Goal: Task Accomplishment & Management: Complete application form

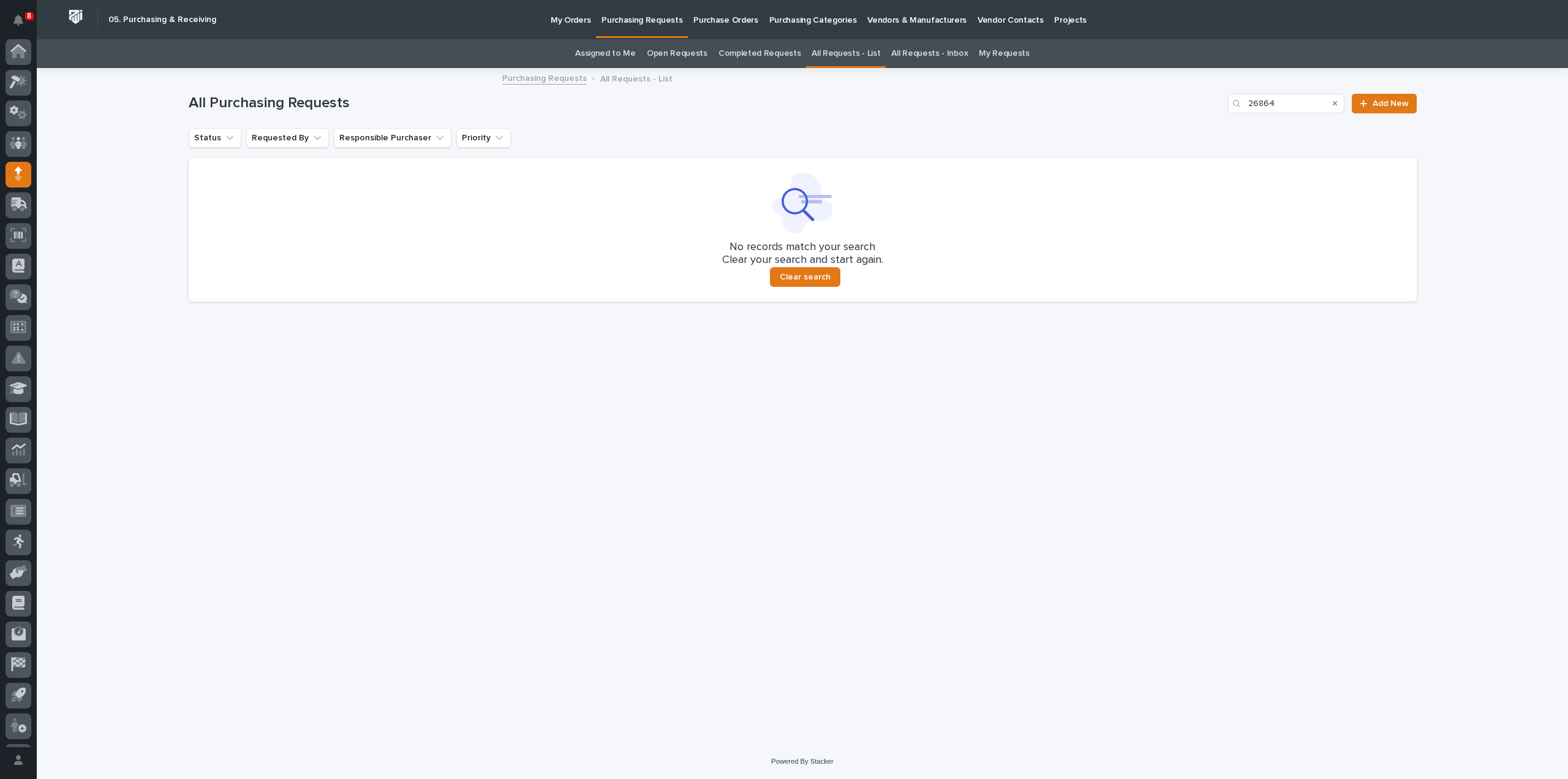
scroll to position [27, 0]
click at [622, 54] on link "Assigned to Me" at bounding box center [605, 54] width 60 height 29
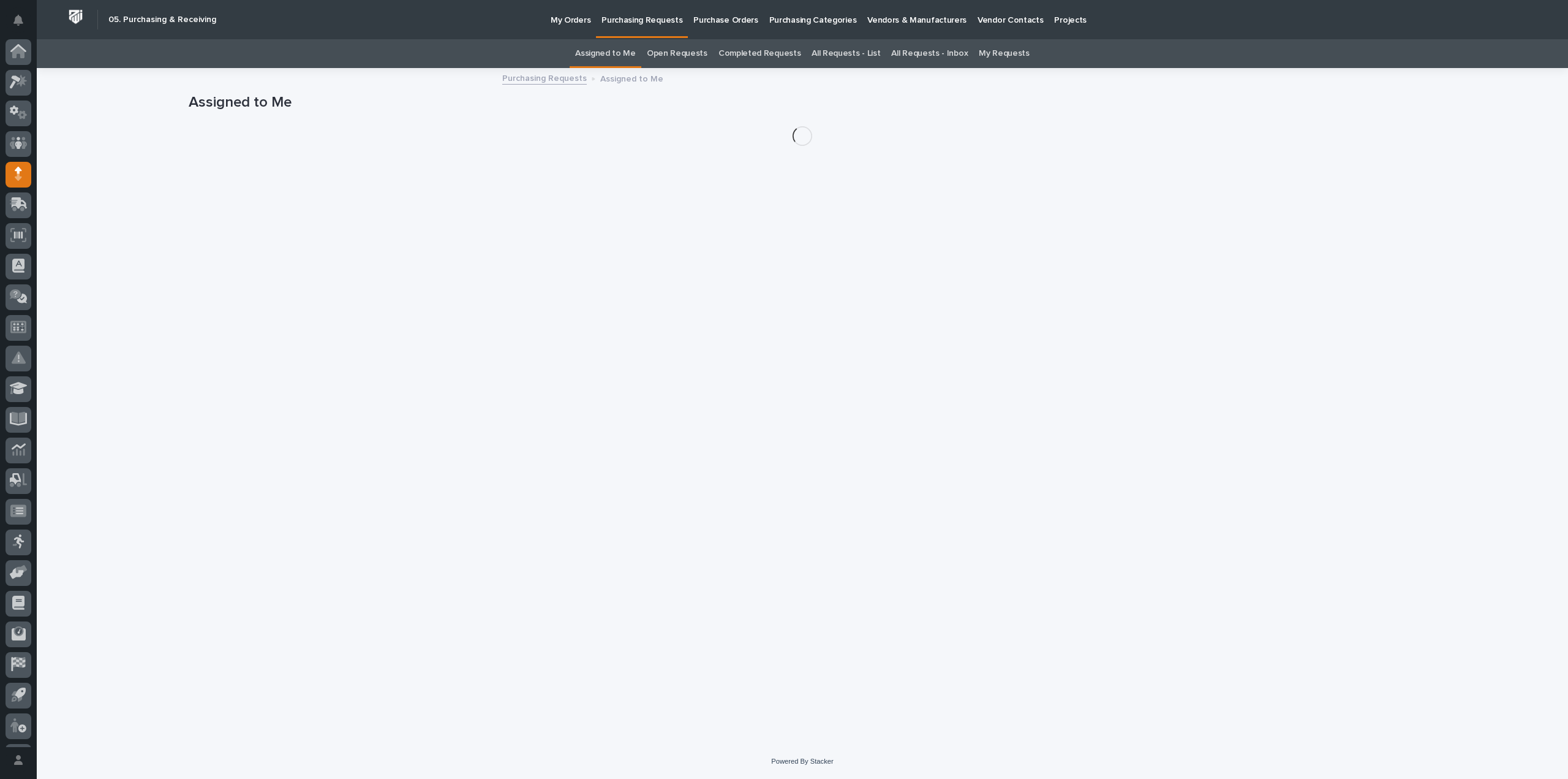
scroll to position [27, 0]
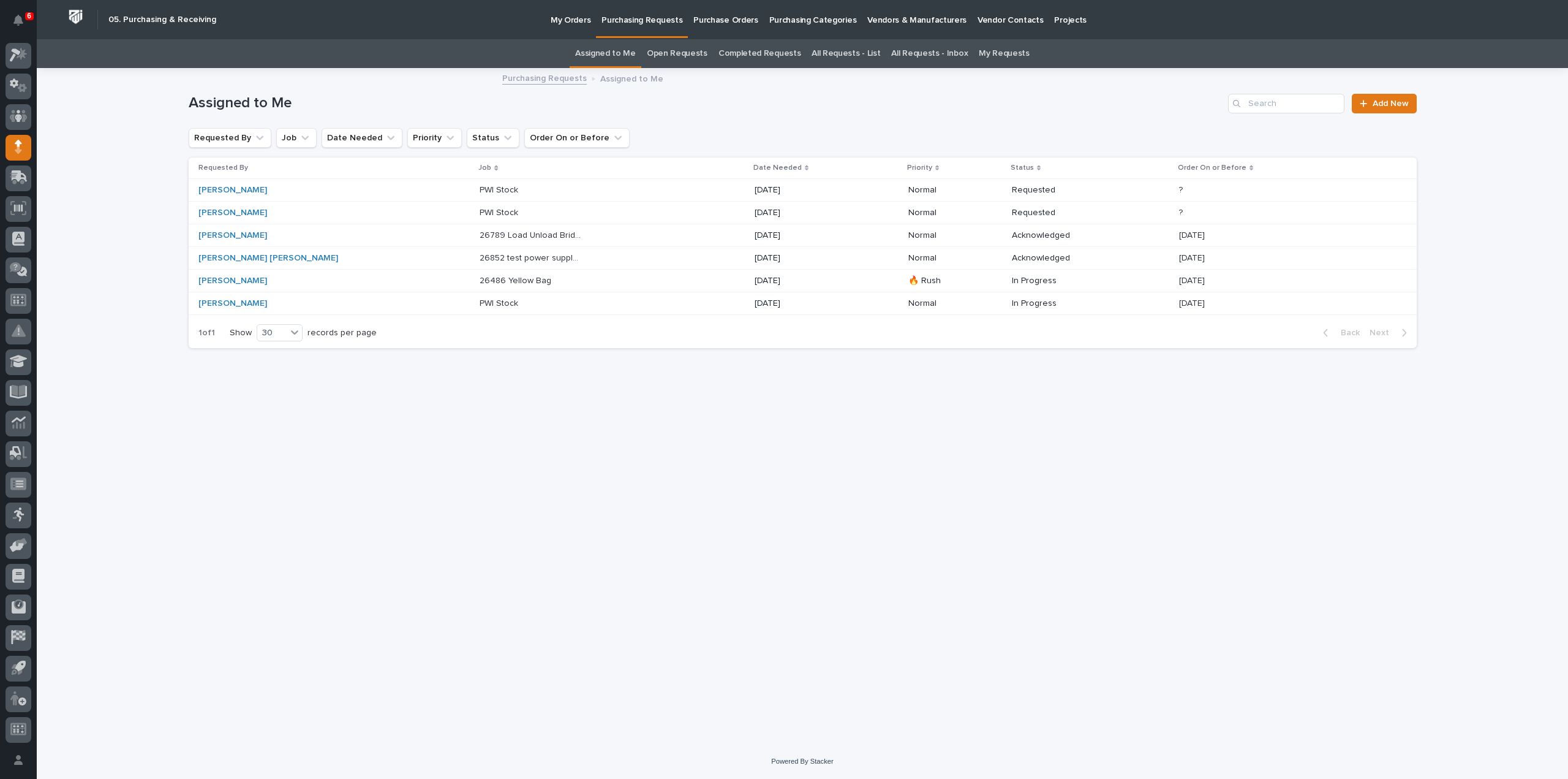
click at [479, 235] on p "26789 Load Unload Bridges" at bounding box center [532, 234] width 105 height 13
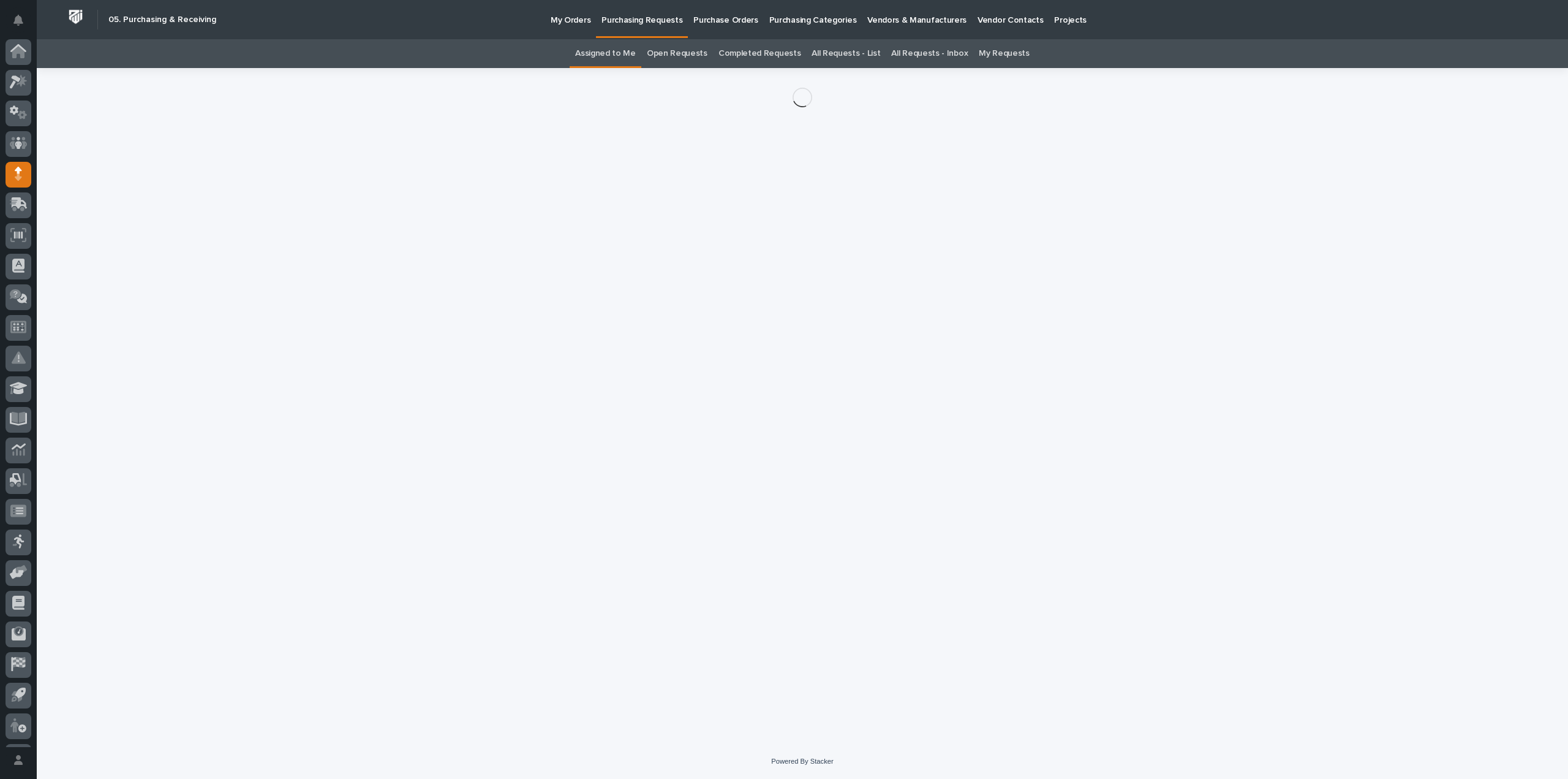
scroll to position [27, 0]
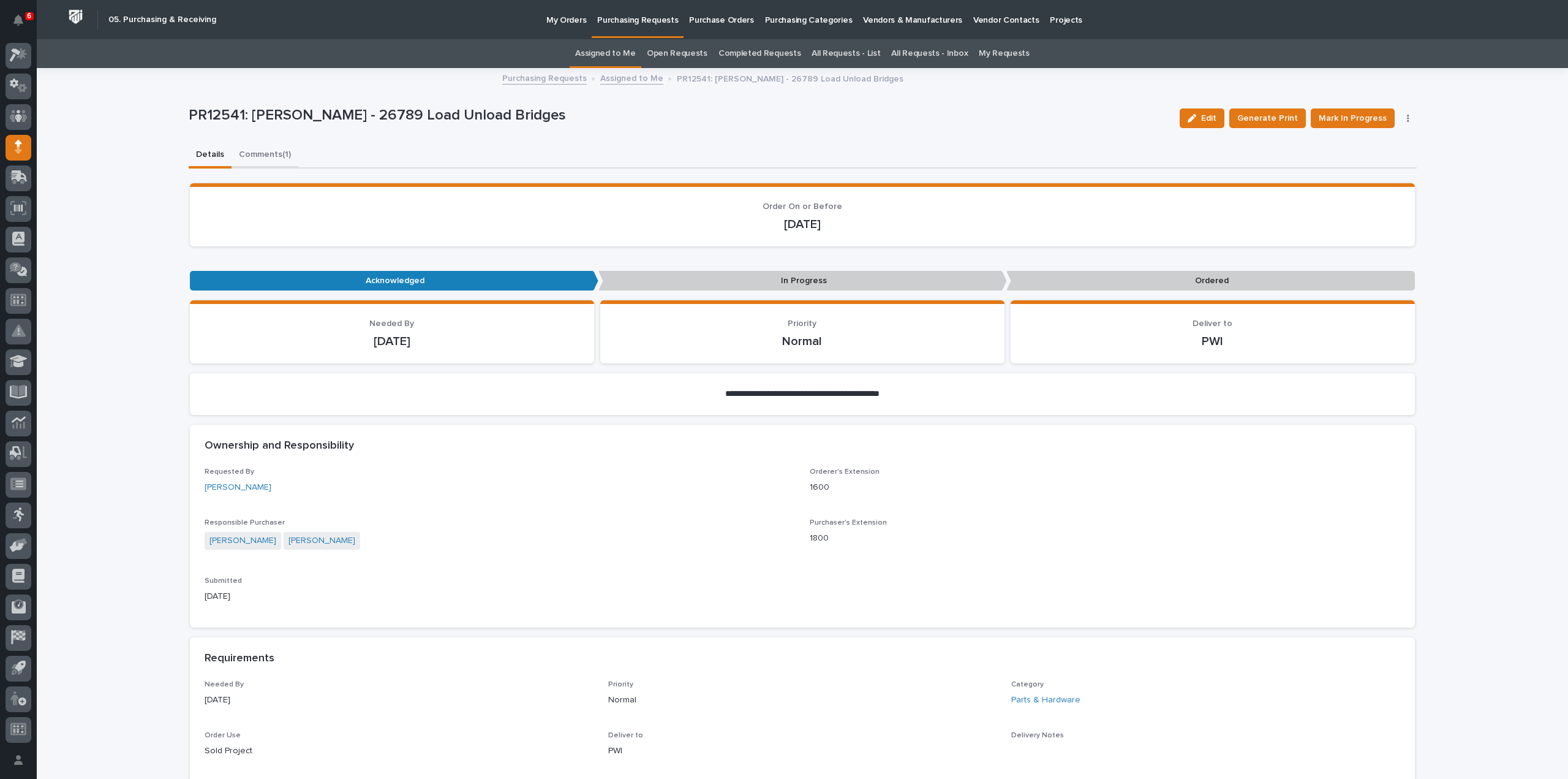
click at [262, 154] on button "Comments (1)" at bounding box center [265, 155] width 67 height 25
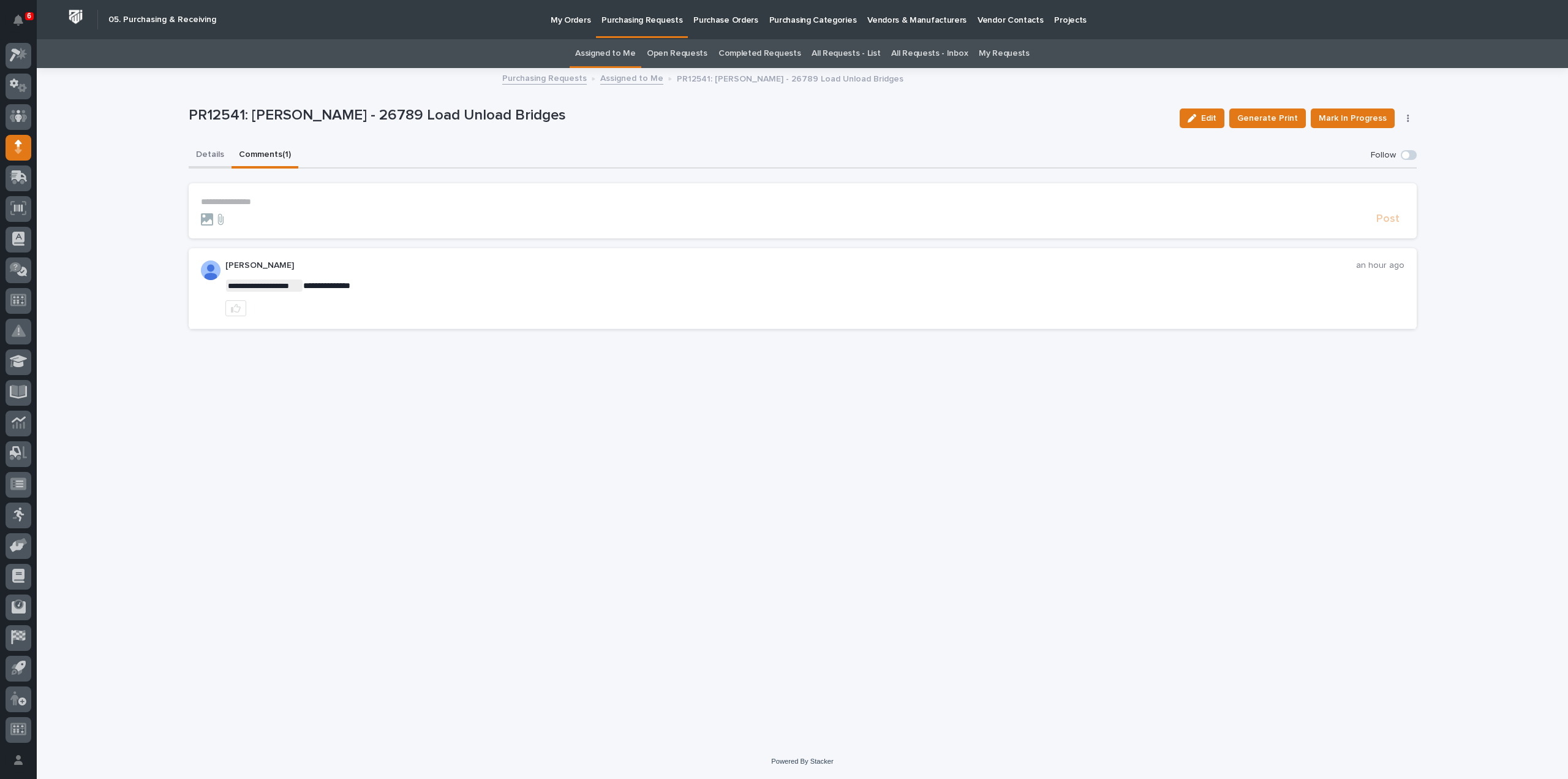
click at [215, 157] on button "Details" at bounding box center [210, 155] width 43 height 25
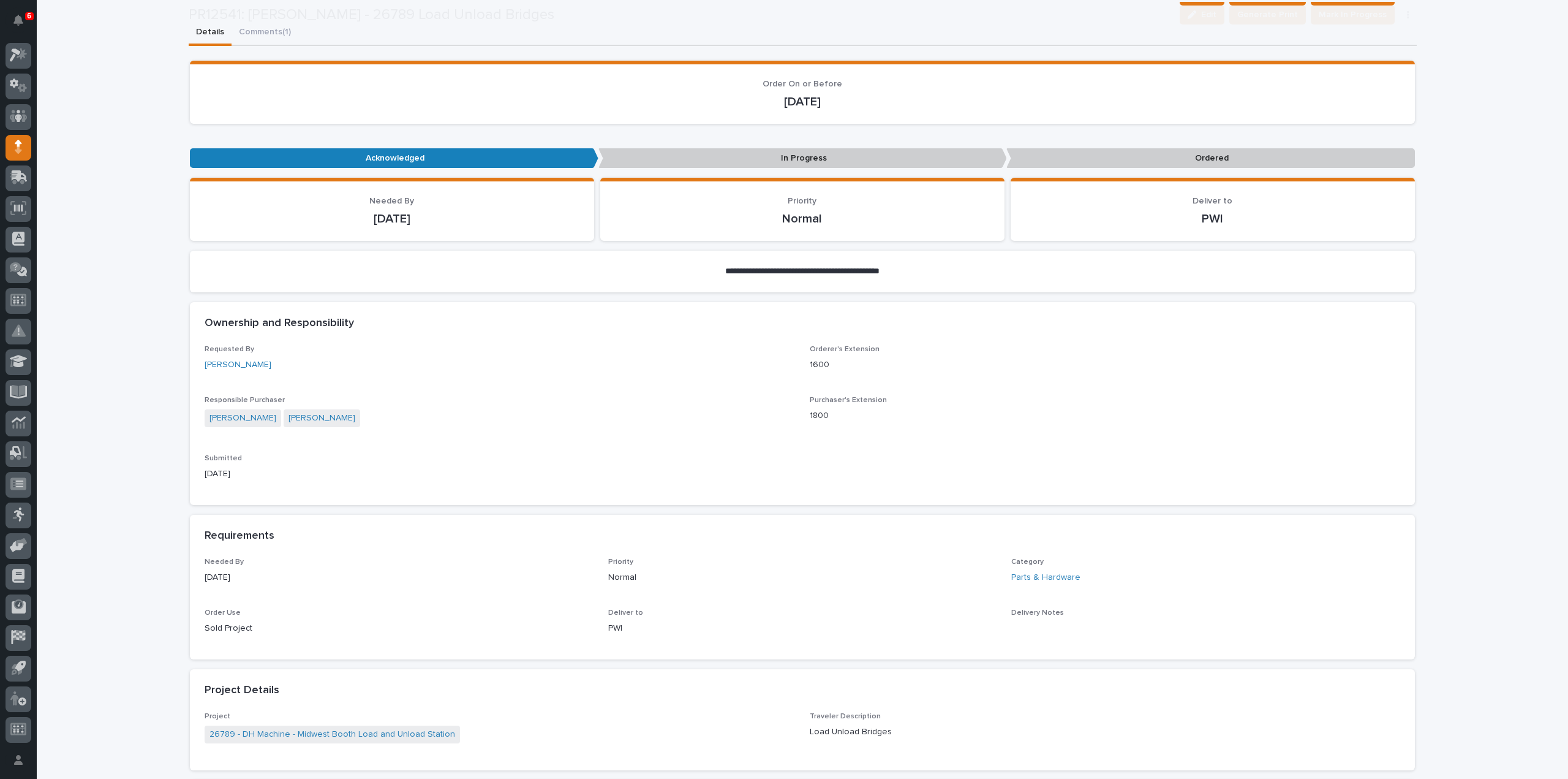
scroll to position [368, 0]
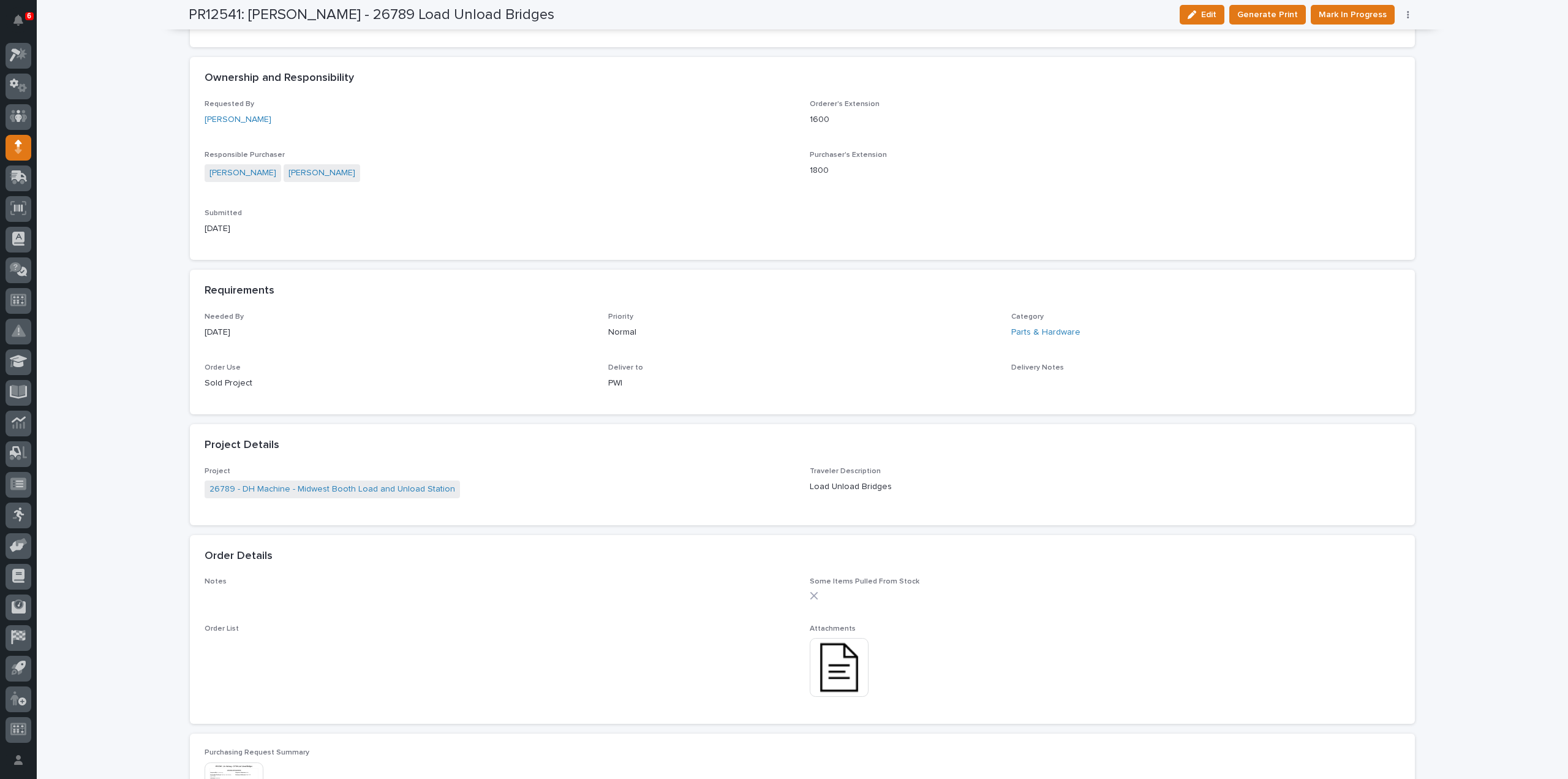
click at [838, 678] on img at bounding box center [839, 668] width 59 height 59
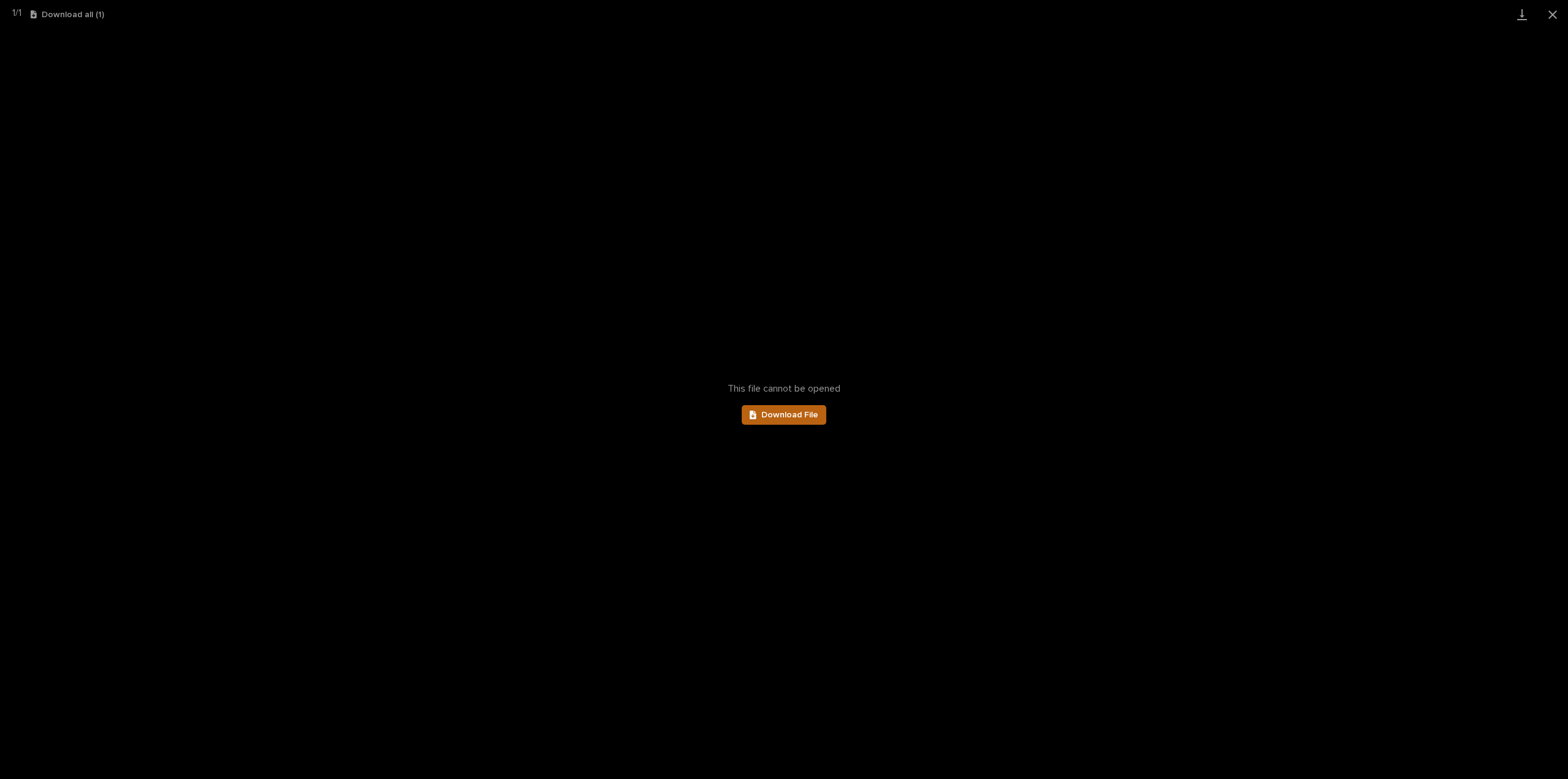
click at [816, 415] on span "Download File" at bounding box center [790, 415] width 57 height 9
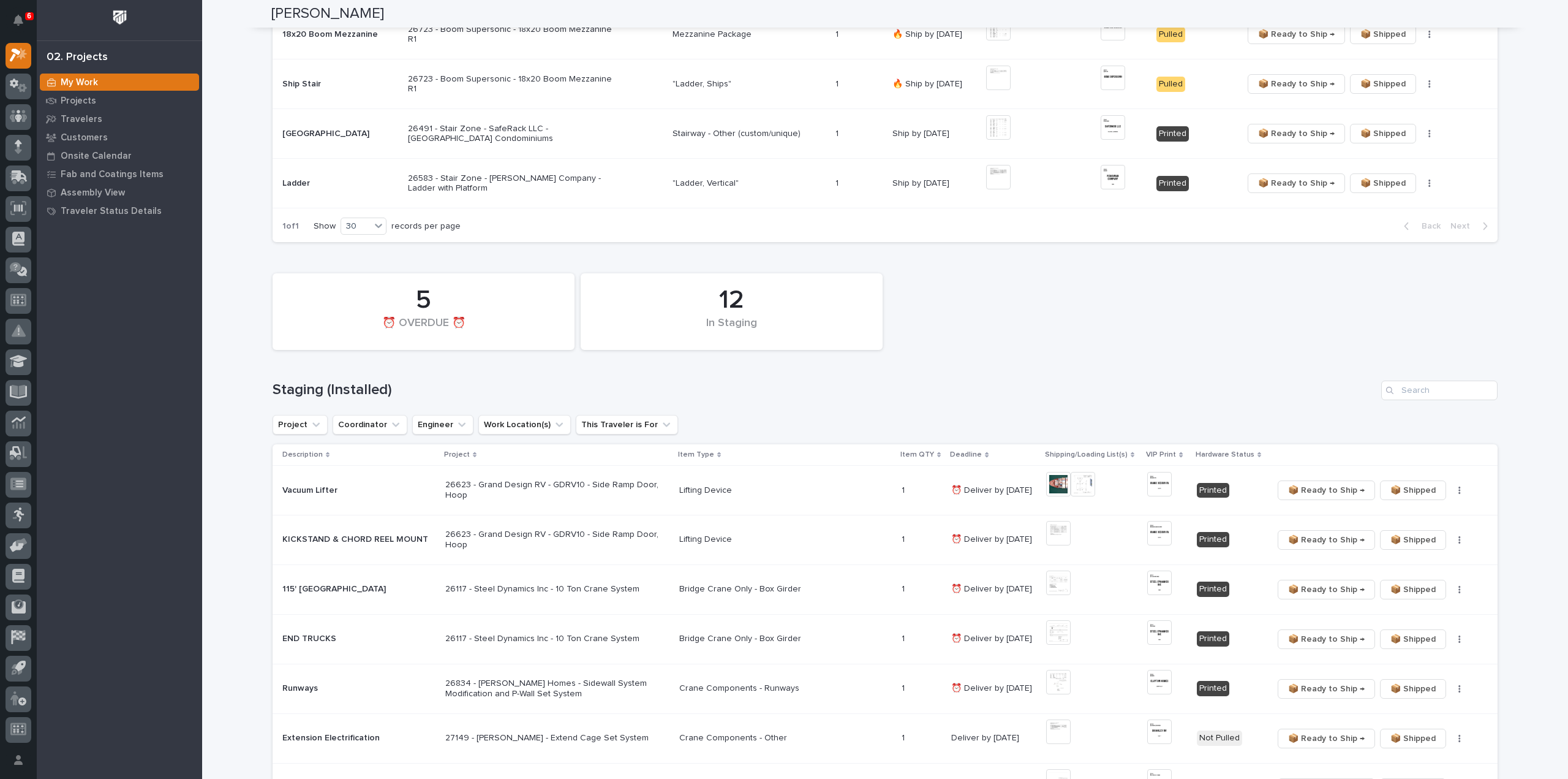
click at [1352, 311] on div "12 In Staging 5 ⏰ OVERDUE ⏰" at bounding box center [885, 312] width 1238 height 89
click at [1281, 342] on div "12 In Staging 5 ⏰ OVERDUE ⏰" at bounding box center [885, 312] width 1238 height 89
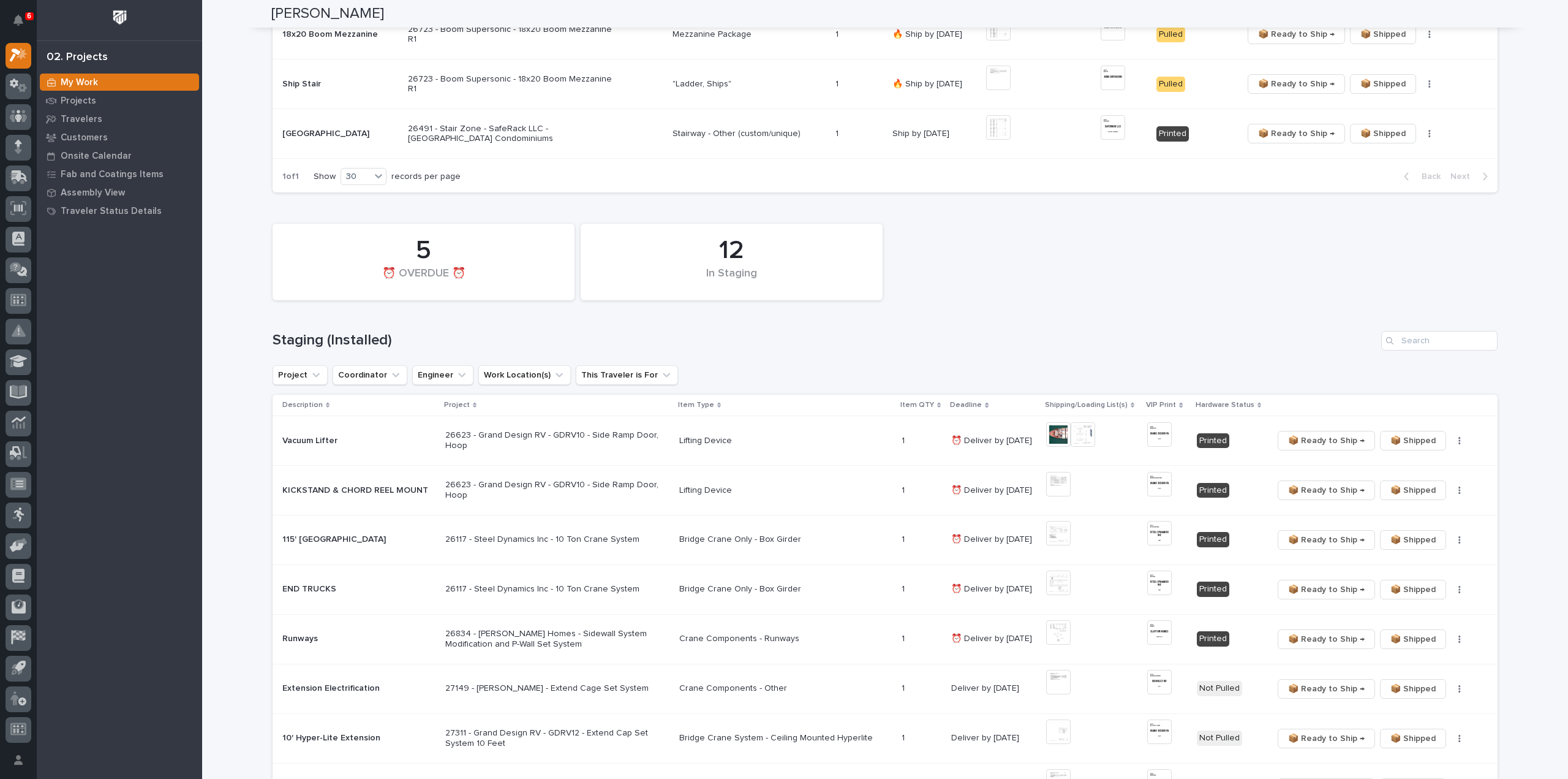
click at [1075, 312] on div "12 In Staging 5 ⏰ OVERDUE ⏰ Staging (Installed) Project Coordinator Engineer Wo…" at bounding box center [886, 631] width 1225 height 828
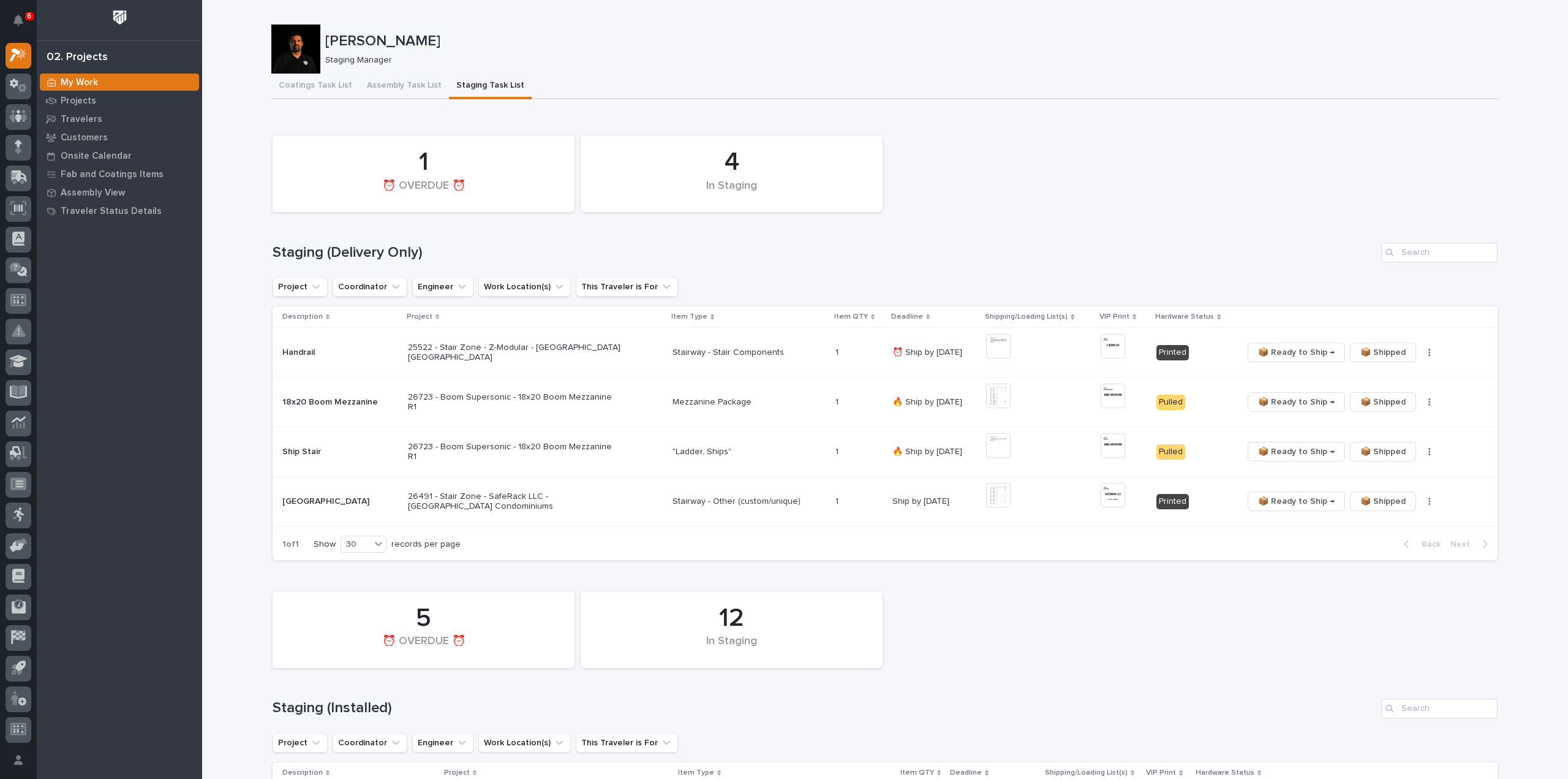
click at [1487, 183] on div "4 In Staging 1 ⏰ OVERDUE ⏰" at bounding box center [885, 174] width 1238 height 89
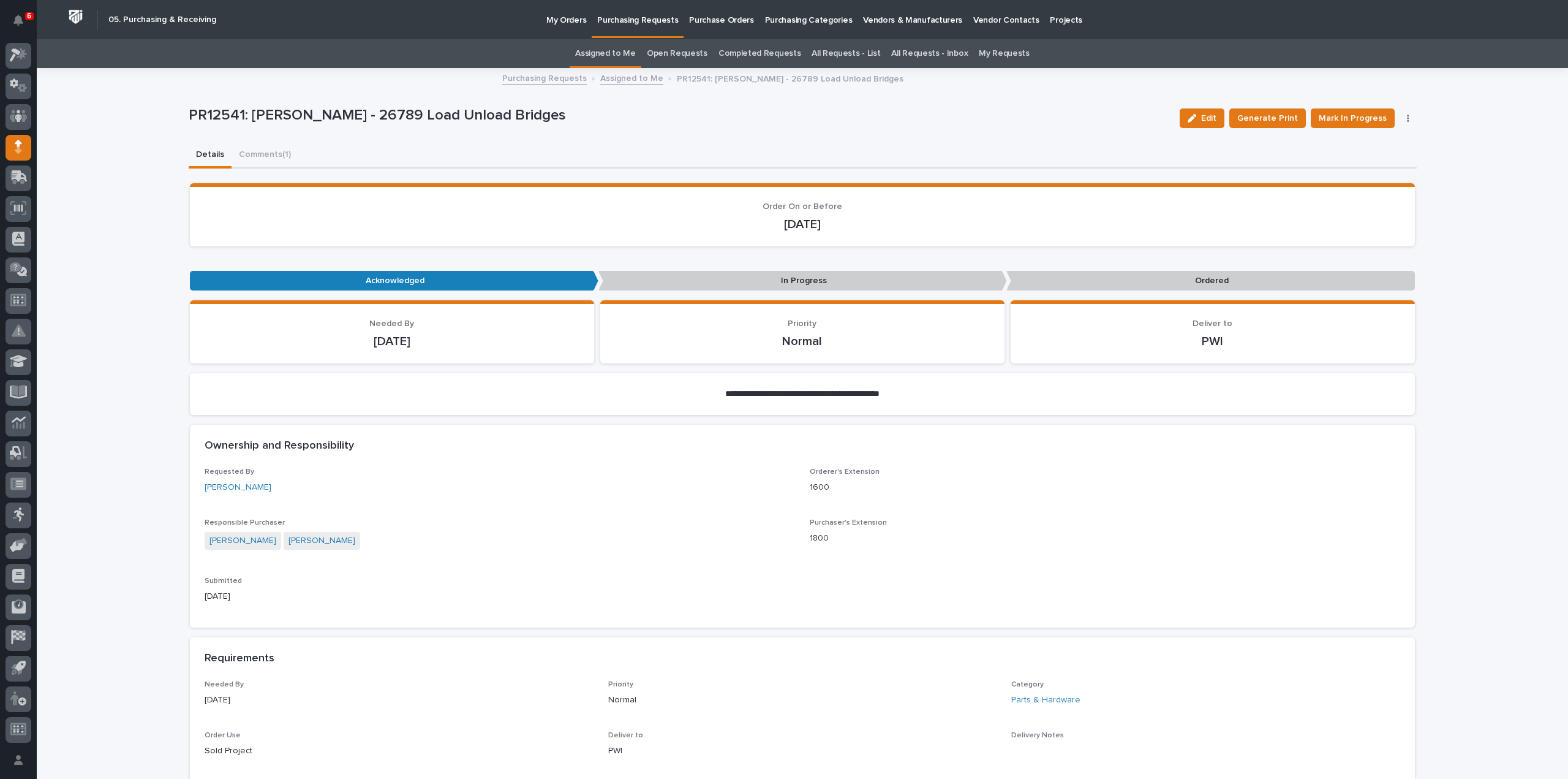
scroll to position [735, 0]
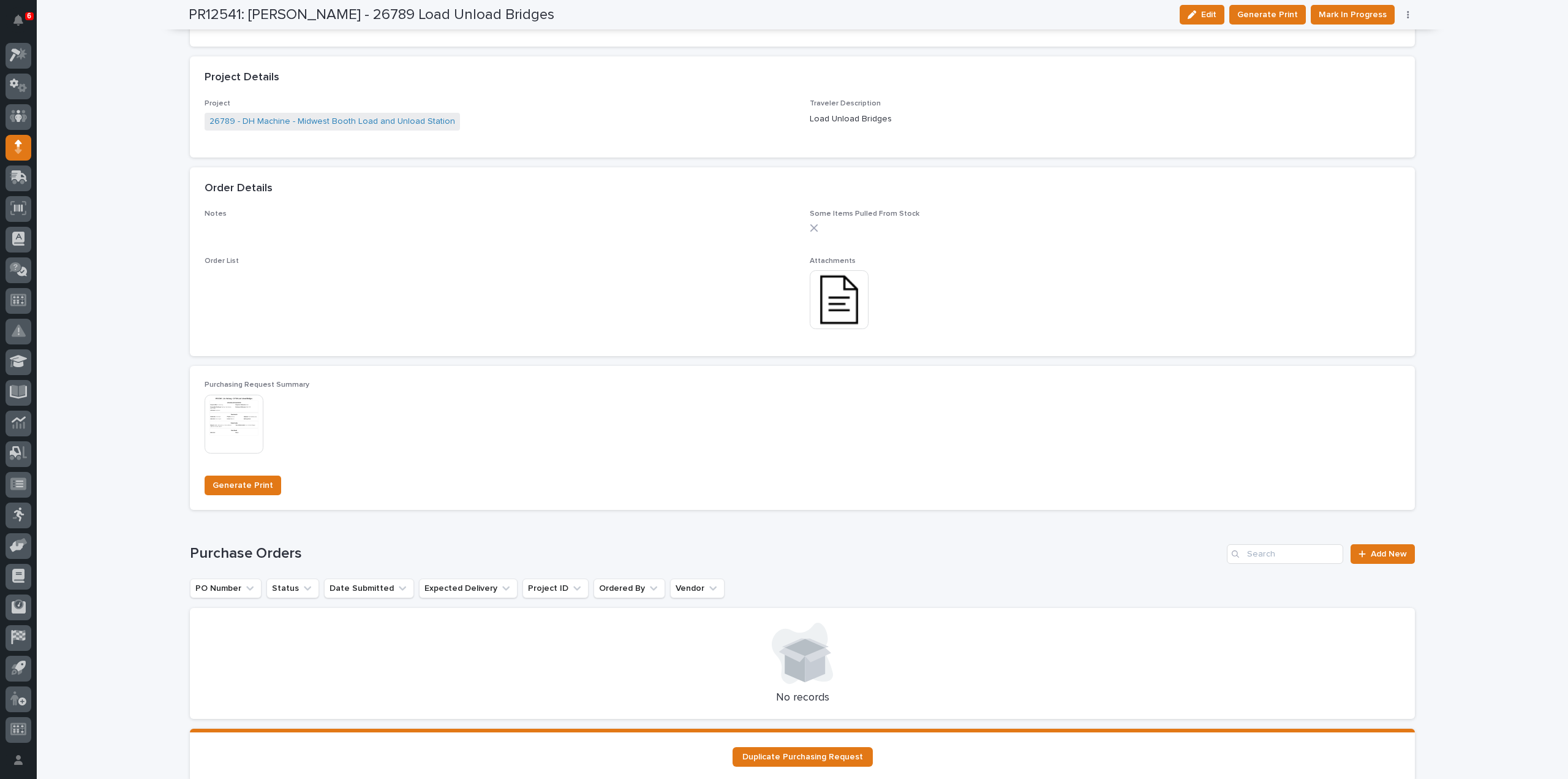
click at [819, 312] on img at bounding box center [839, 299] width 59 height 59
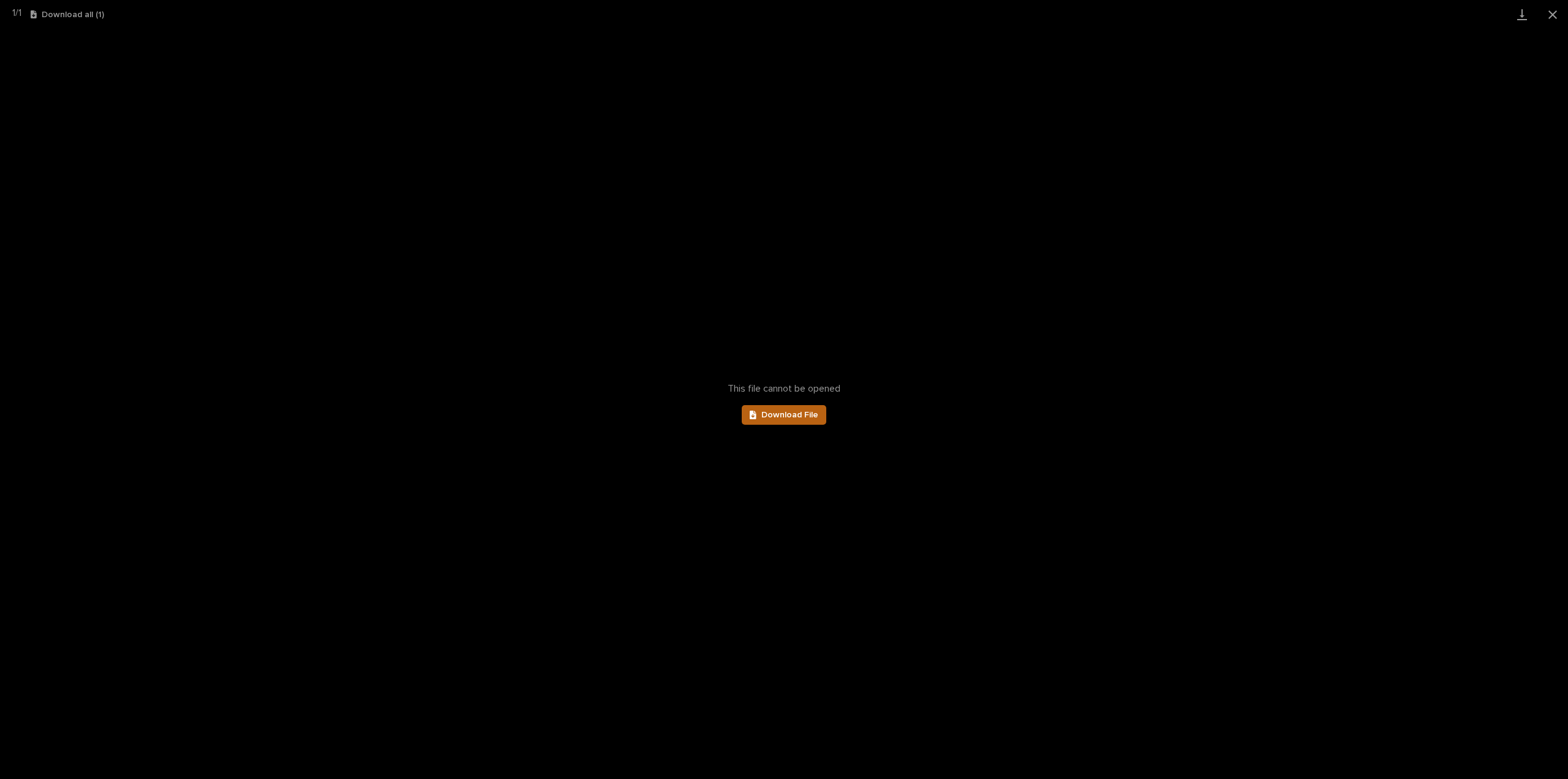
click at [771, 417] on span "Download File" at bounding box center [790, 415] width 57 height 9
click at [1551, 13] on button "Close gallery" at bounding box center [1553, 15] width 31 height 29
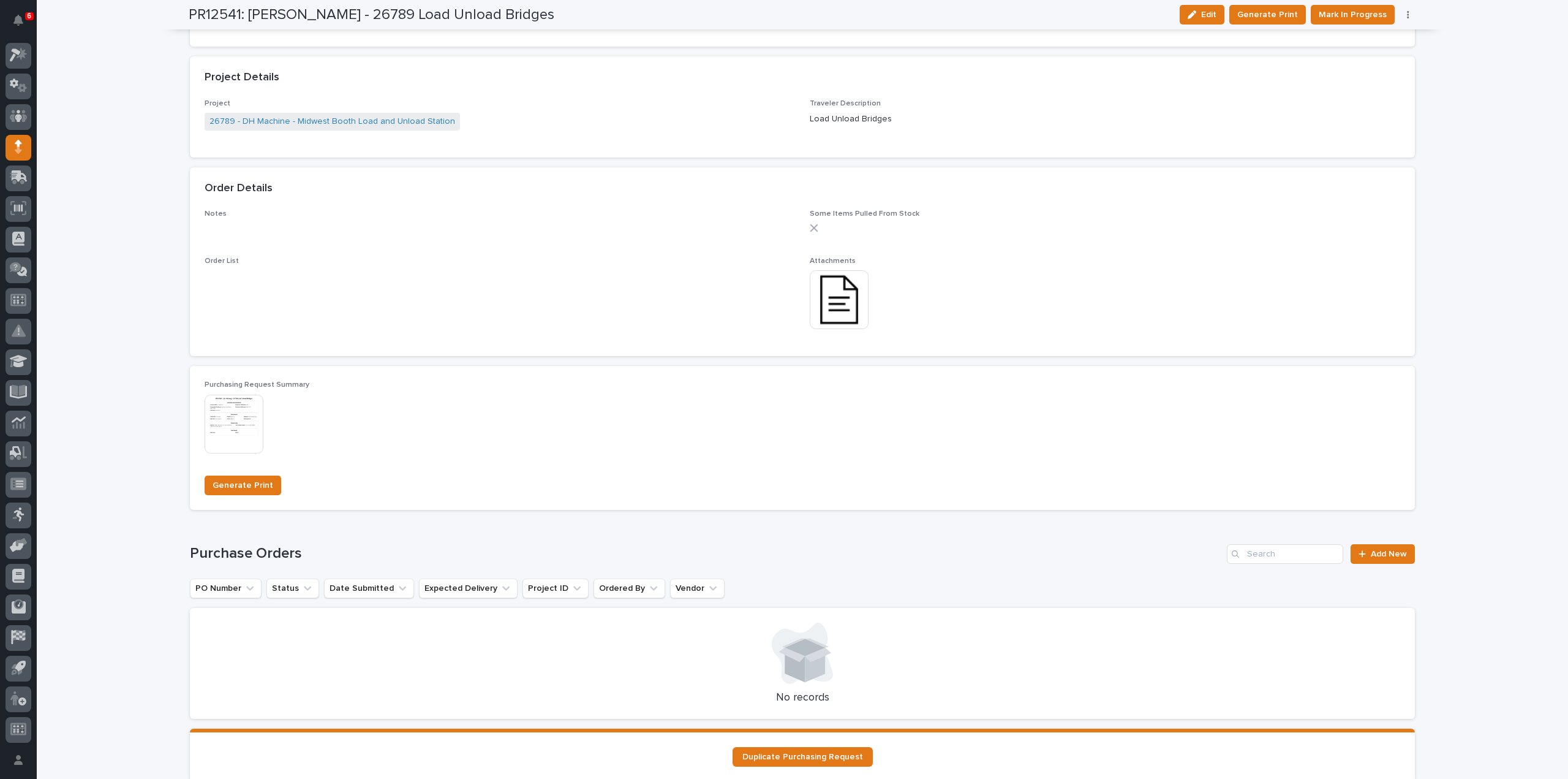
scroll to position [844, 0]
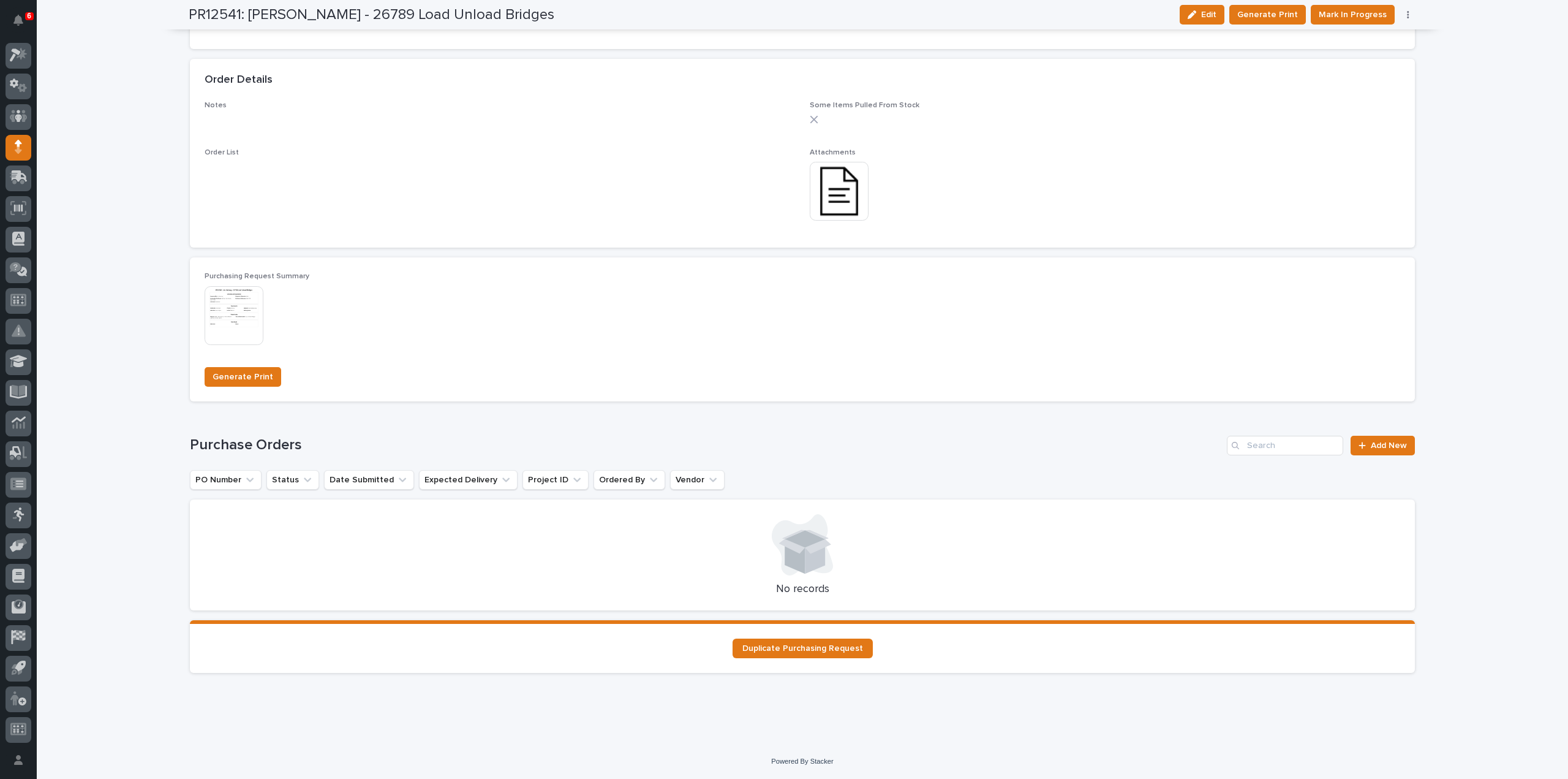
click at [851, 204] on img at bounding box center [839, 191] width 59 height 59
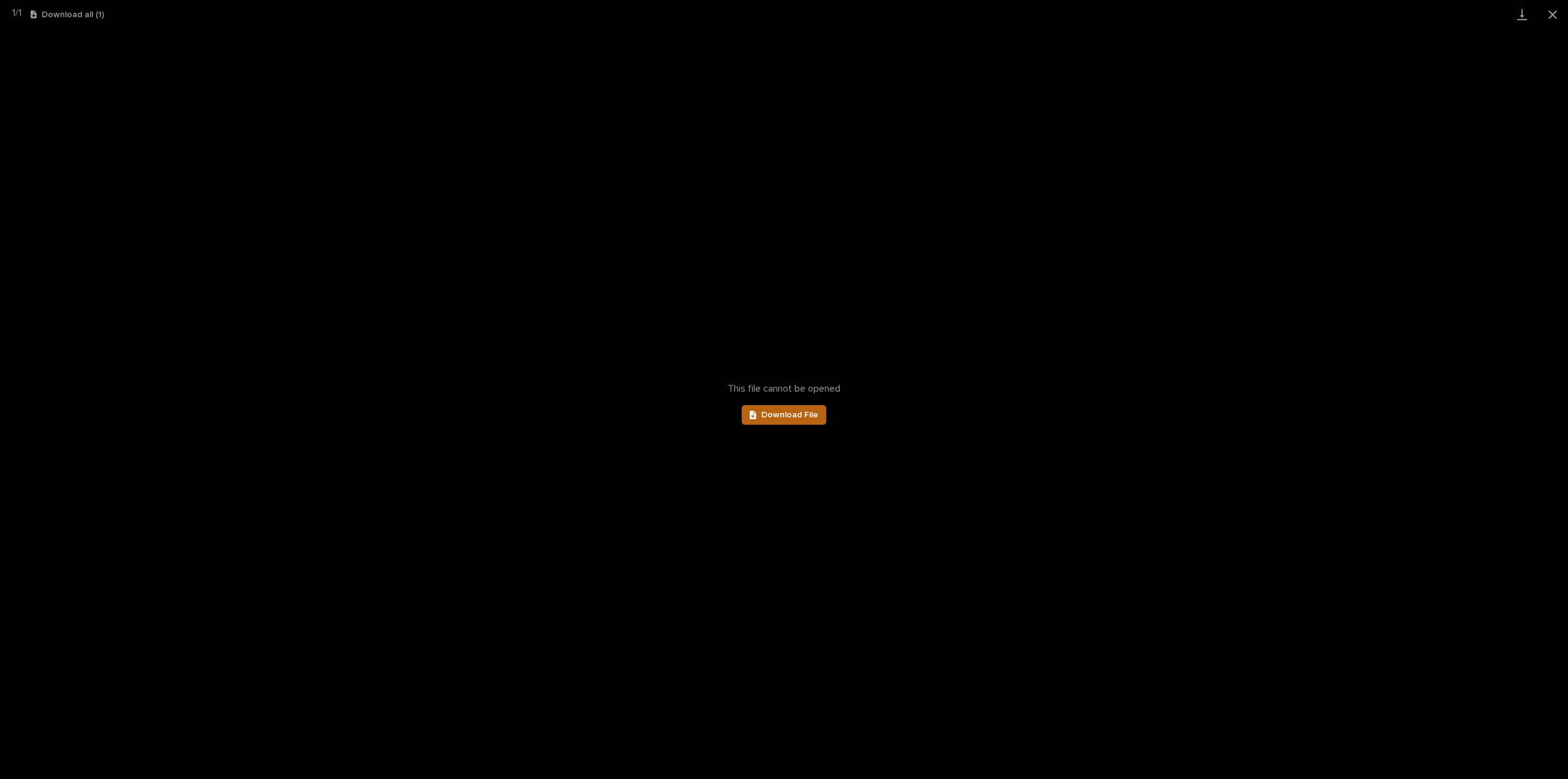
click at [803, 420] on link "Download File" at bounding box center [784, 415] width 84 height 20
click at [1553, 15] on button "Close gallery" at bounding box center [1553, 15] width 31 height 29
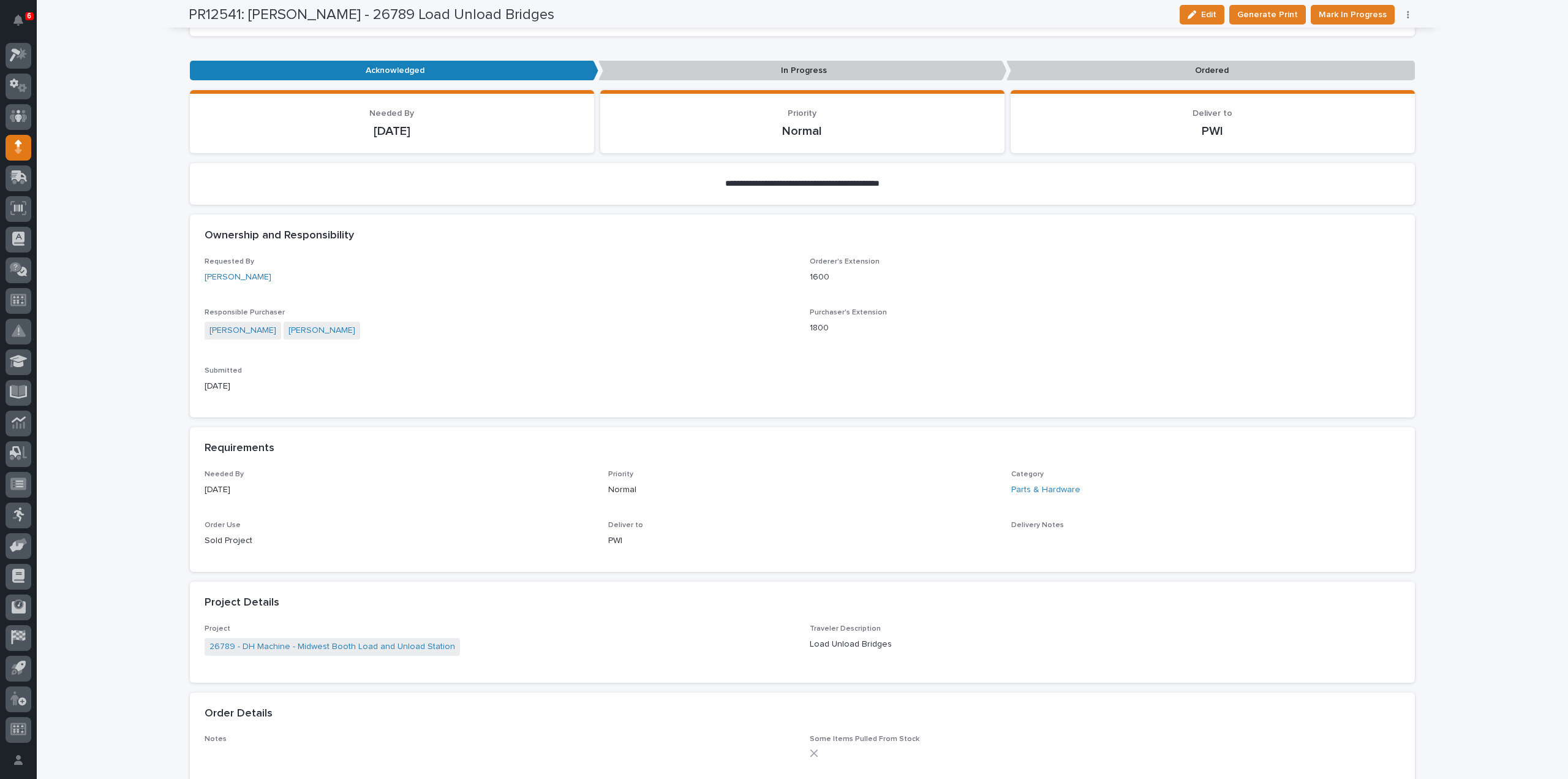
scroll to position [0, 0]
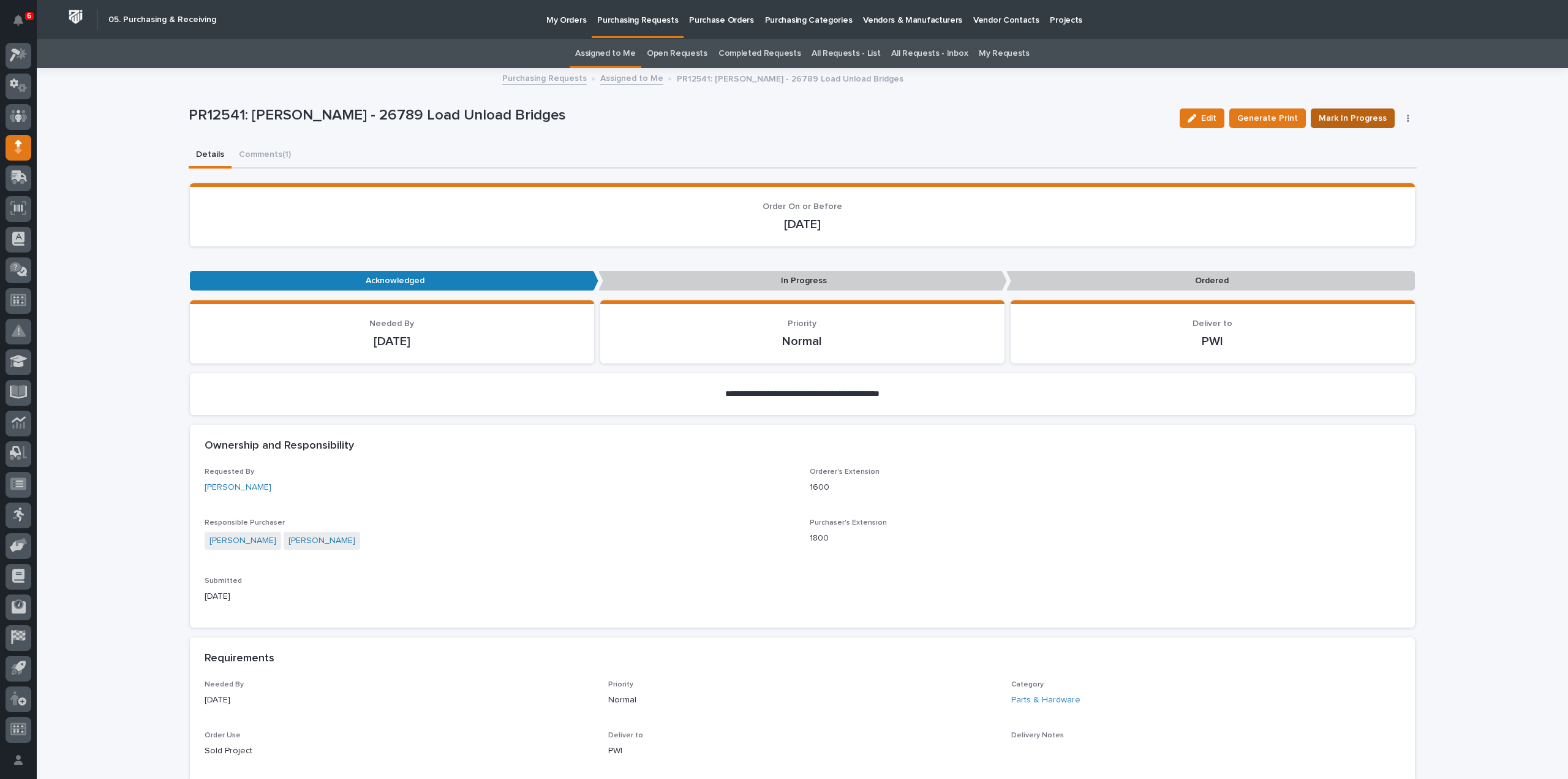
click at [1354, 116] on span "Mark In Progress" at bounding box center [1353, 118] width 68 height 15
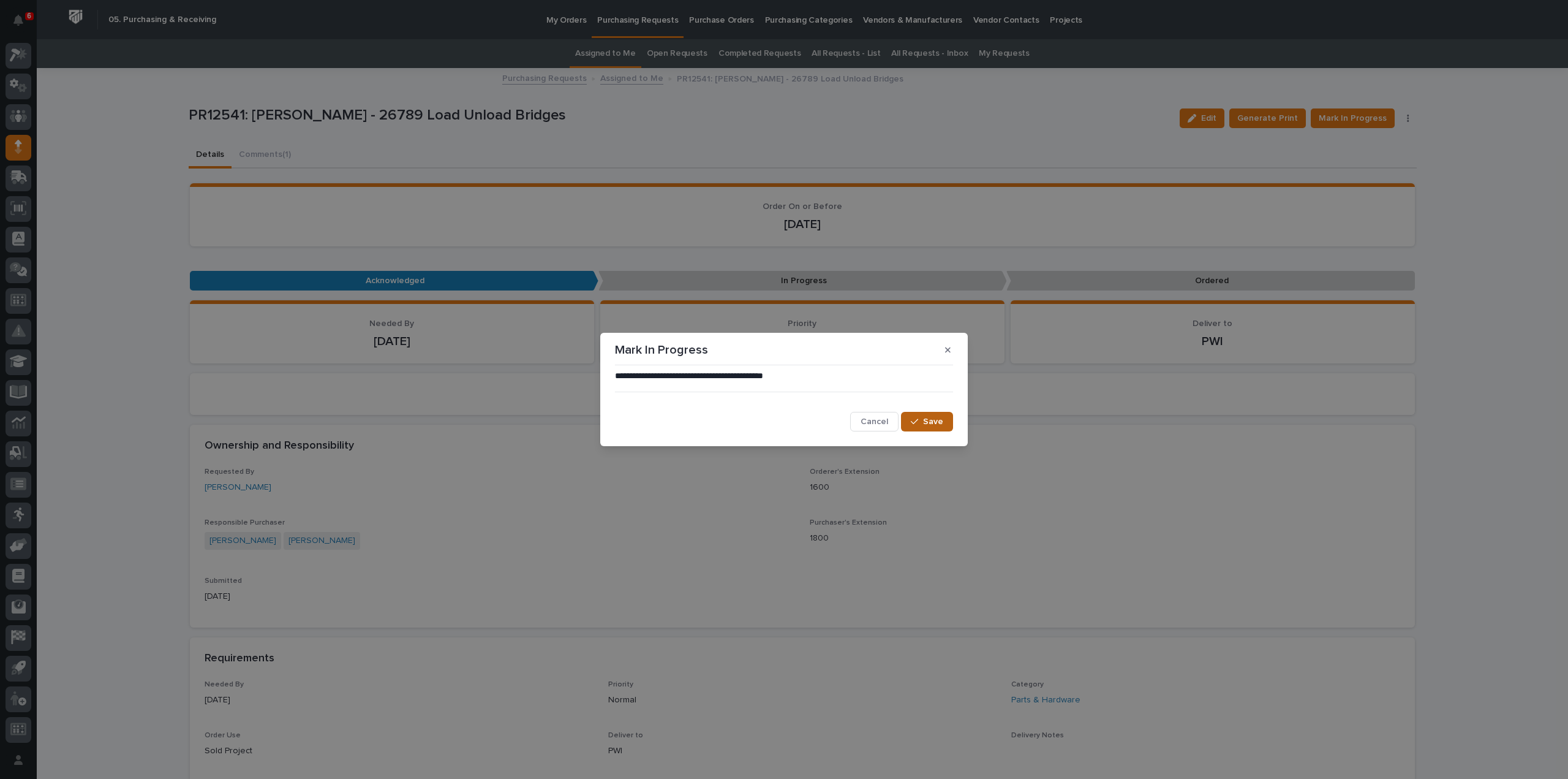
click at [923, 421] on div "button" at bounding box center [917, 422] width 12 height 9
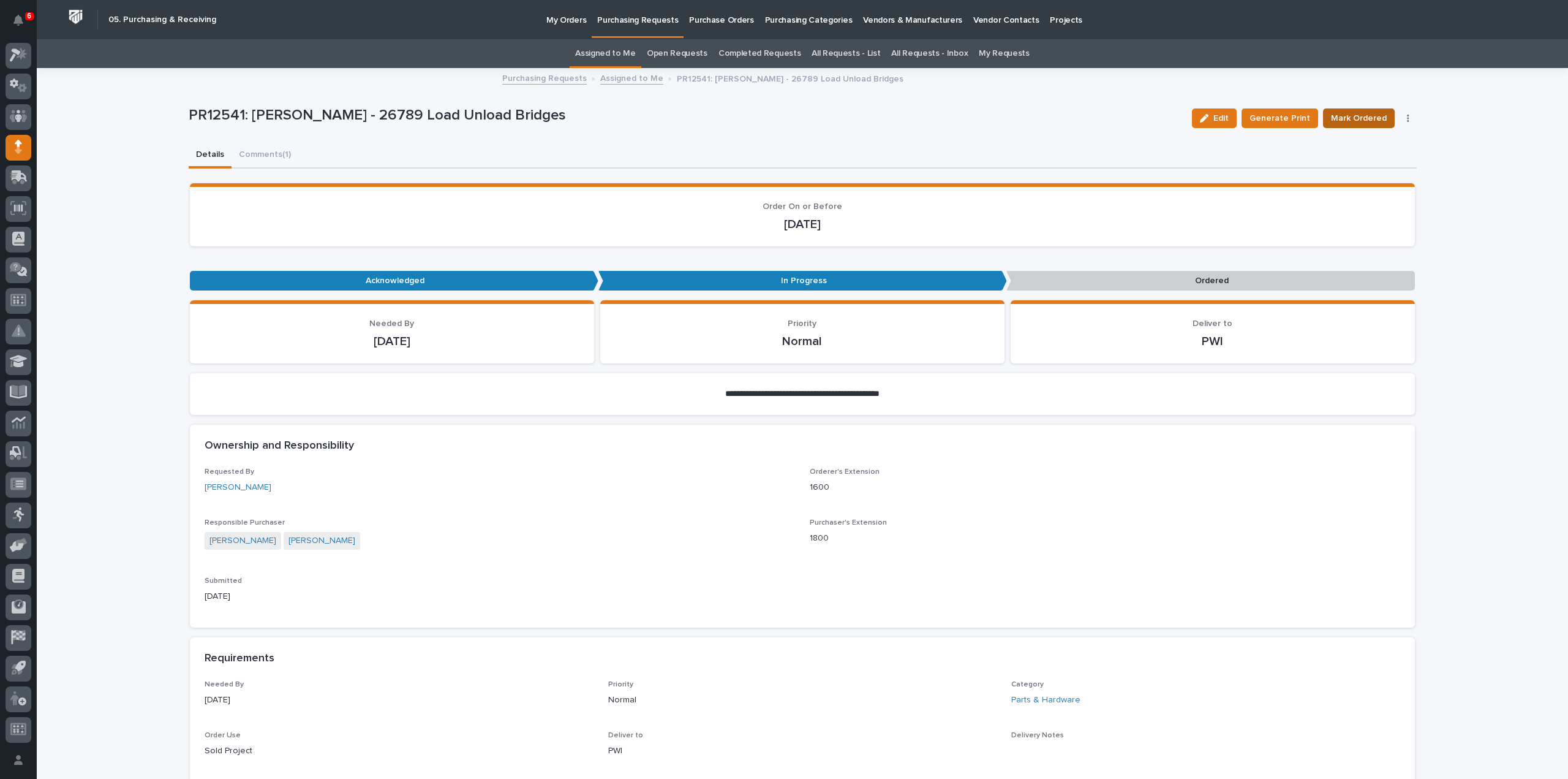
click at [1359, 116] on span "Mark Ordered" at bounding box center [1359, 118] width 56 height 15
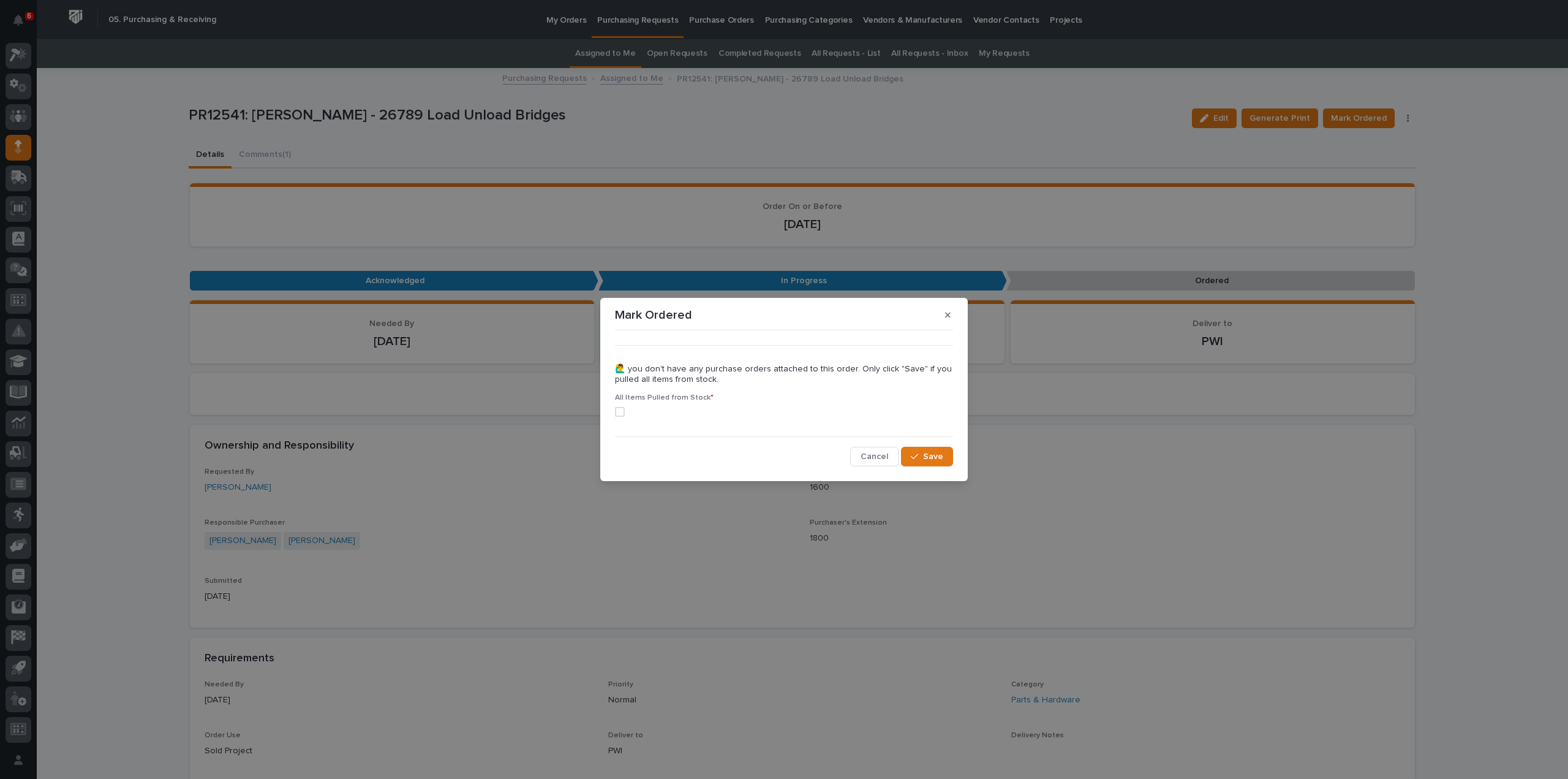
click at [618, 414] on span at bounding box center [619, 411] width 9 height 9
click at [944, 461] on button "Save" at bounding box center [928, 456] width 52 height 20
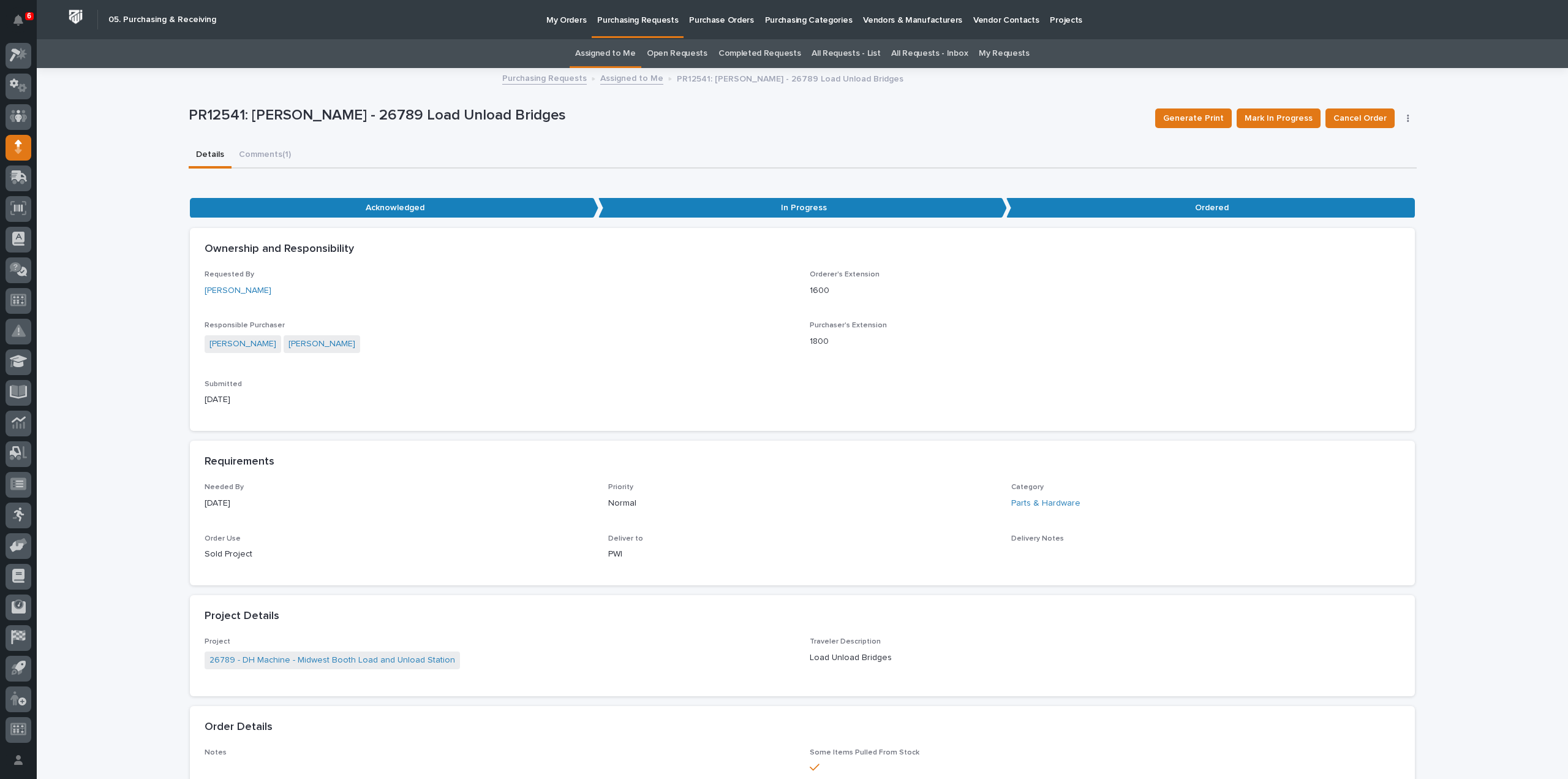
click at [629, 51] on link "Assigned to Me" at bounding box center [605, 54] width 60 height 29
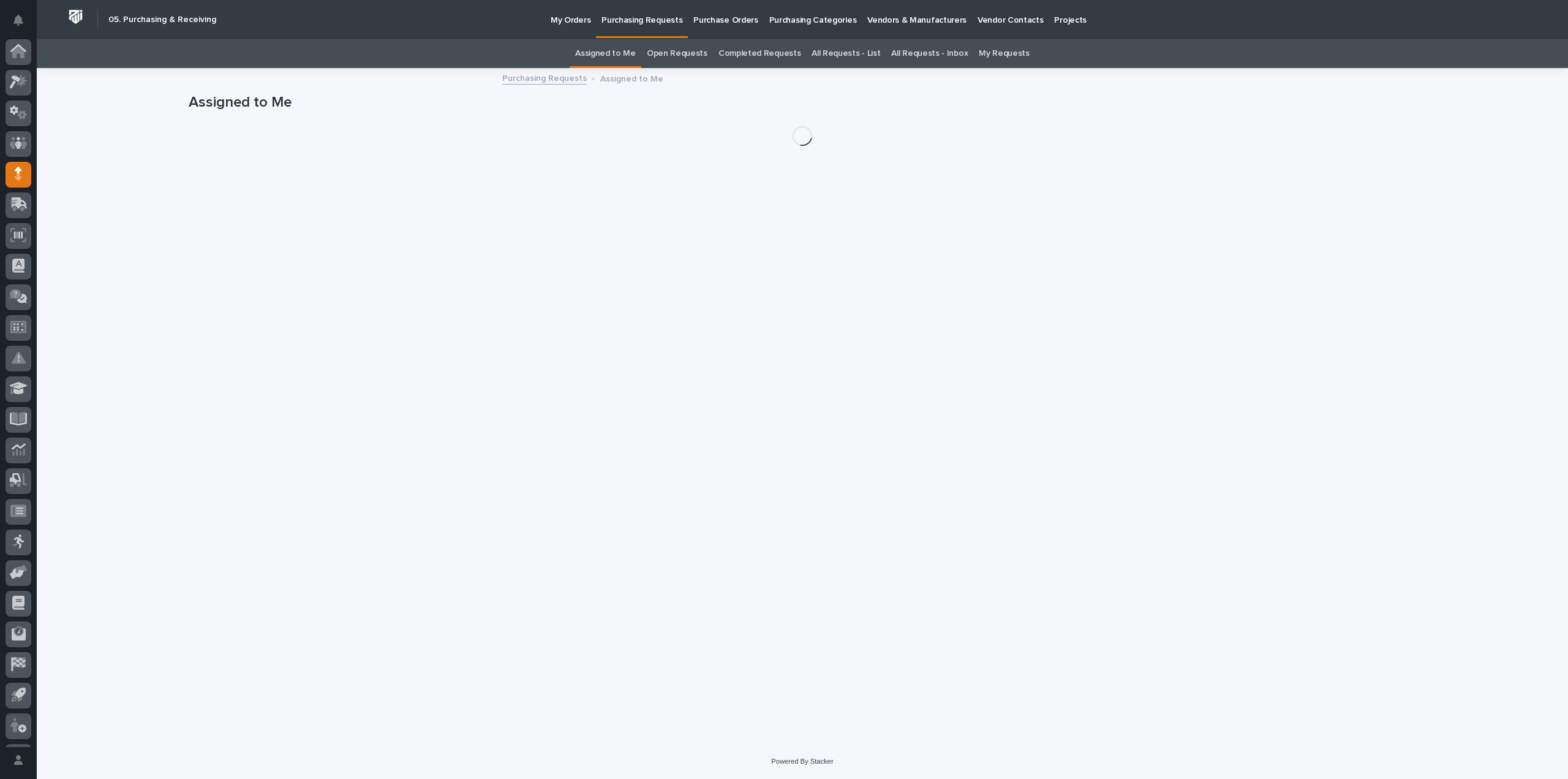
scroll to position [27, 0]
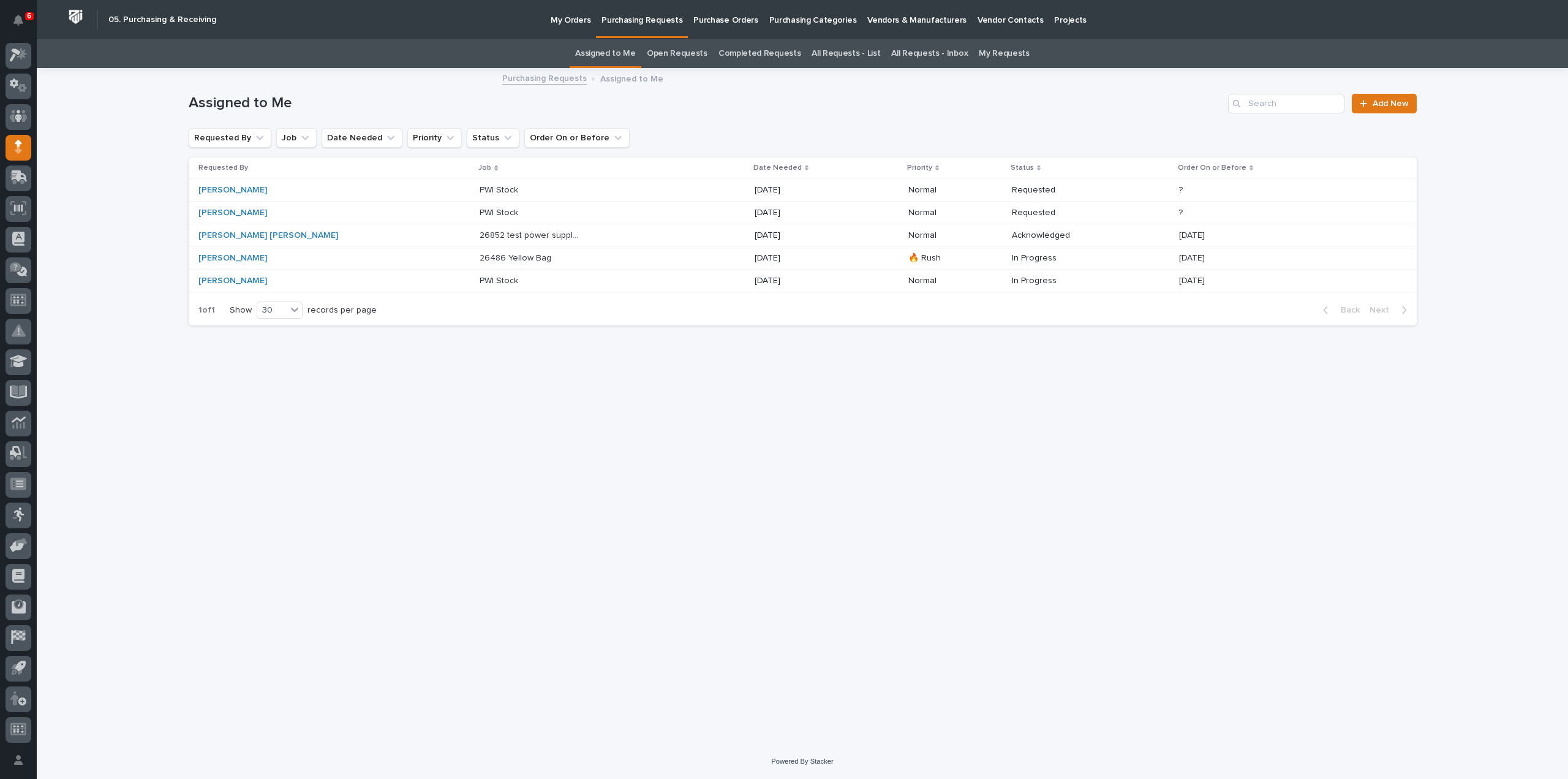
click at [479, 258] on p "26486 Yellow Bag" at bounding box center [517, 257] width 74 height 13
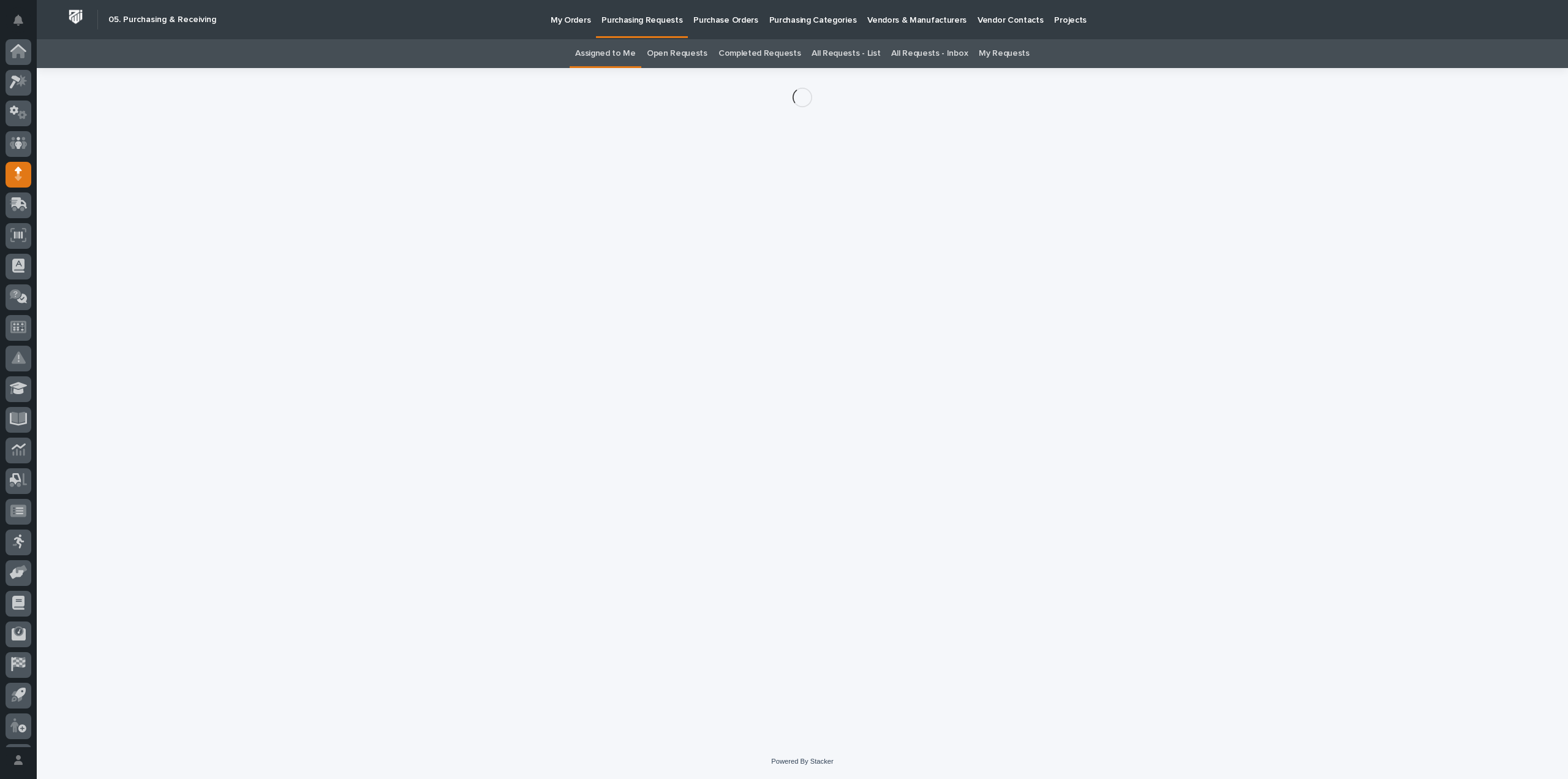
scroll to position [27, 0]
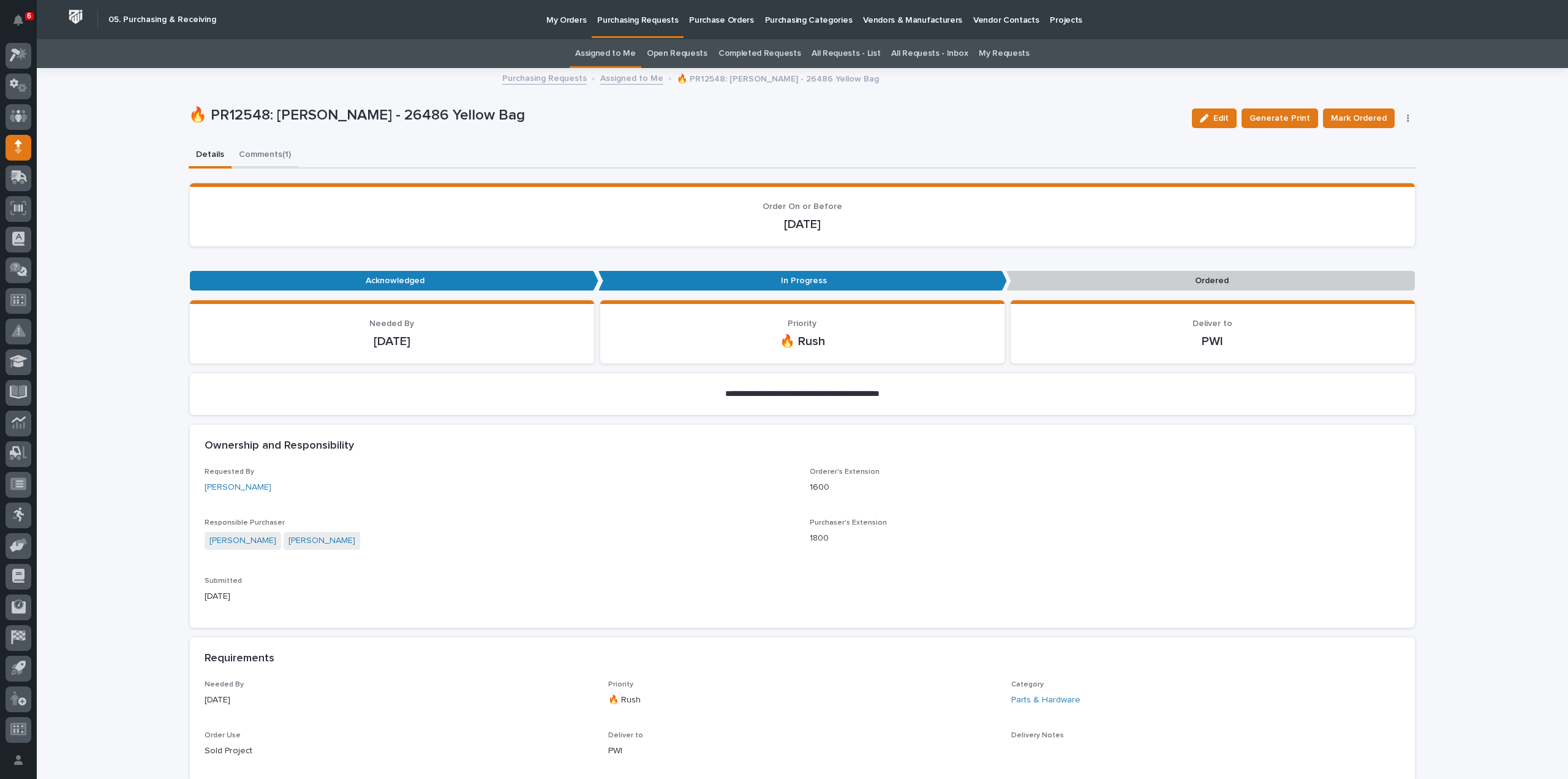
click at [272, 154] on button "Comments (1)" at bounding box center [265, 155] width 67 height 25
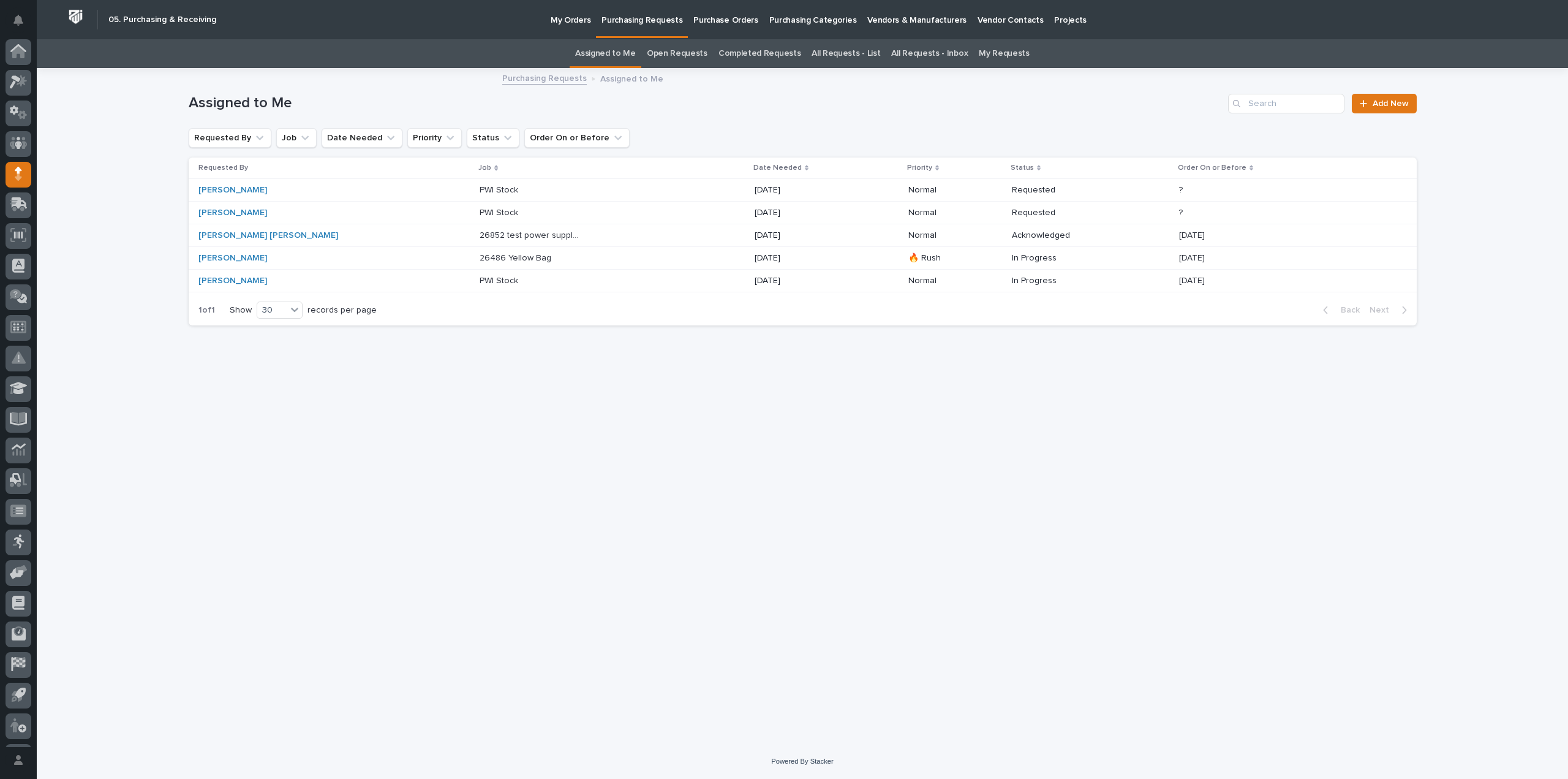
scroll to position [27, 0]
click at [479, 253] on p "26486 Yellow Bag" at bounding box center [517, 257] width 74 height 13
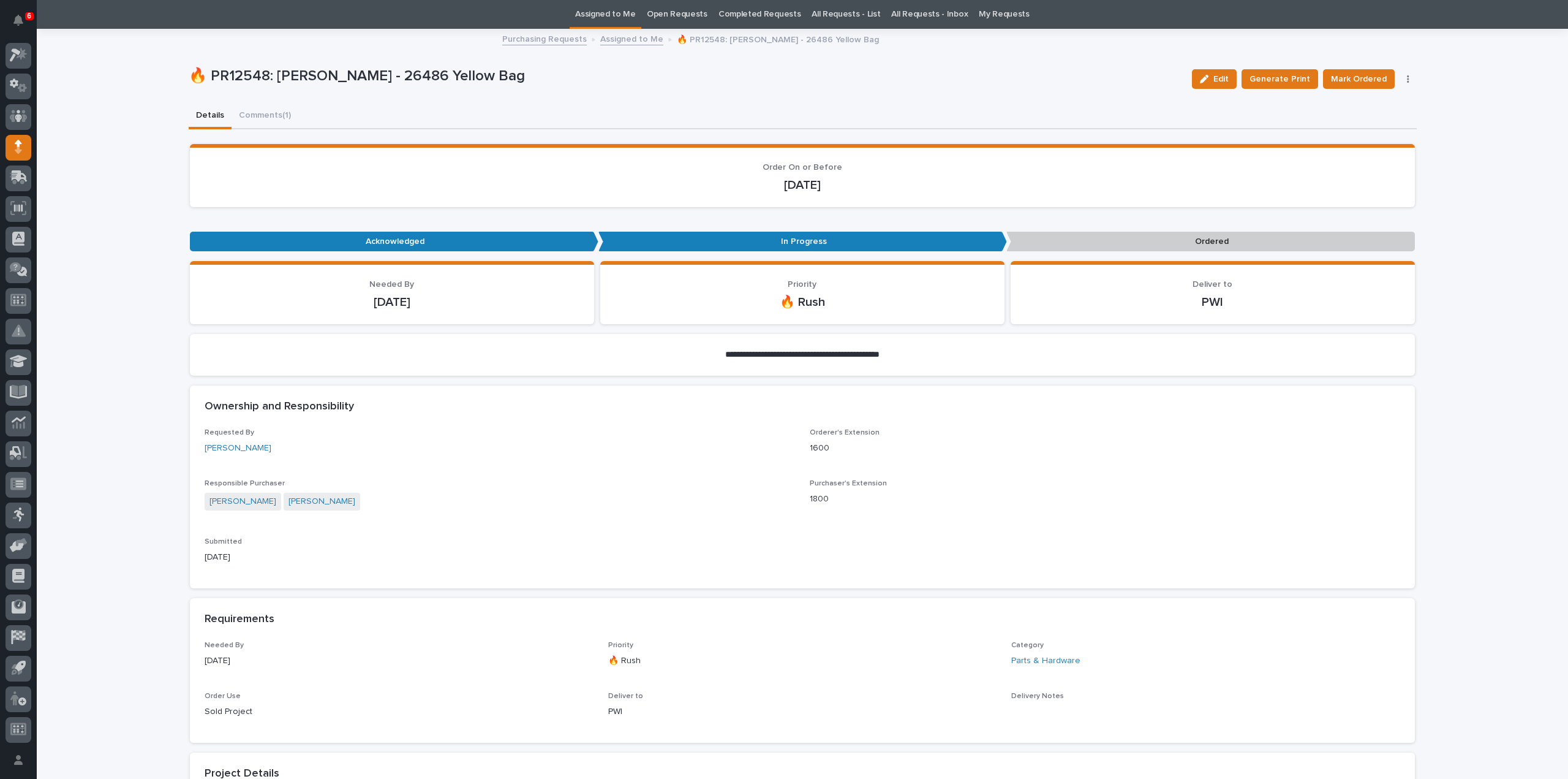
scroll to position [529, 0]
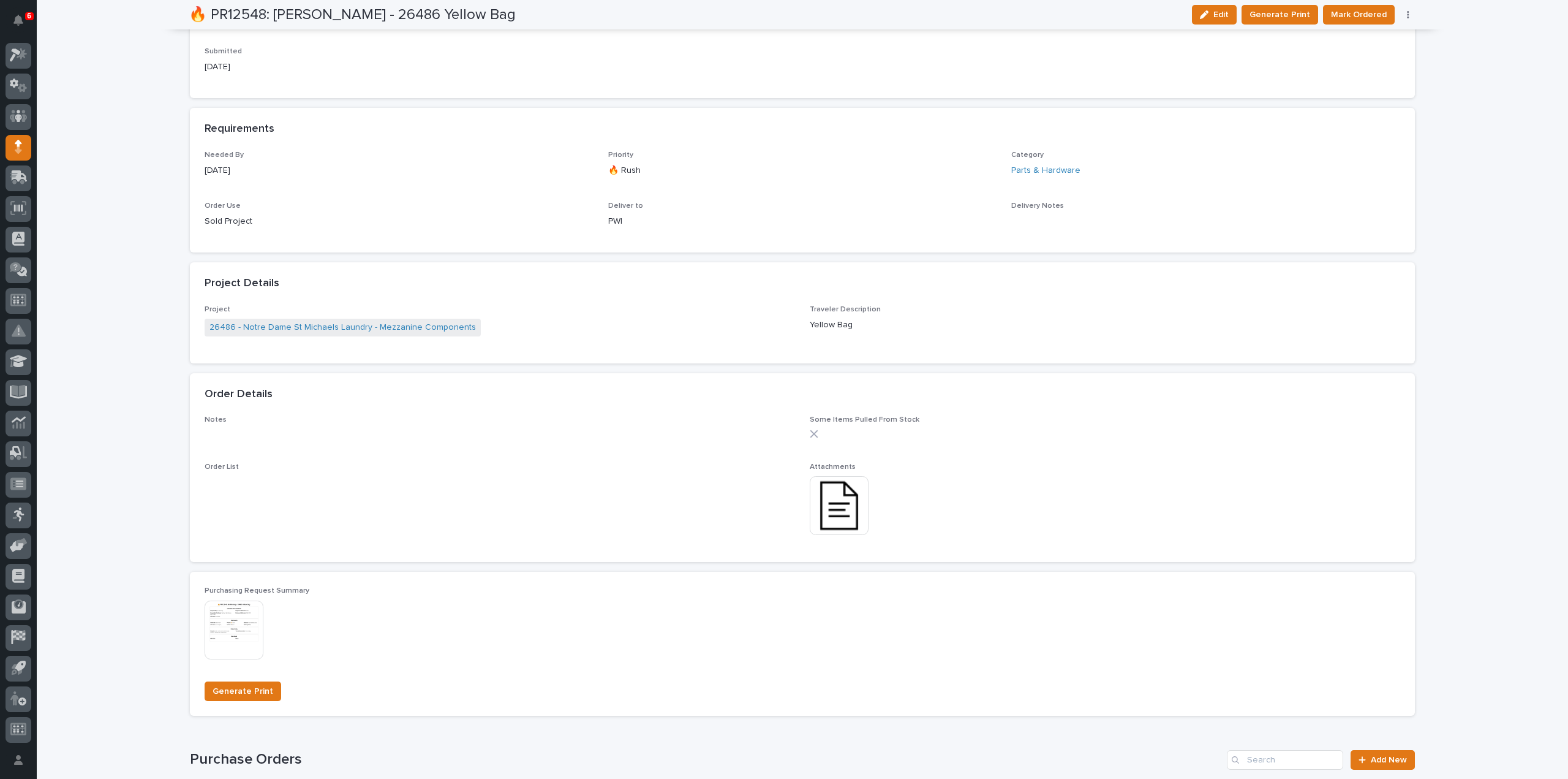
click at [821, 515] on img at bounding box center [839, 505] width 59 height 59
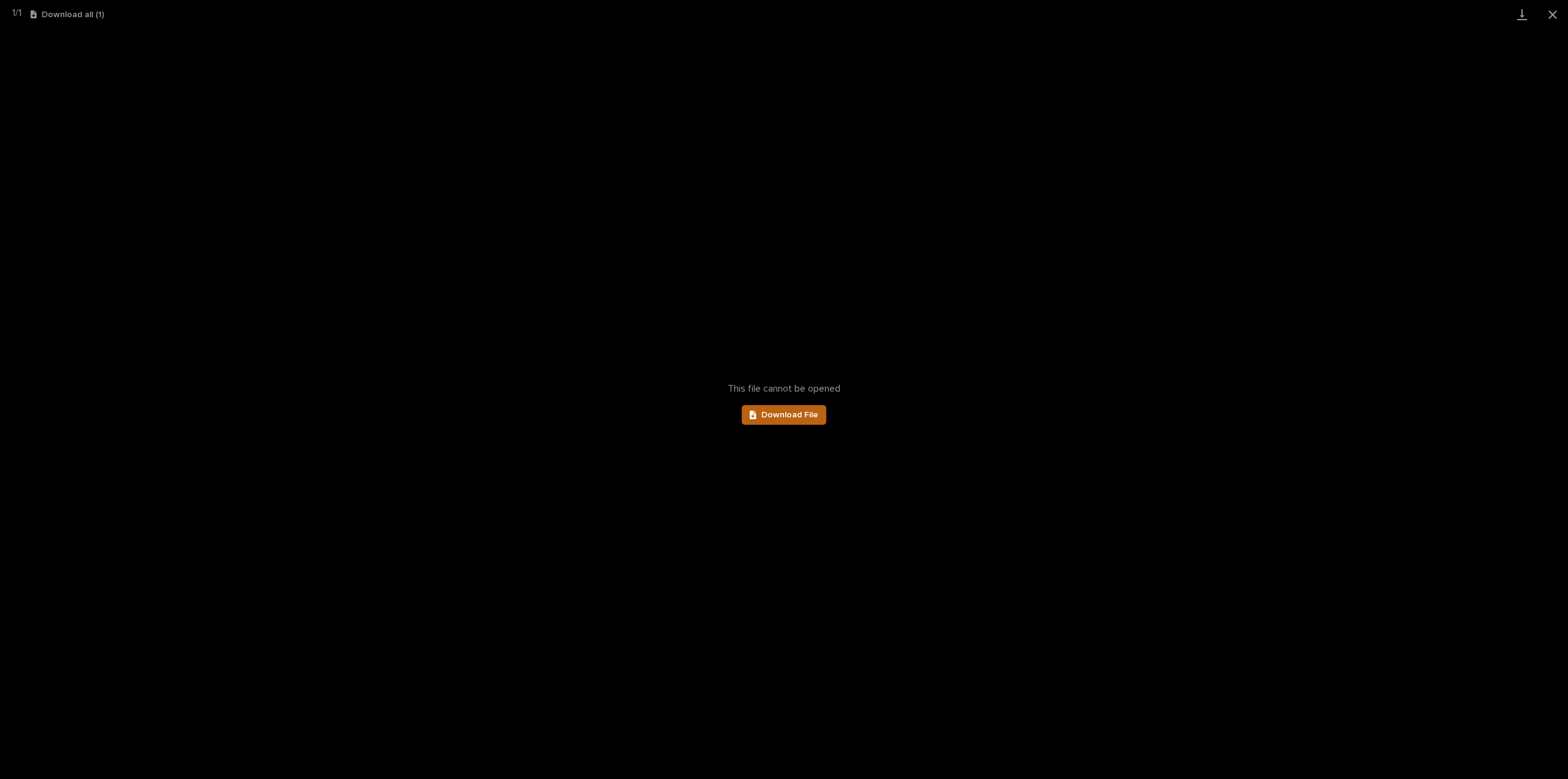
click at [801, 419] on link "Download File" at bounding box center [784, 415] width 84 height 20
click at [1553, 8] on button "Close gallery" at bounding box center [1553, 15] width 31 height 29
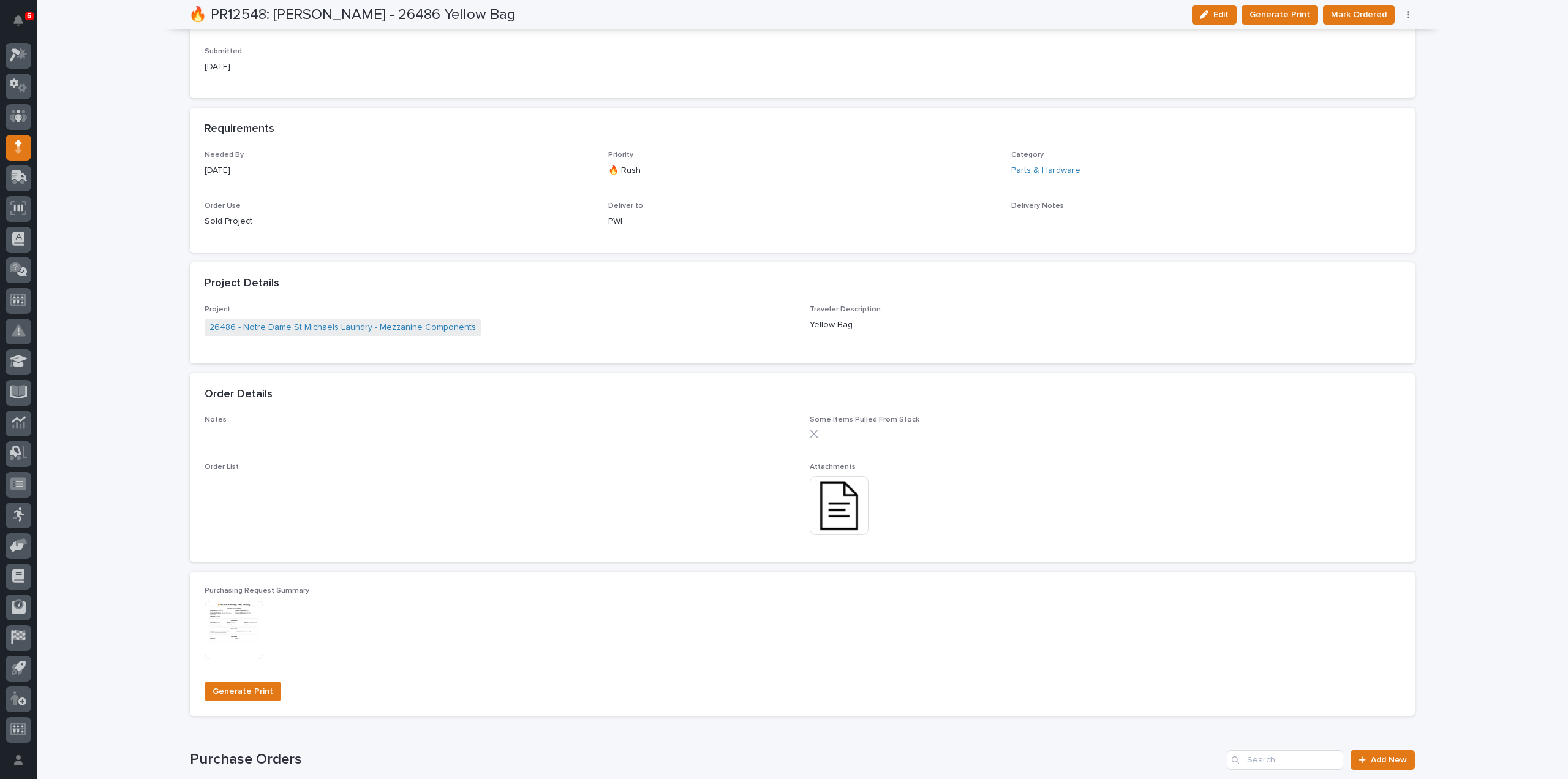
scroll to position [844, 0]
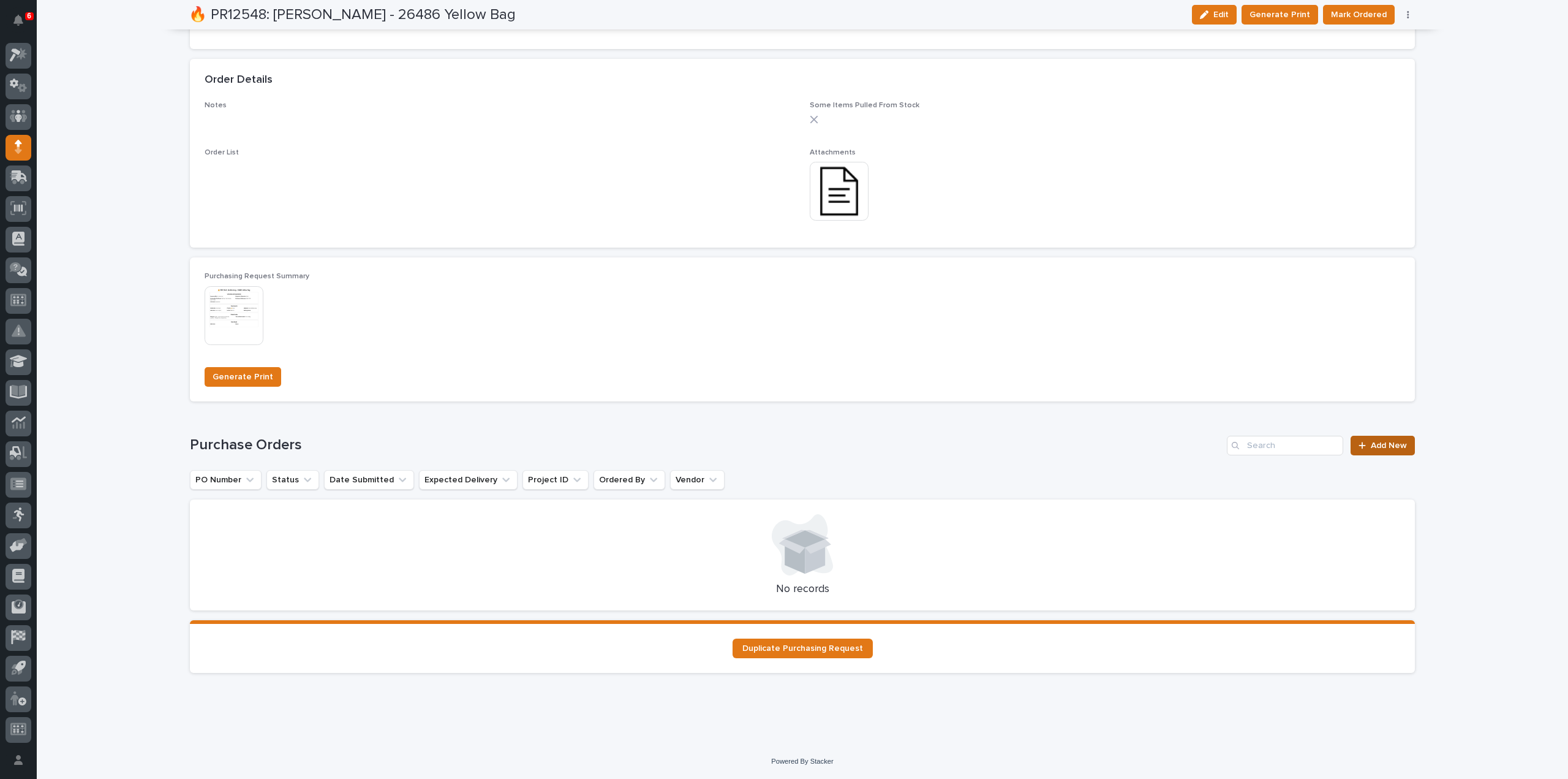
click at [1404, 444] on link "Add New" at bounding box center [1383, 446] width 64 height 20
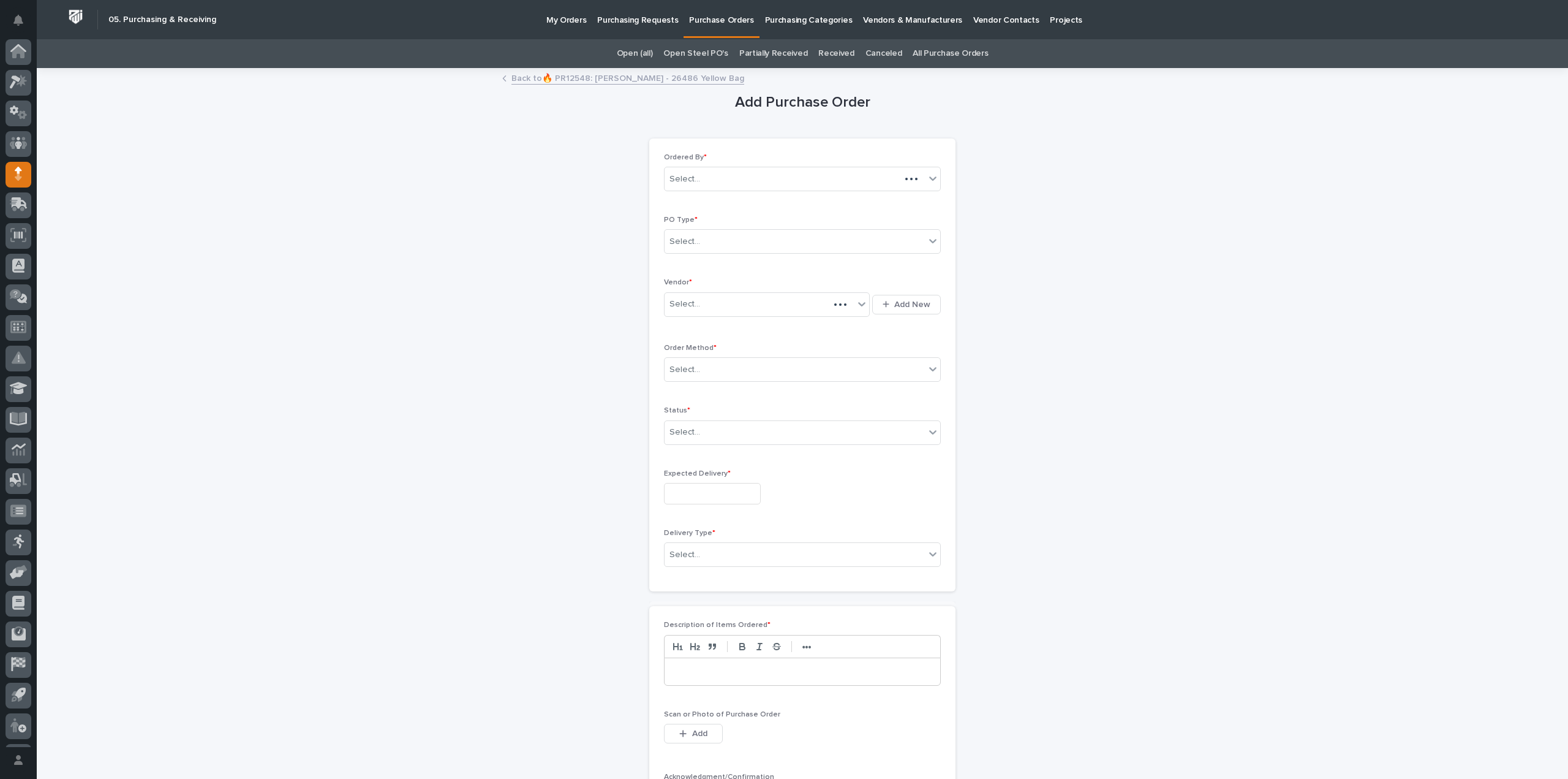
scroll to position [27, 0]
click at [685, 301] on div "Select..." at bounding box center [685, 304] width 31 height 13
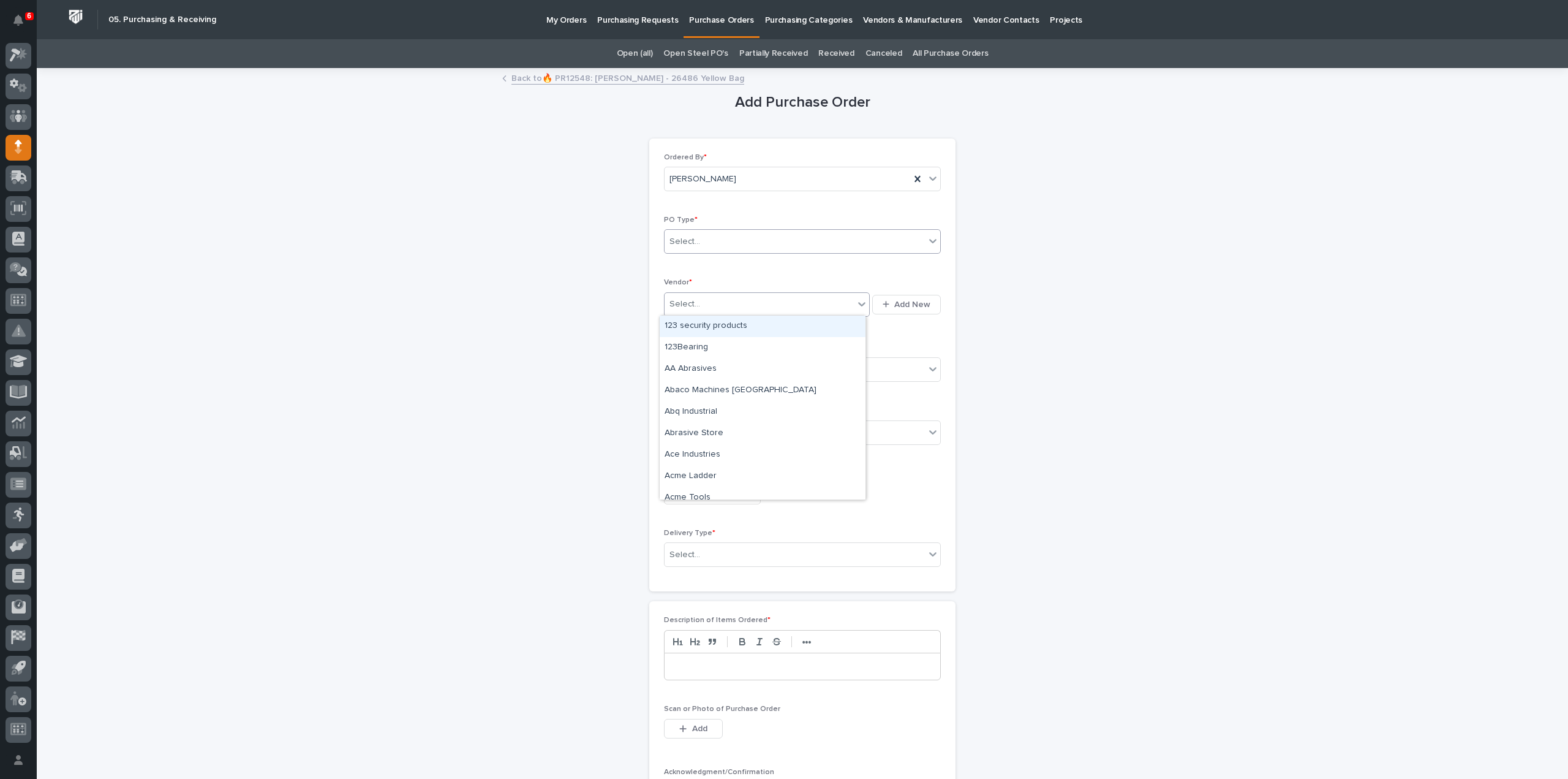
click at [683, 241] on div "Select..." at bounding box center [685, 242] width 31 height 13
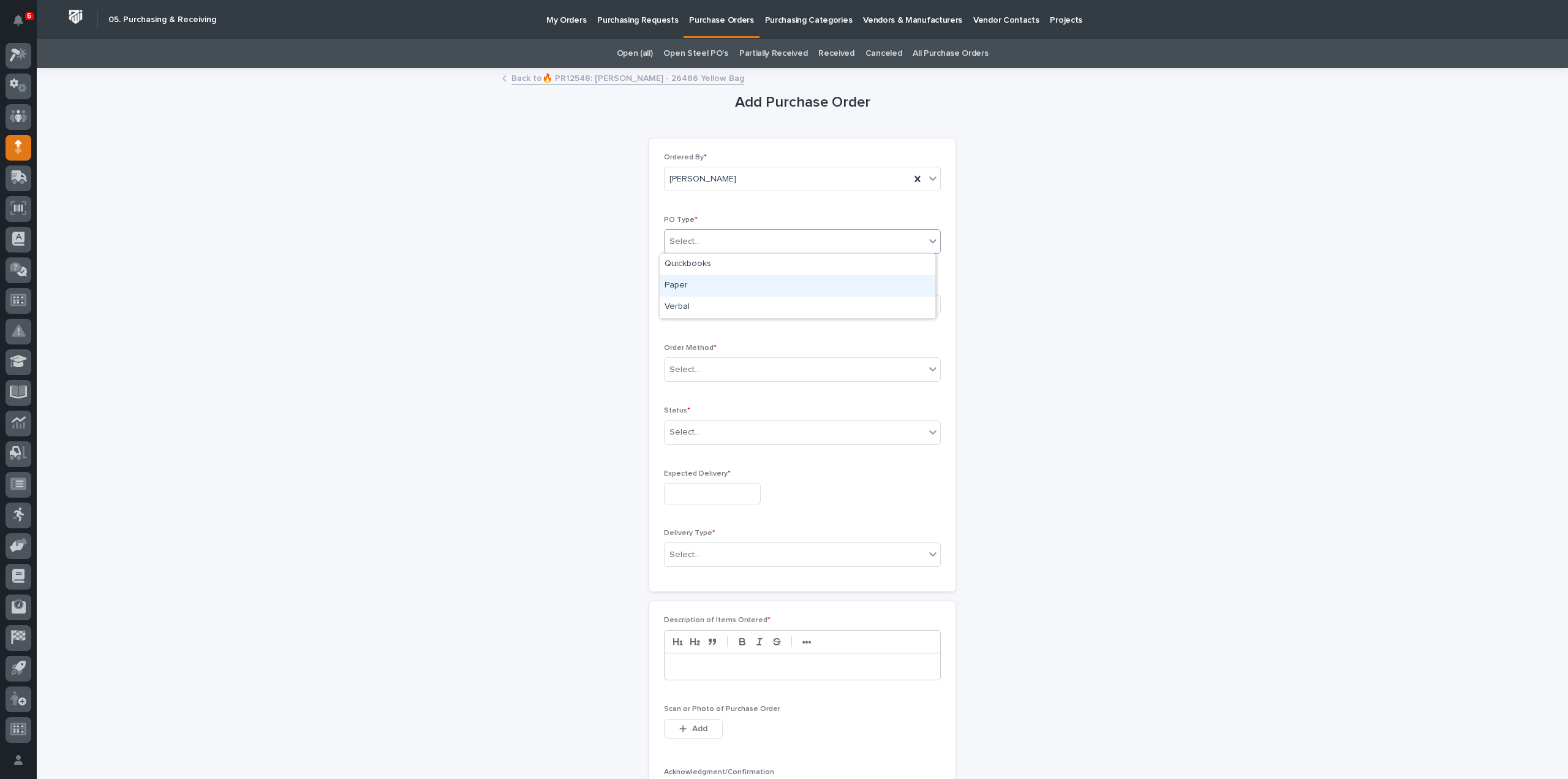
click at [676, 284] on div "Paper" at bounding box center [797, 285] width 276 height 21
click at [673, 309] on div "Select..." at bounding box center [685, 304] width 31 height 13
type input "****"
click at [680, 328] on div "EPCO Sales" at bounding box center [763, 326] width 206 height 21
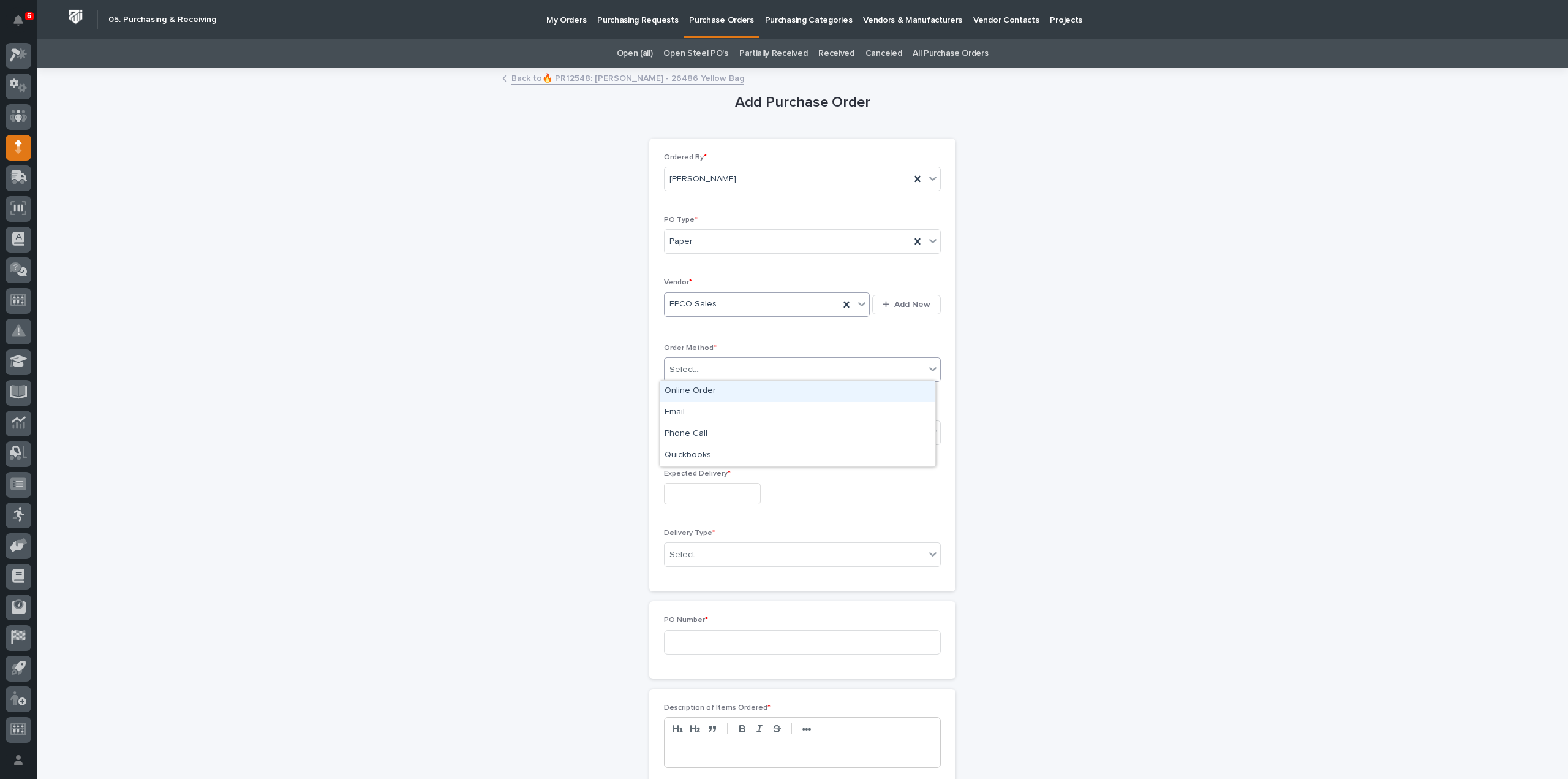
click at [673, 368] on div "Select..." at bounding box center [685, 370] width 31 height 13
click at [679, 390] on div "Online Order" at bounding box center [797, 391] width 276 height 21
click at [687, 430] on div "Select..." at bounding box center [685, 432] width 31 height 13
click at [700, 472] on div "Submitted" at bounding box center [797, 475] width 276 height 21
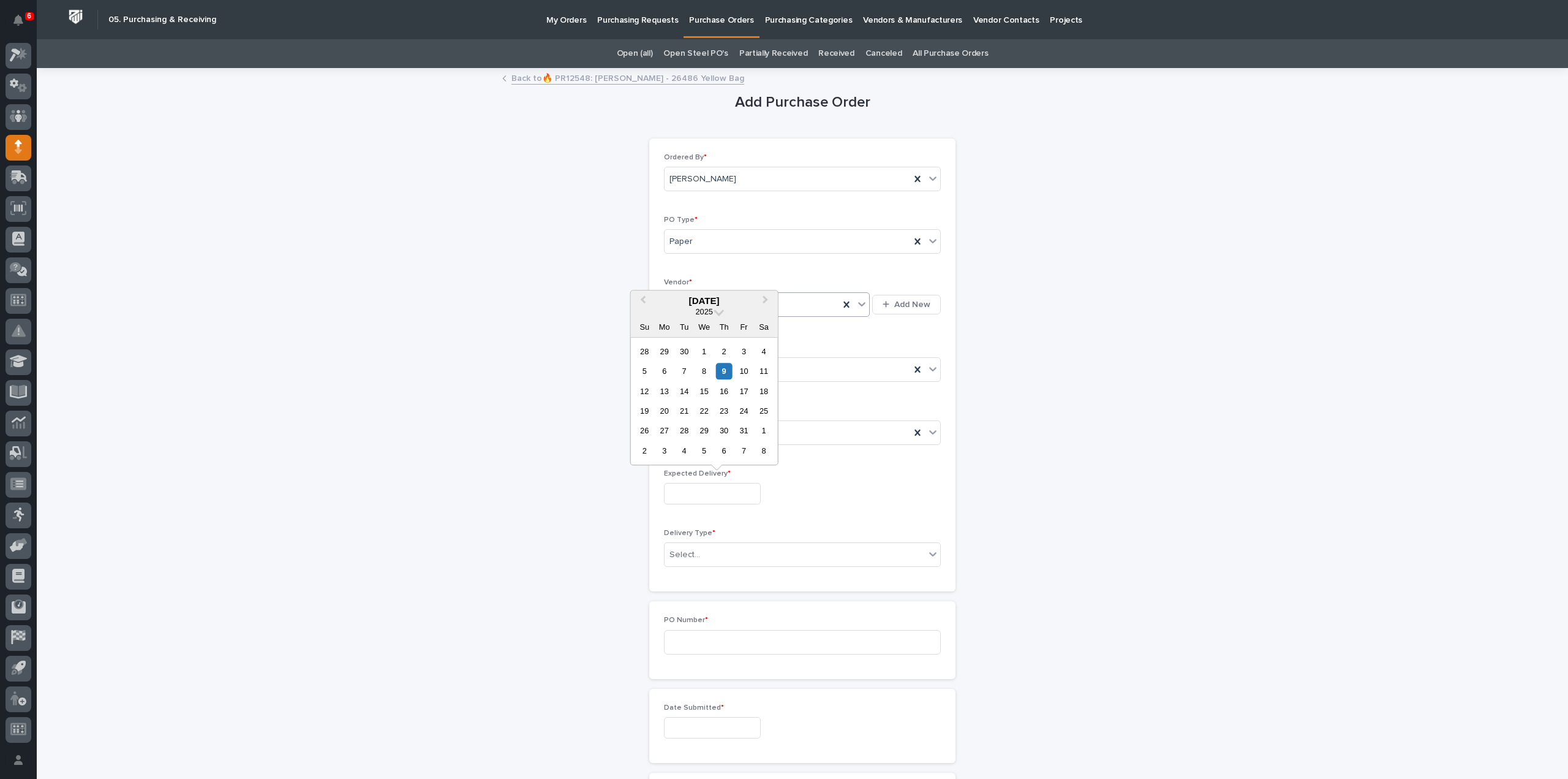
click at [696, 499] on input "text" at bounding box center [712, 493] width 97 height 21
click at [722, 370] on div "9" at bounding box center [724, 371] width 17 height 17
click at [700, 492] on input "**********" at bounding box center [712, 493] width 97 height 21
click at [742, 371] on div "10" at bounding box center [744, 371] width 17 height 17
type input "**********"
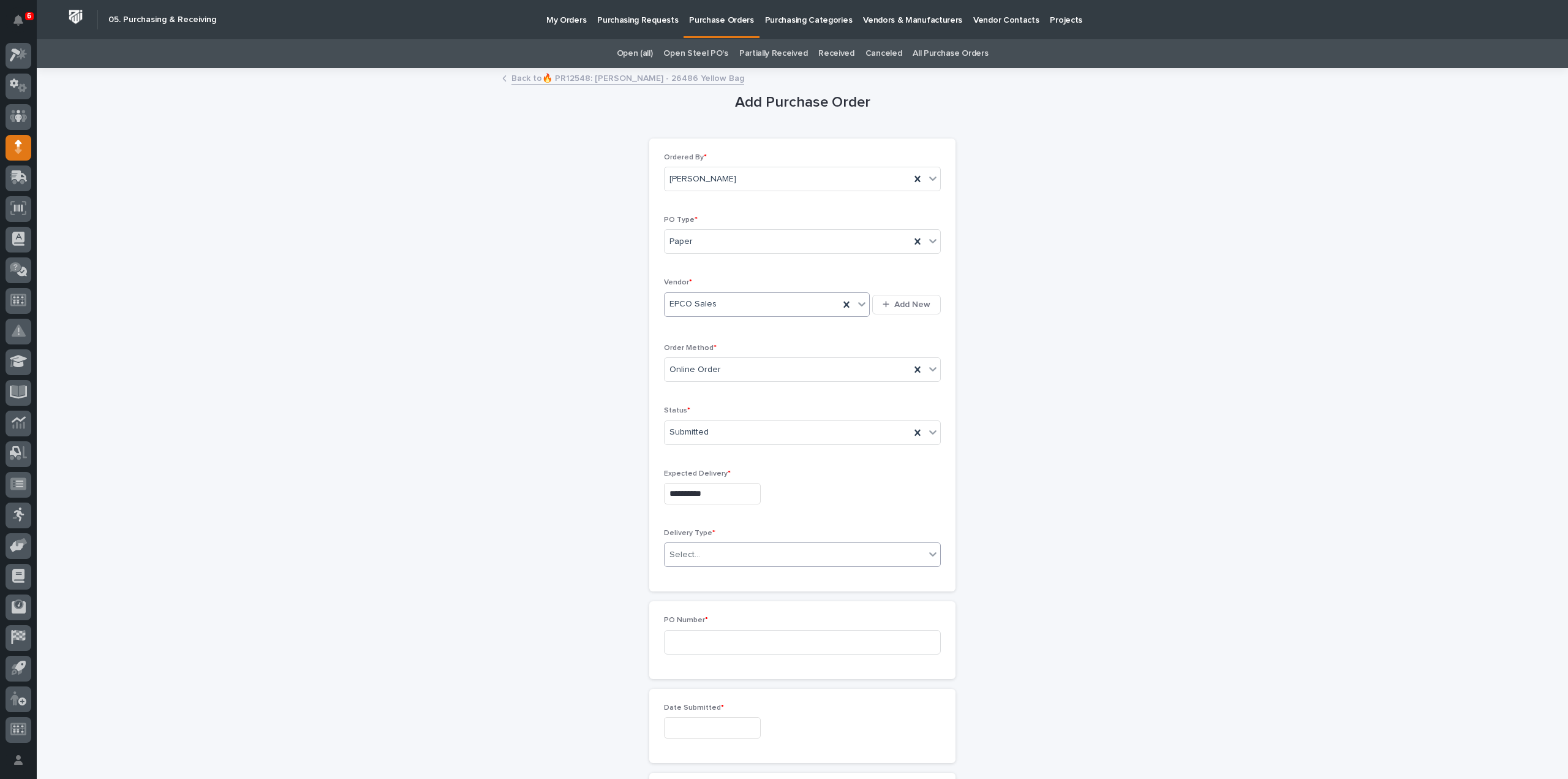
click at [701, 556] on input "text" at bounding box center [702, 555] width 1 height 10
click at [697, 574] on div "Deliver to PWI" at bounding box center [797, 574] width 276 height 21
click at [690, 641] on input at bounding box center [803, 643] width 277 height 25
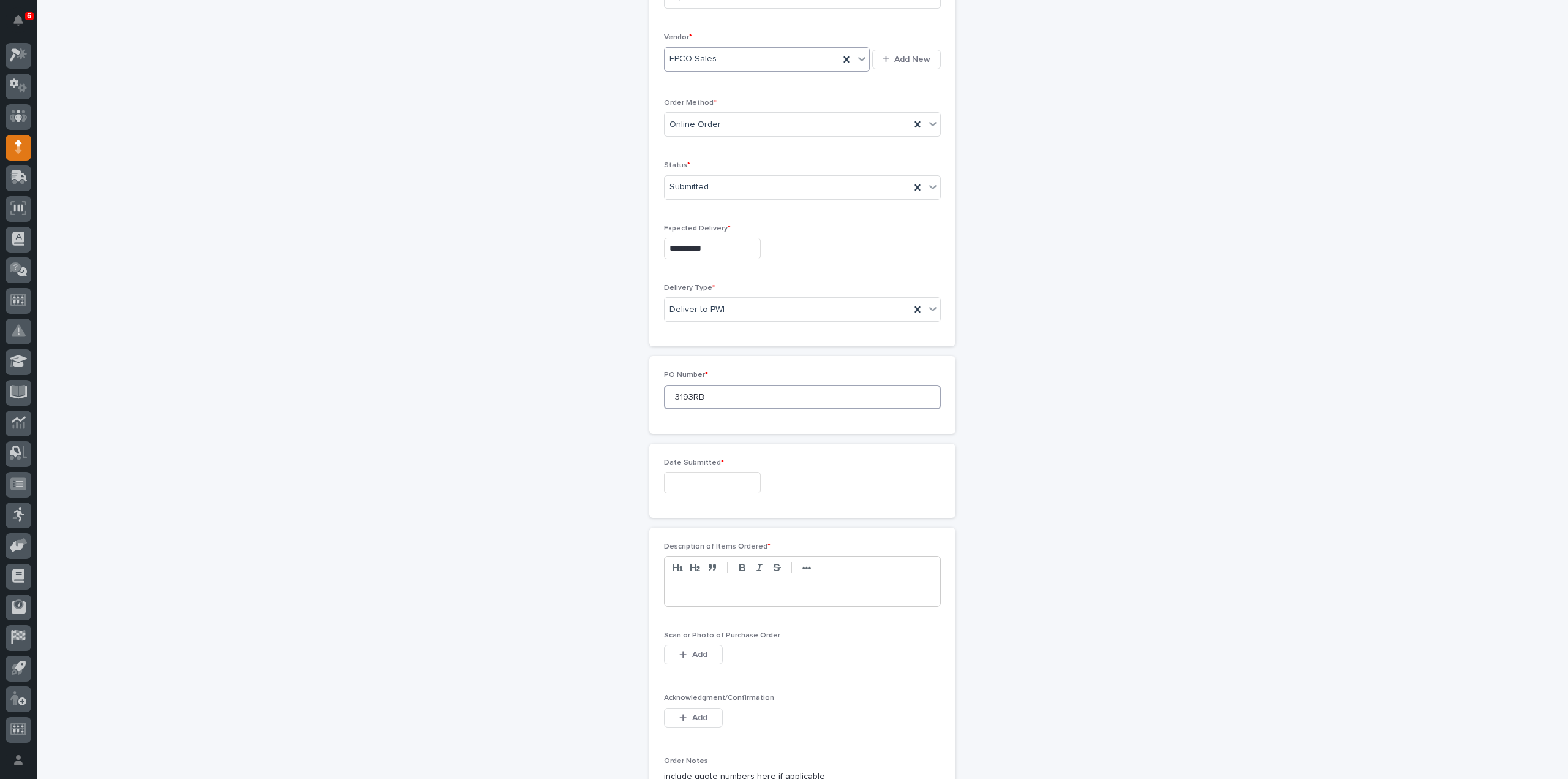
type input "3193RB"
click at [694, 487] on input "text" at bounding box center [712, 482] width 97 height 21
click at [728, 359] on div "9" at bounding box center [724, 359] width 17 height 17
type input "**********"
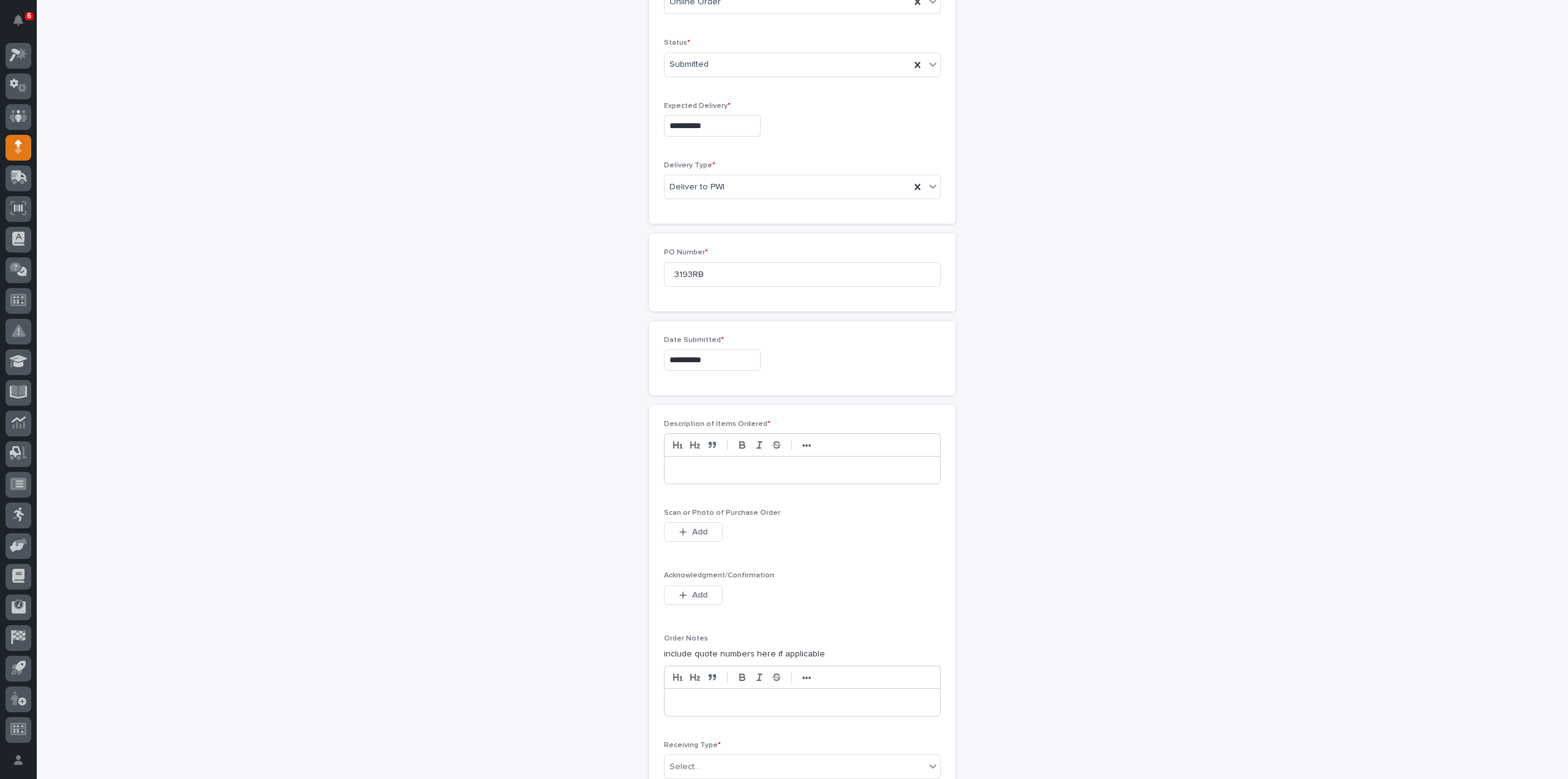
click at [696, 473] on div at bounding box center [803, 470] width 276 height 27
click at [696, 531] on span "Add" at bounding box center [699, 531] width 15 height 11
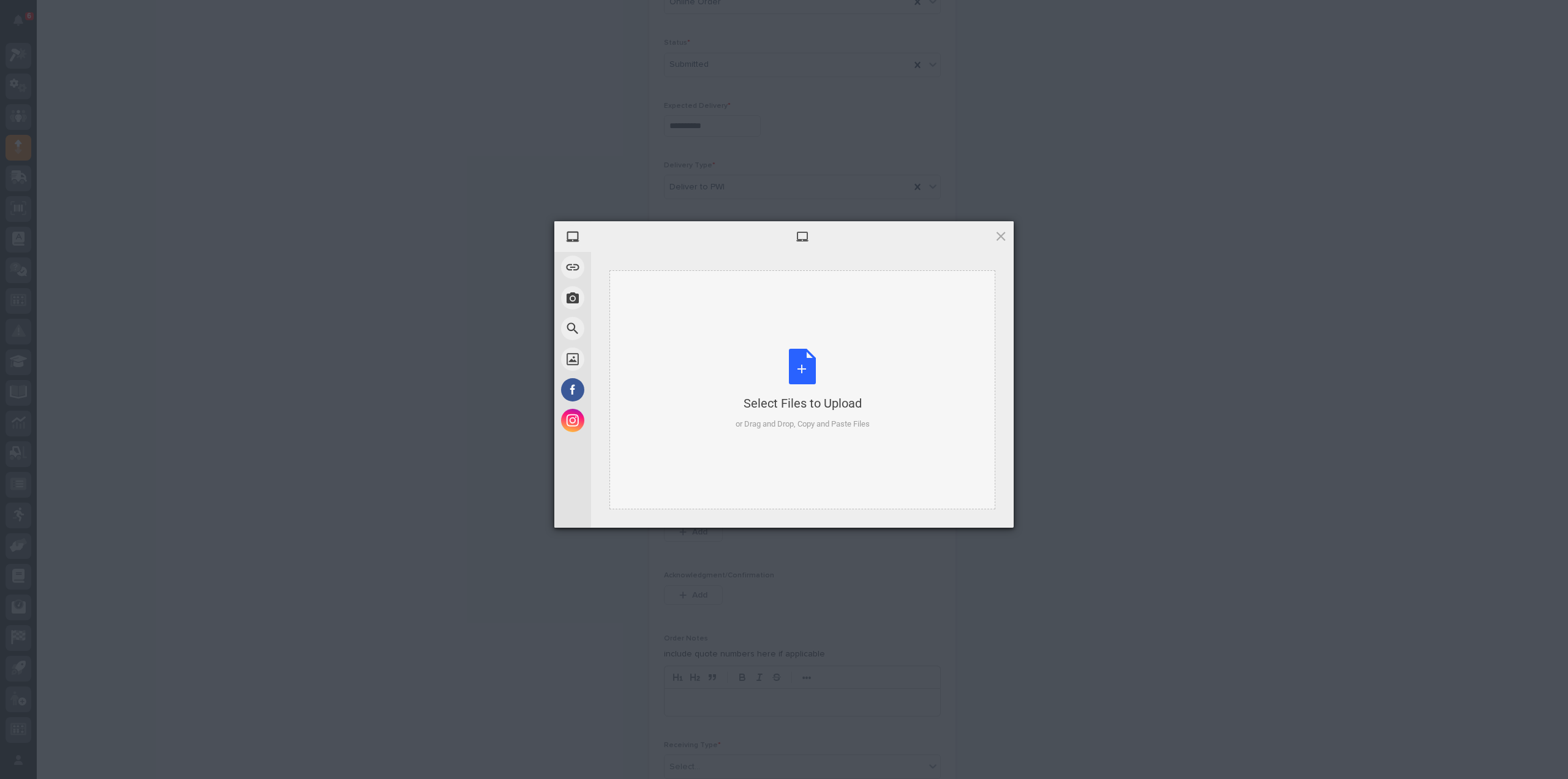
click at [812, 373] on div "Select Files to Upload or Drag and Drop, Copy and Paste Files" at bounding box center [803, 390] width 134 height 82
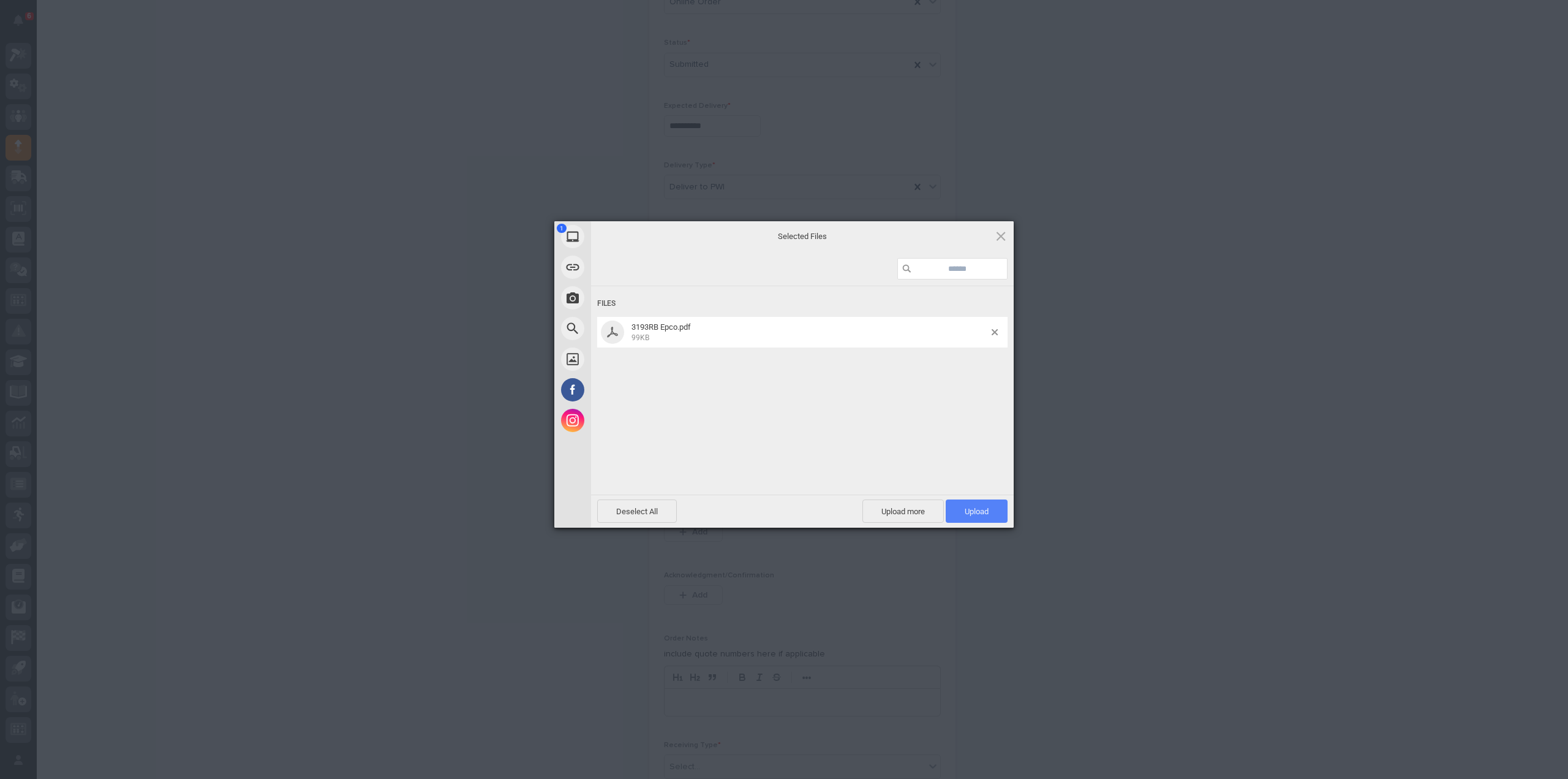
click at [991, 518] on span "Upload 1" at bounding box center [976, 511] width 62 height 23
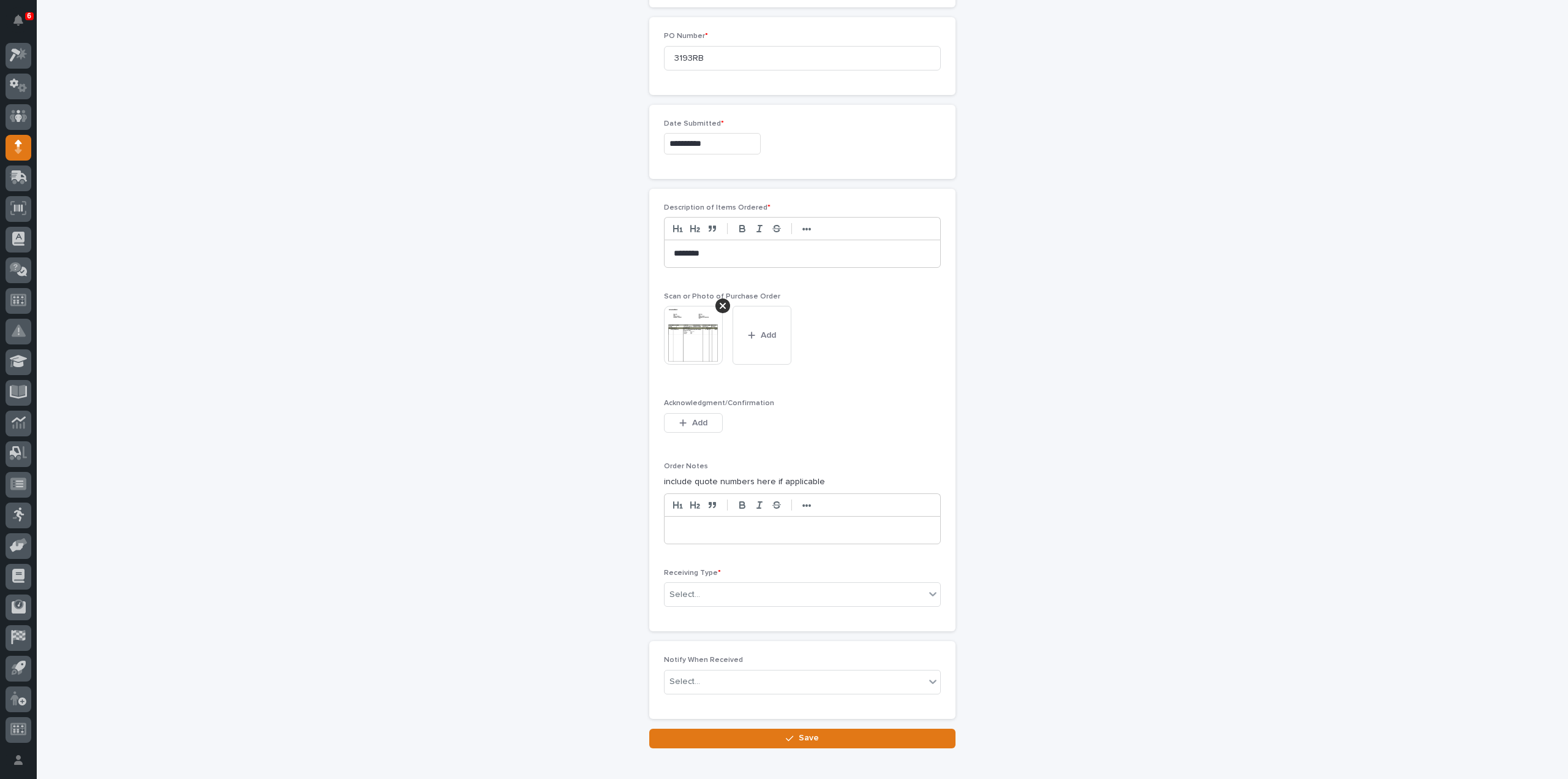
scroll to position [635, 0]
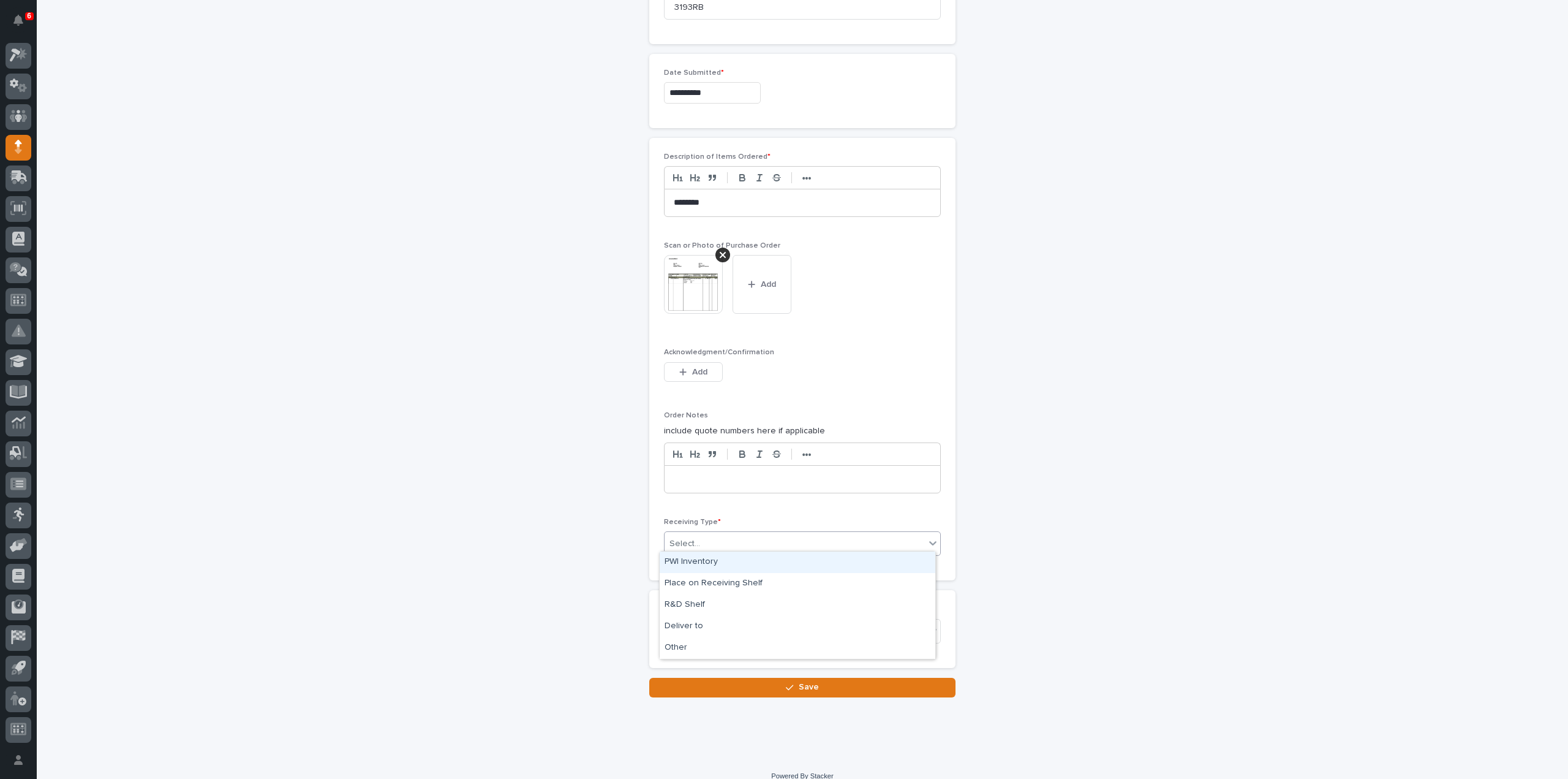
click at [705, 536] on div "Select..." at bounding box center [795, 544] width 260 height 20
click at [695, 627] on div "Deliver to" at bounding box center [797, 626] width 276 height 21
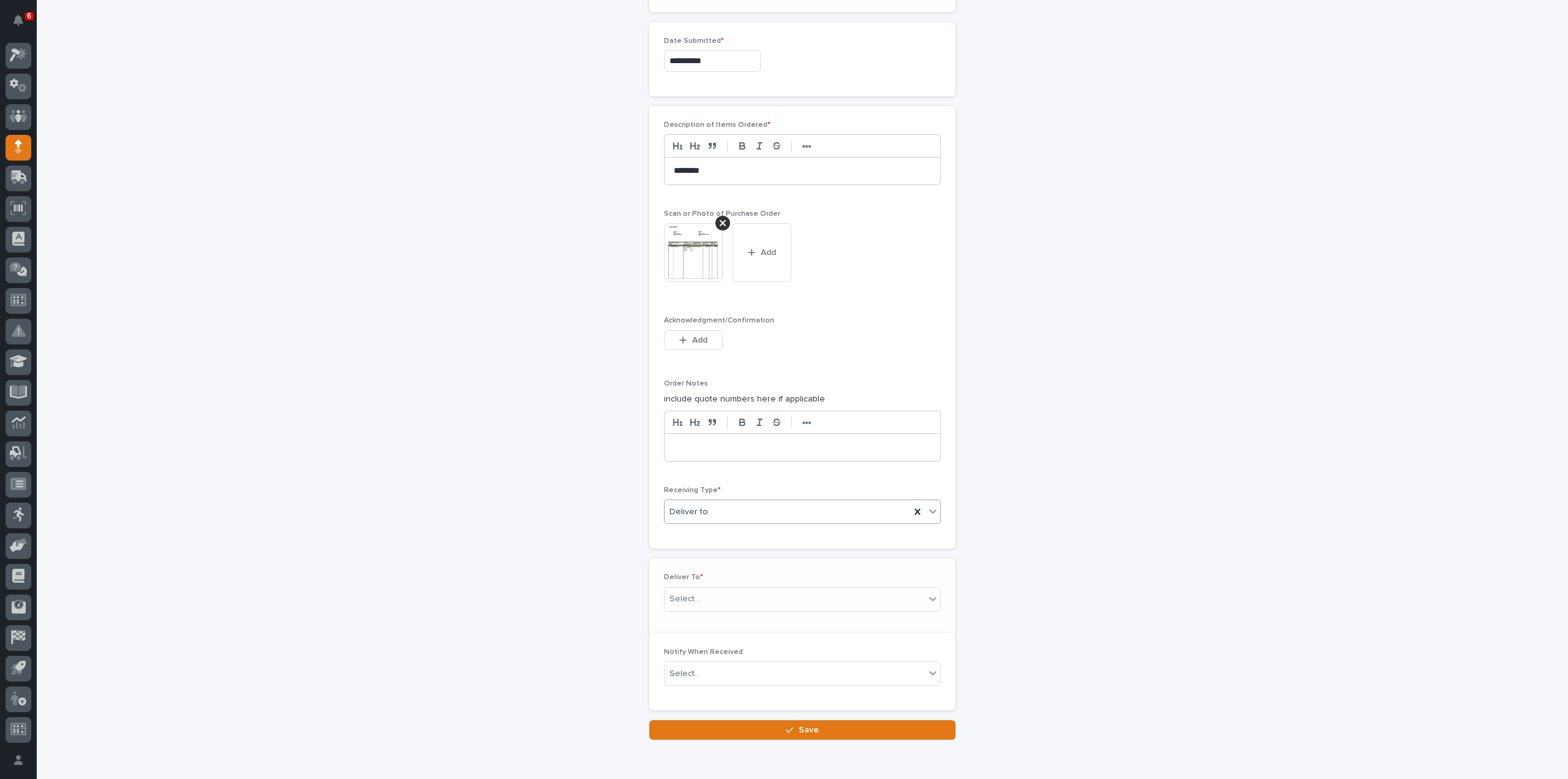
scroll to position [679, 0]
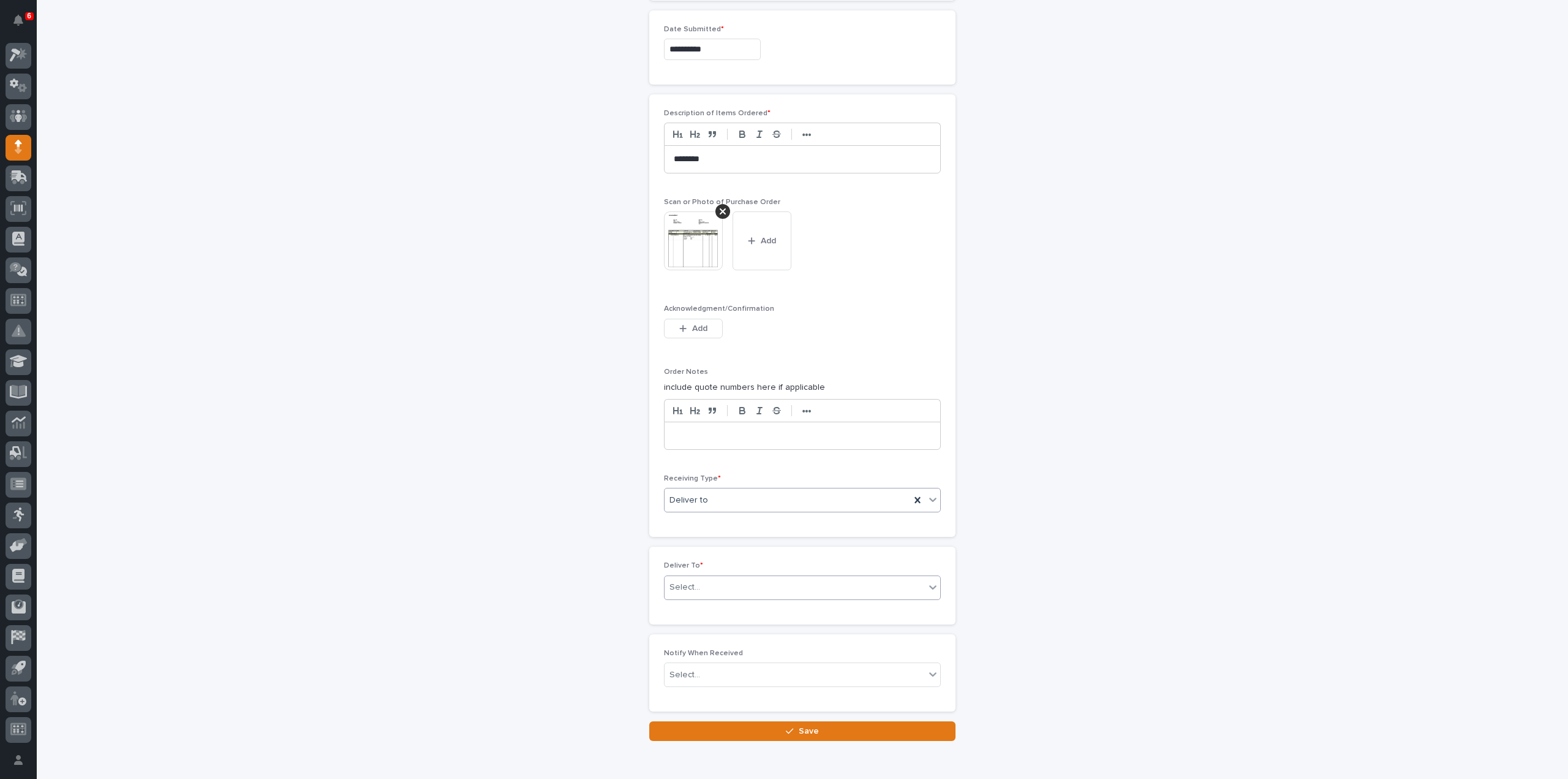
click at [701, 583] on input "text" at bounding box center [702, 588] width 1 height 10
type input "****"
click at [691, 607] on div "Reinhart Burkholder" at bounding box center [797, 605] width 276 height 21
click at [692, 673] on div "Select..." at bounding box center [685, 676] width 31 height 13
type input "****"
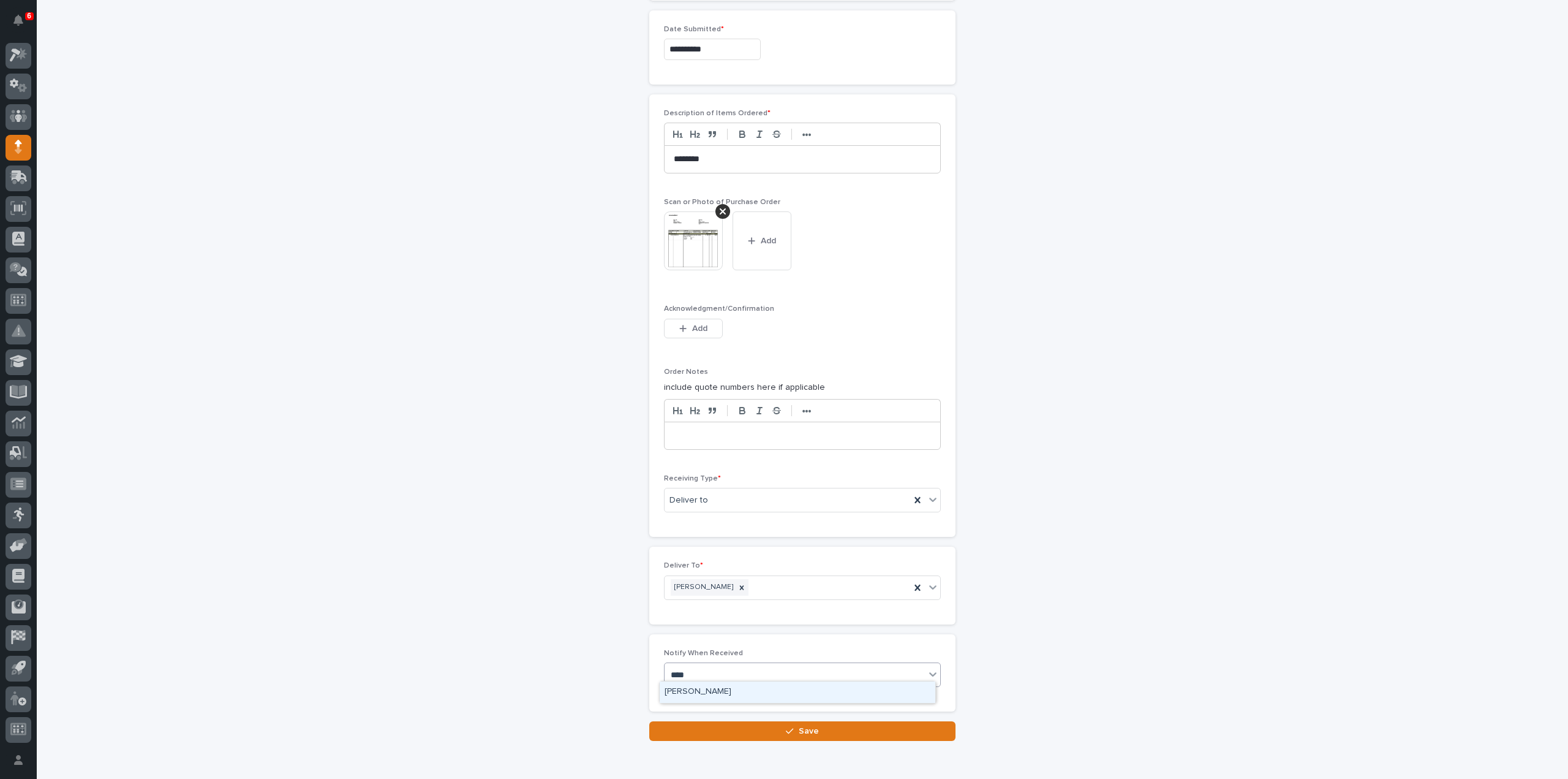
click at [694, 688] on div "Reinhart Burkholder" at bounding box center [797, 692] width 276 height 21
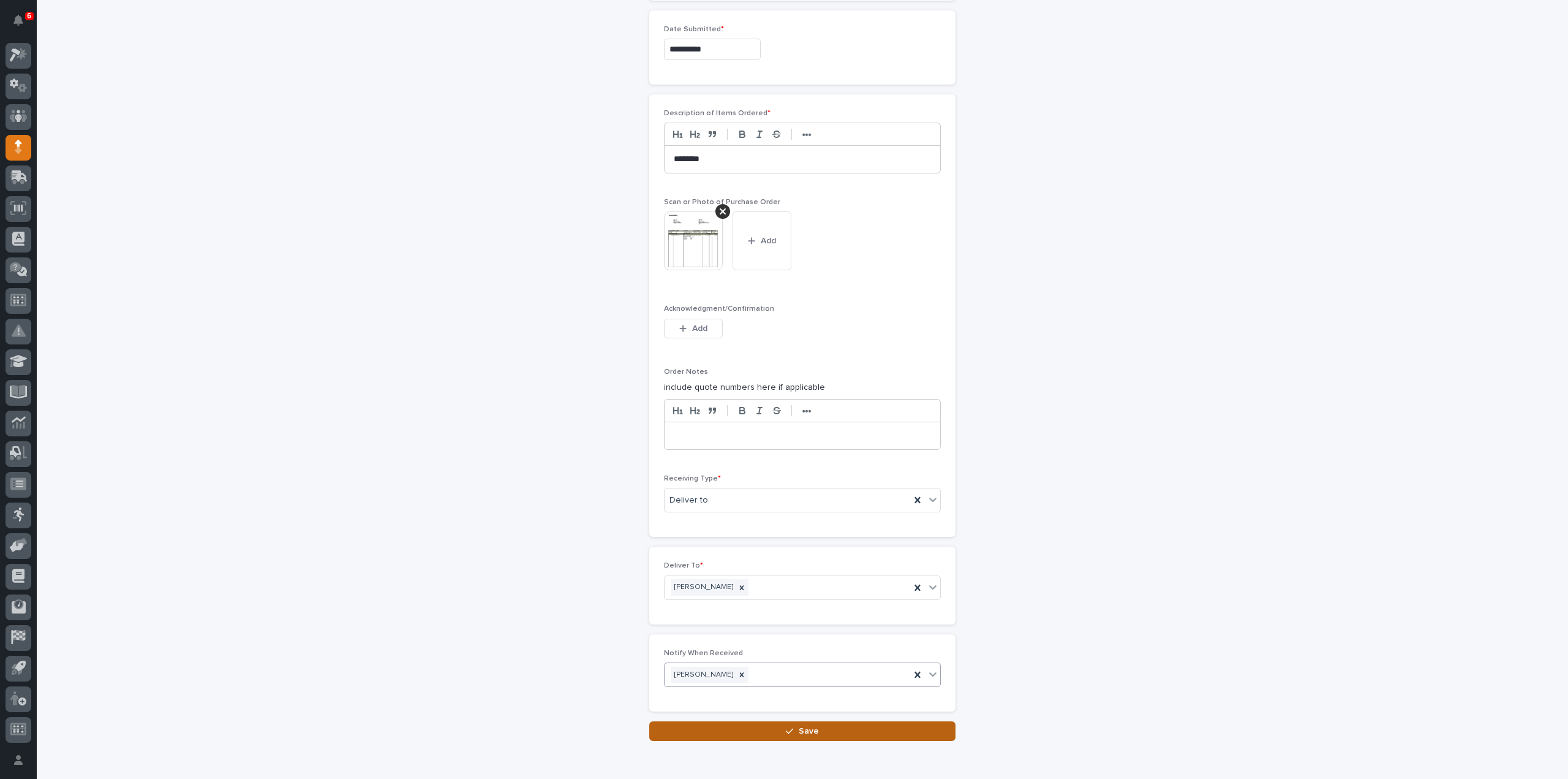
click at [699, 727] on button "Save" at bounding box center [803, 731] width 306 height 20
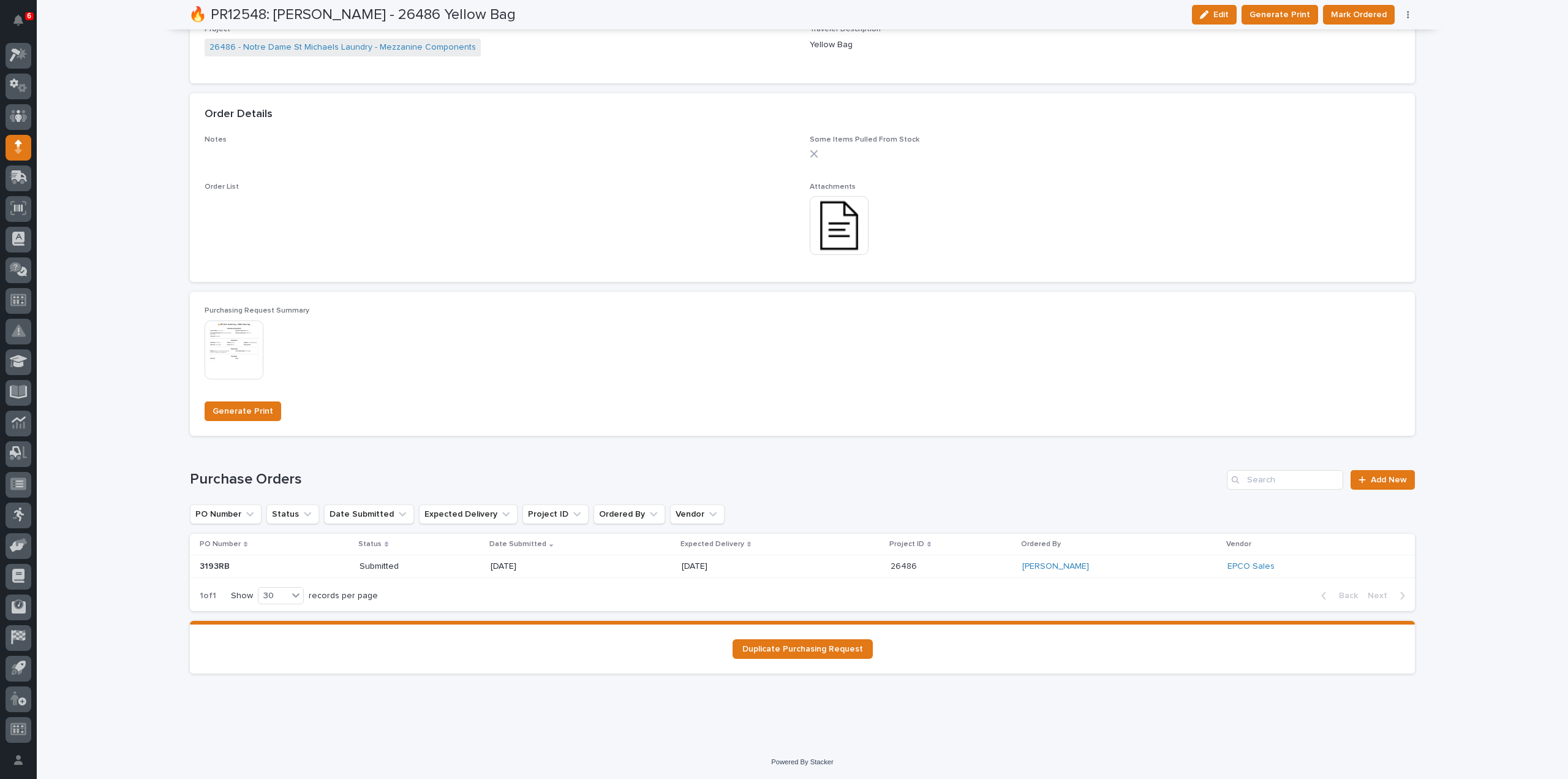
scroll to position [74, 0]
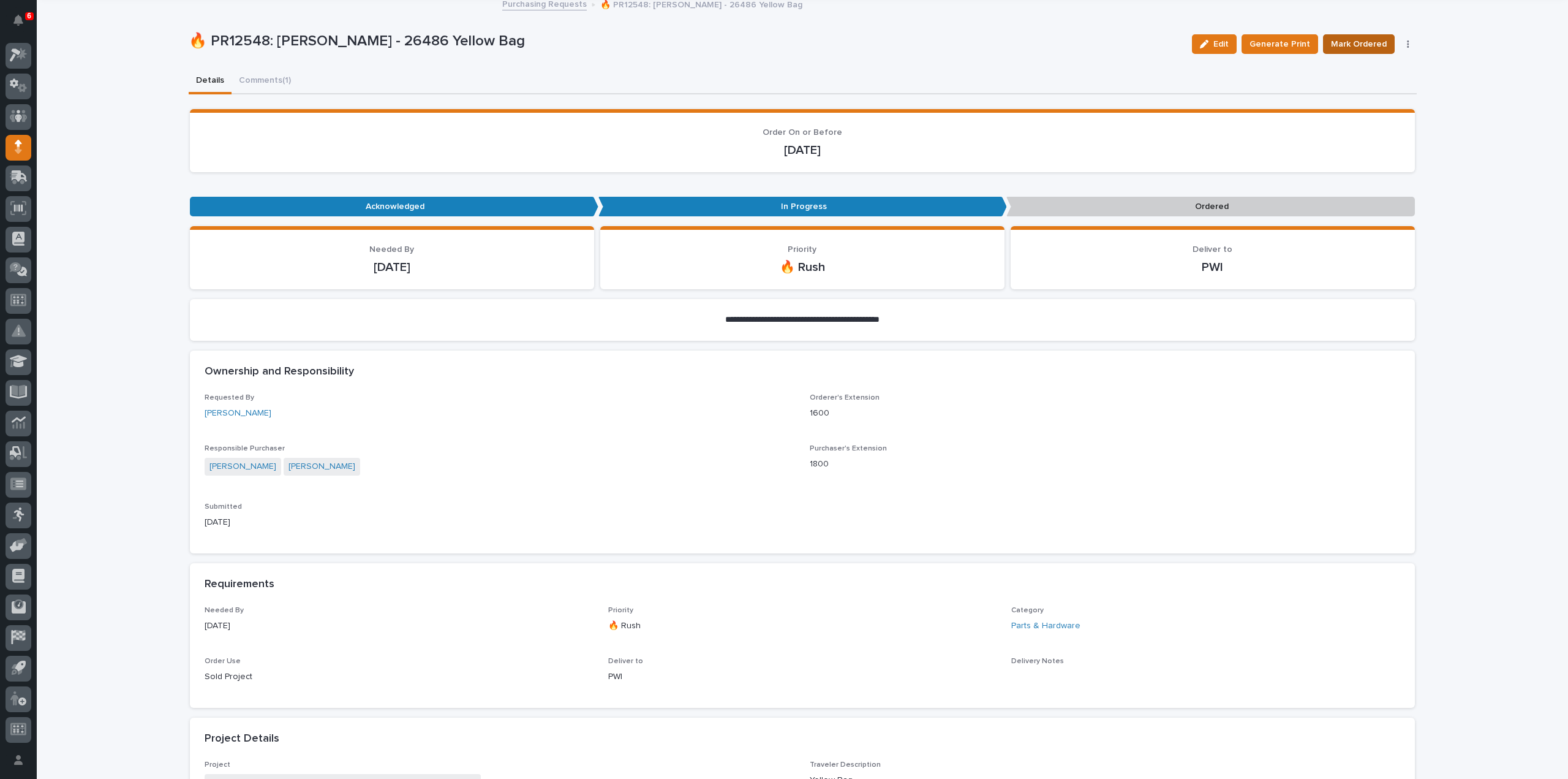
click at [1376, 44] on span "Mark Ordered" at bounding box center [1359, 44] width 56 height 15
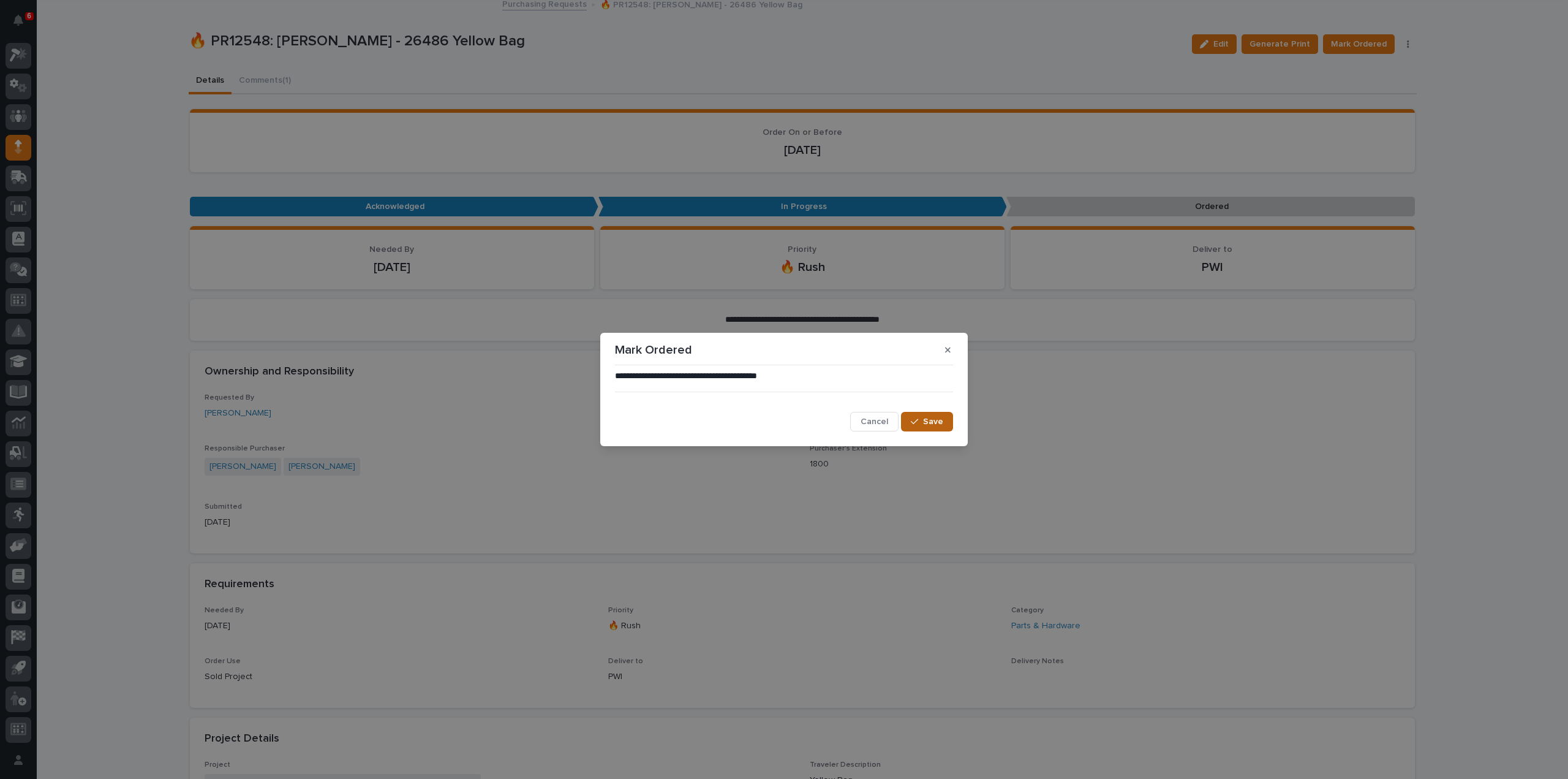
click at [918, 424] on icon "button" at bounding box center [915, 422] width 7 height 9
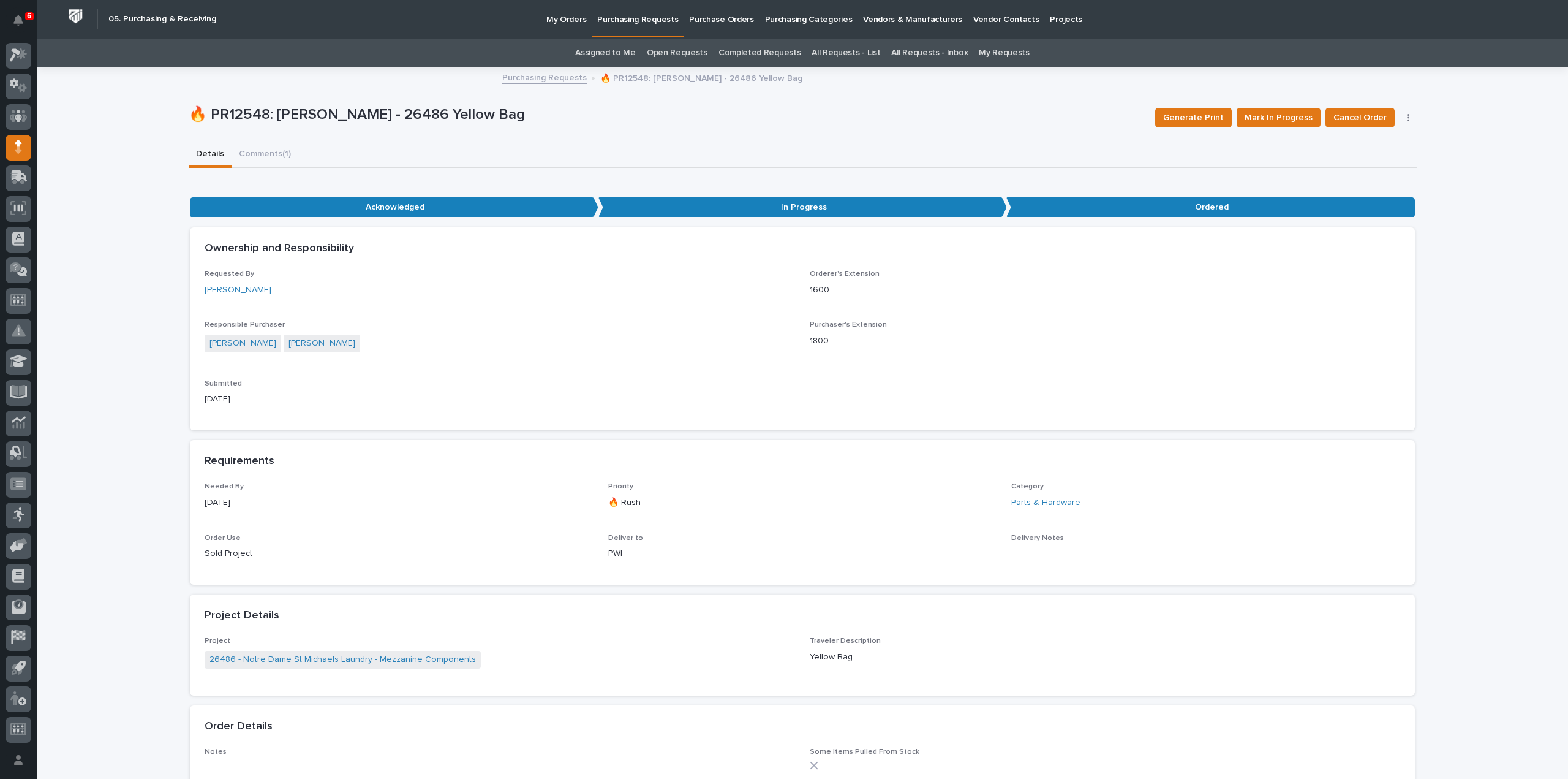
scroll to position [0, 0]
click at [624, 52] on link "Assigned to Me" at bounding box center [605, 54] width 60 height 29
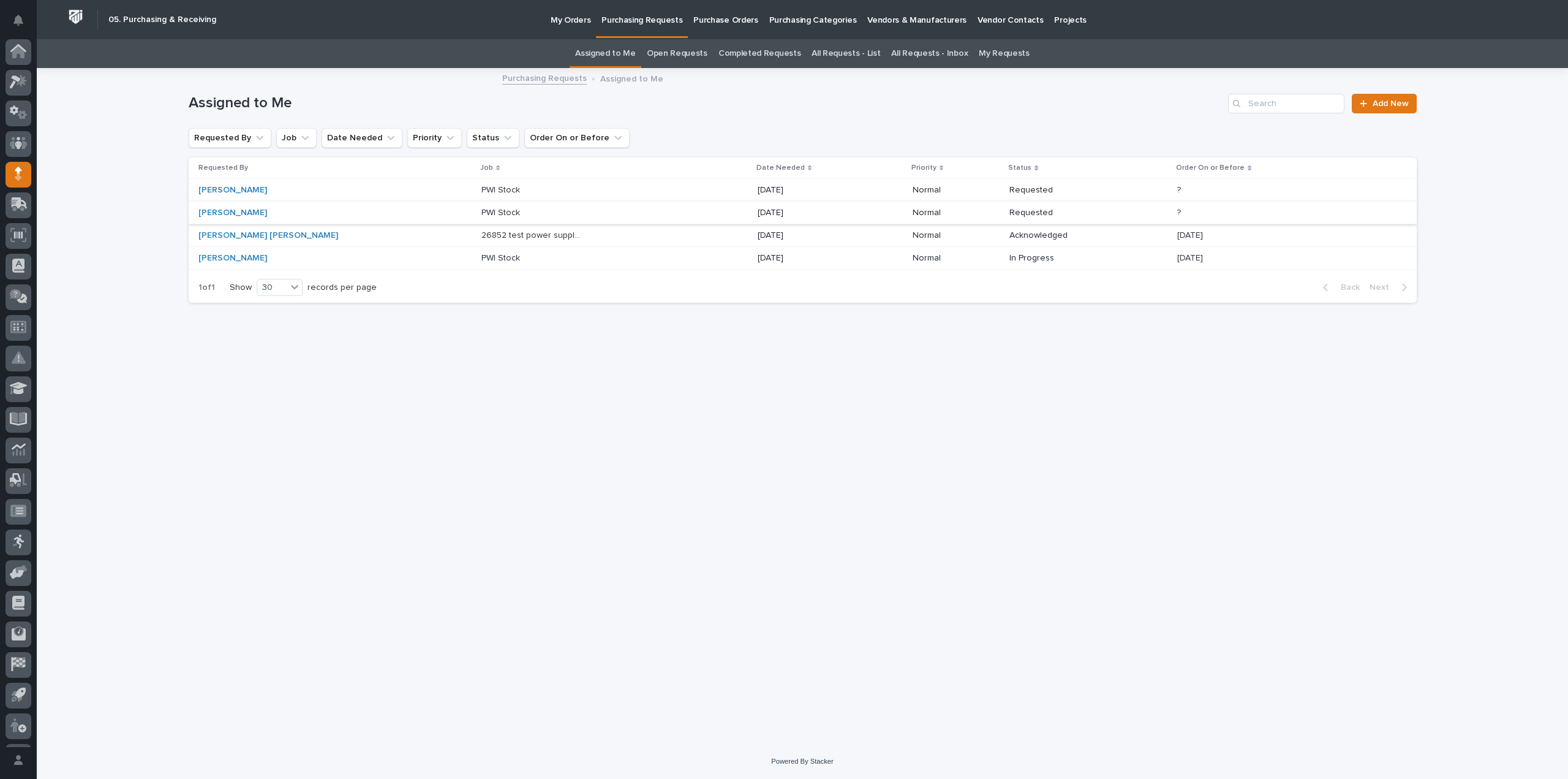
scroll to position [27, 0]
click at [1187, 59] on div "Assigned to Me Open Requests Completed Requests All Requests - List All Request…" at bounding box center [803, 54] width 1532 height 29
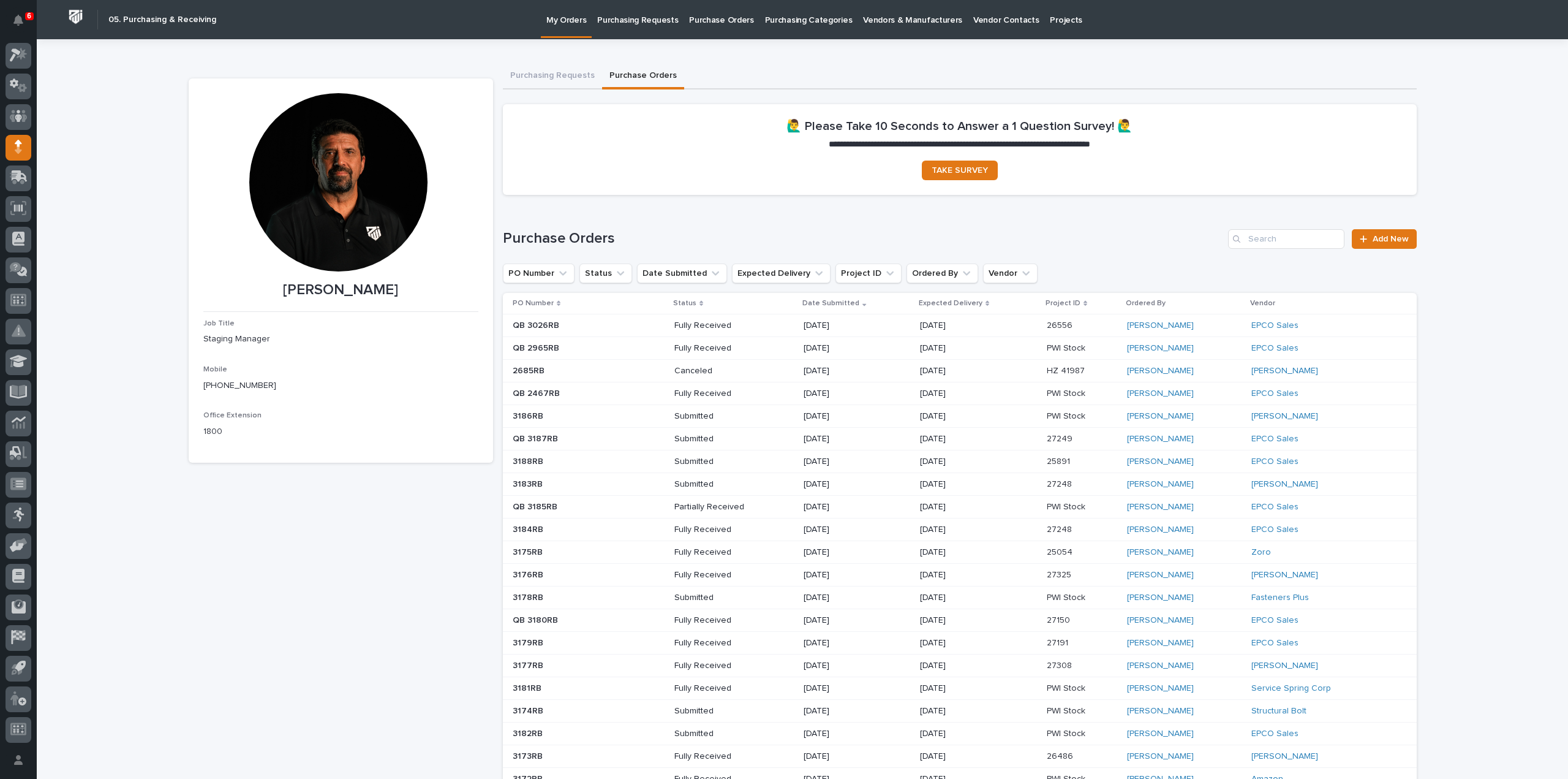
click at [649, 75] on button "Purchase Orders" at bounding box center [643, 76] width 82 height 25
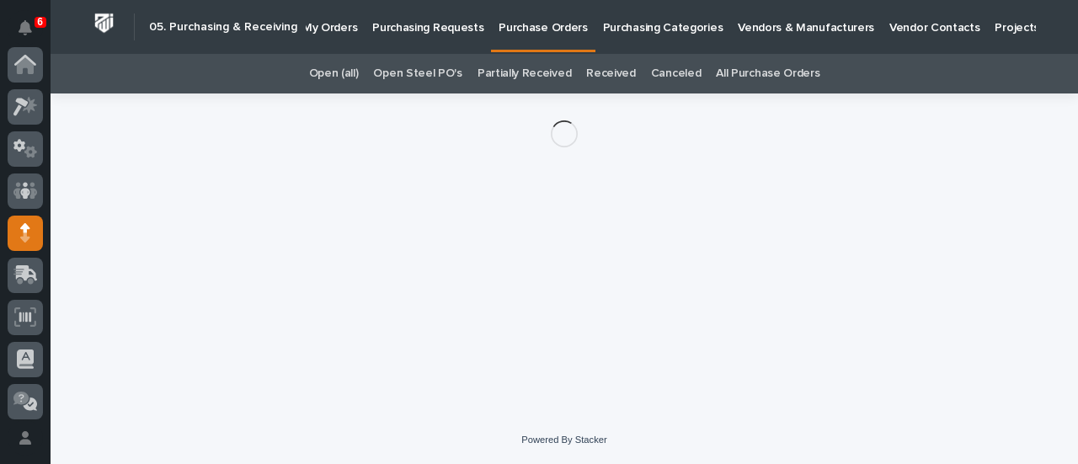
scroll to position [168, 0]
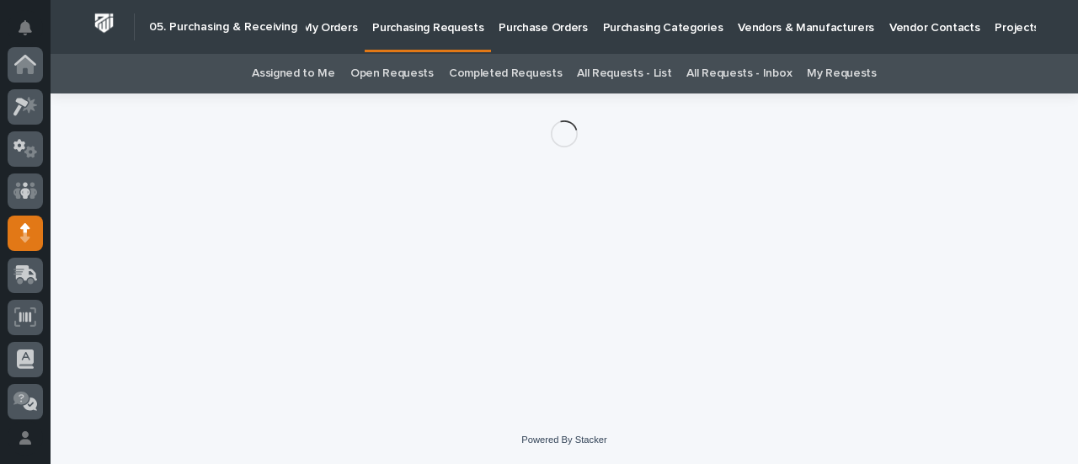
scroll to position [168, 0]
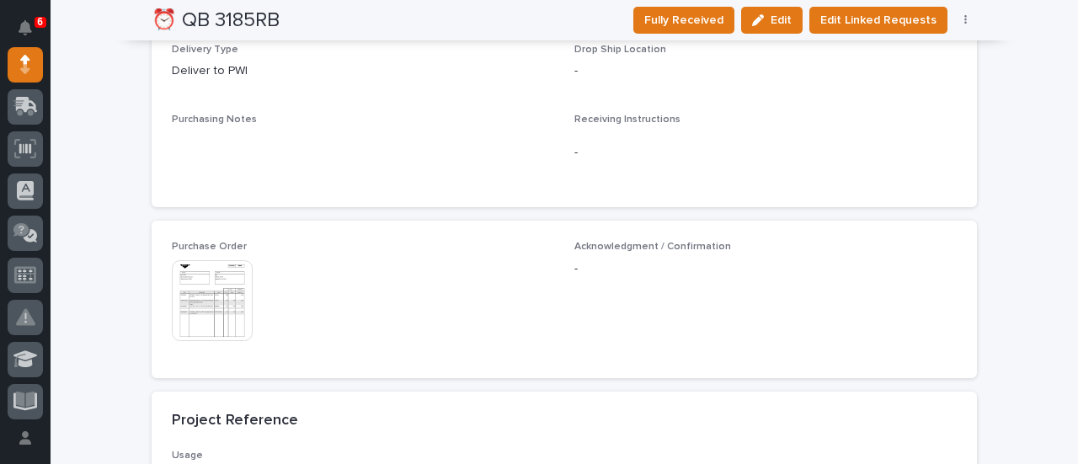
scroll to position [1010, 0]
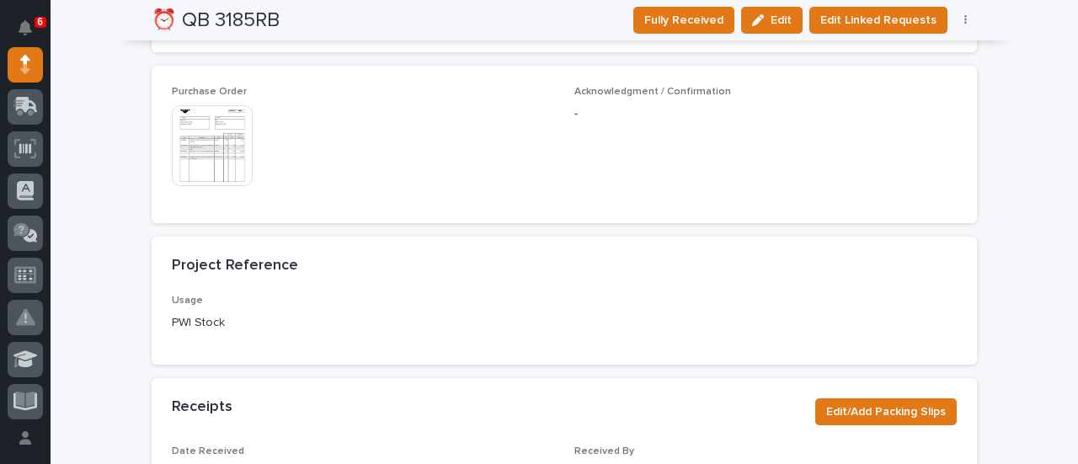
click at [222, 172] on img at bounding box center [212, 145] width 81 height 81
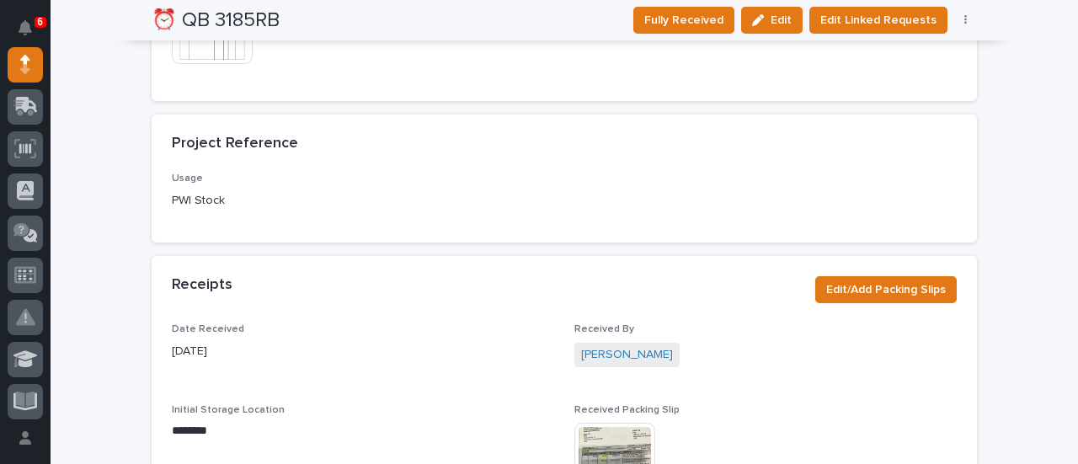
scroll to position [1179, 0]
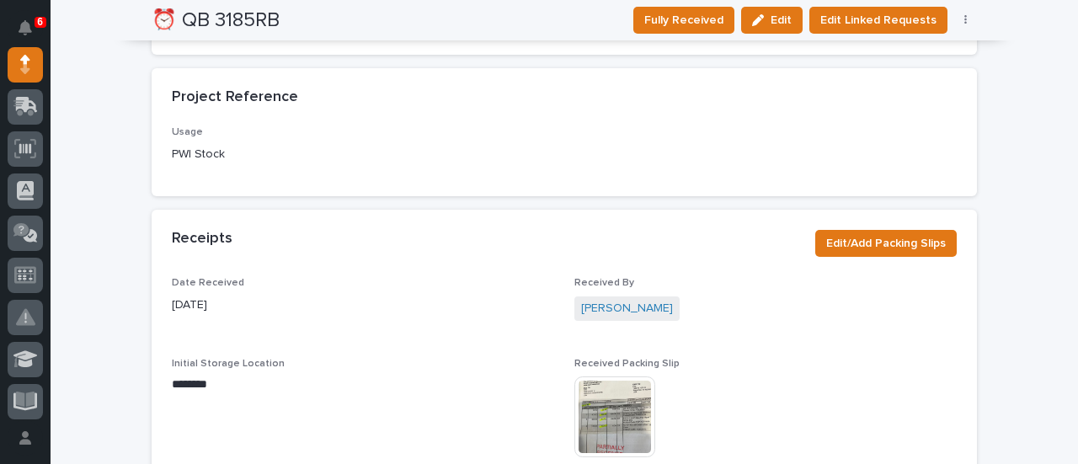
click at [610, 394] on img at bounding box center [614, 416] width 81 height 81
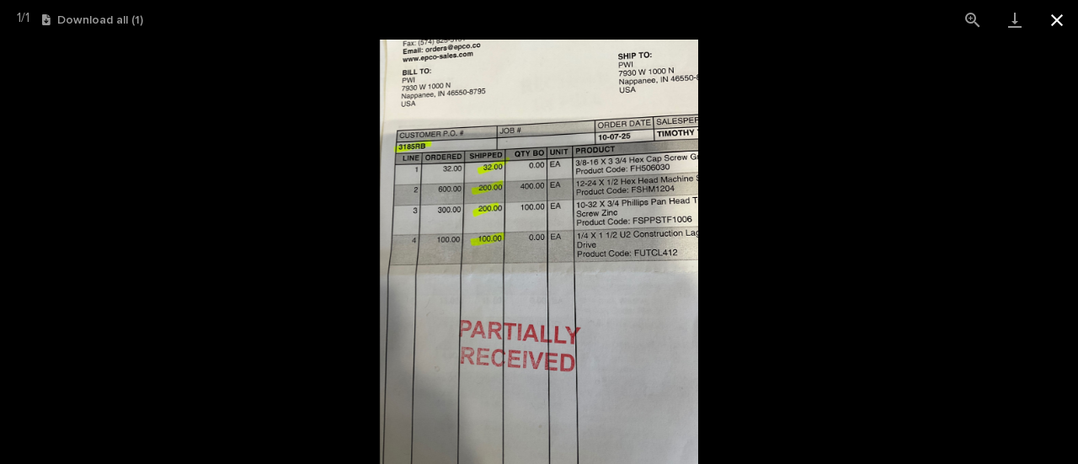
click at [1052, 18] on button "Close gallery" at bounding box center [1057, 20] width 42 height 40
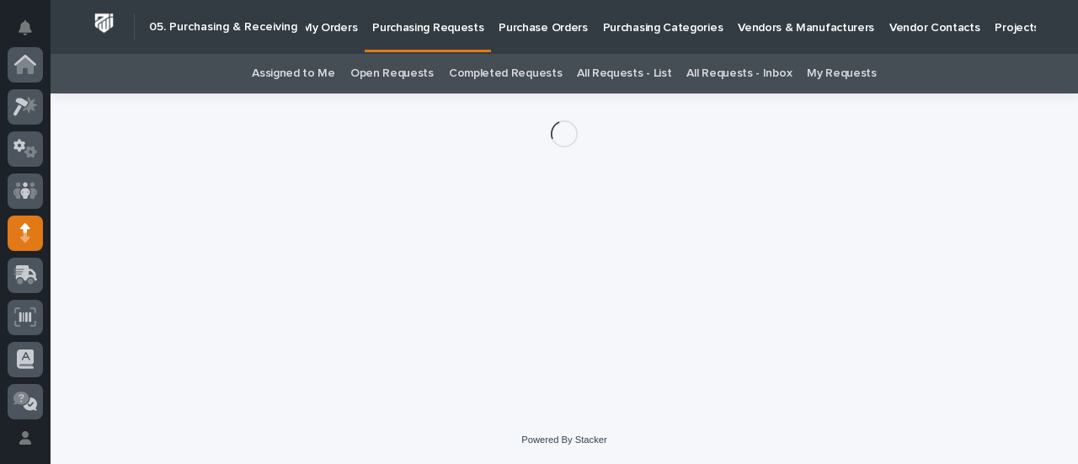
scroll to position [168, 0]
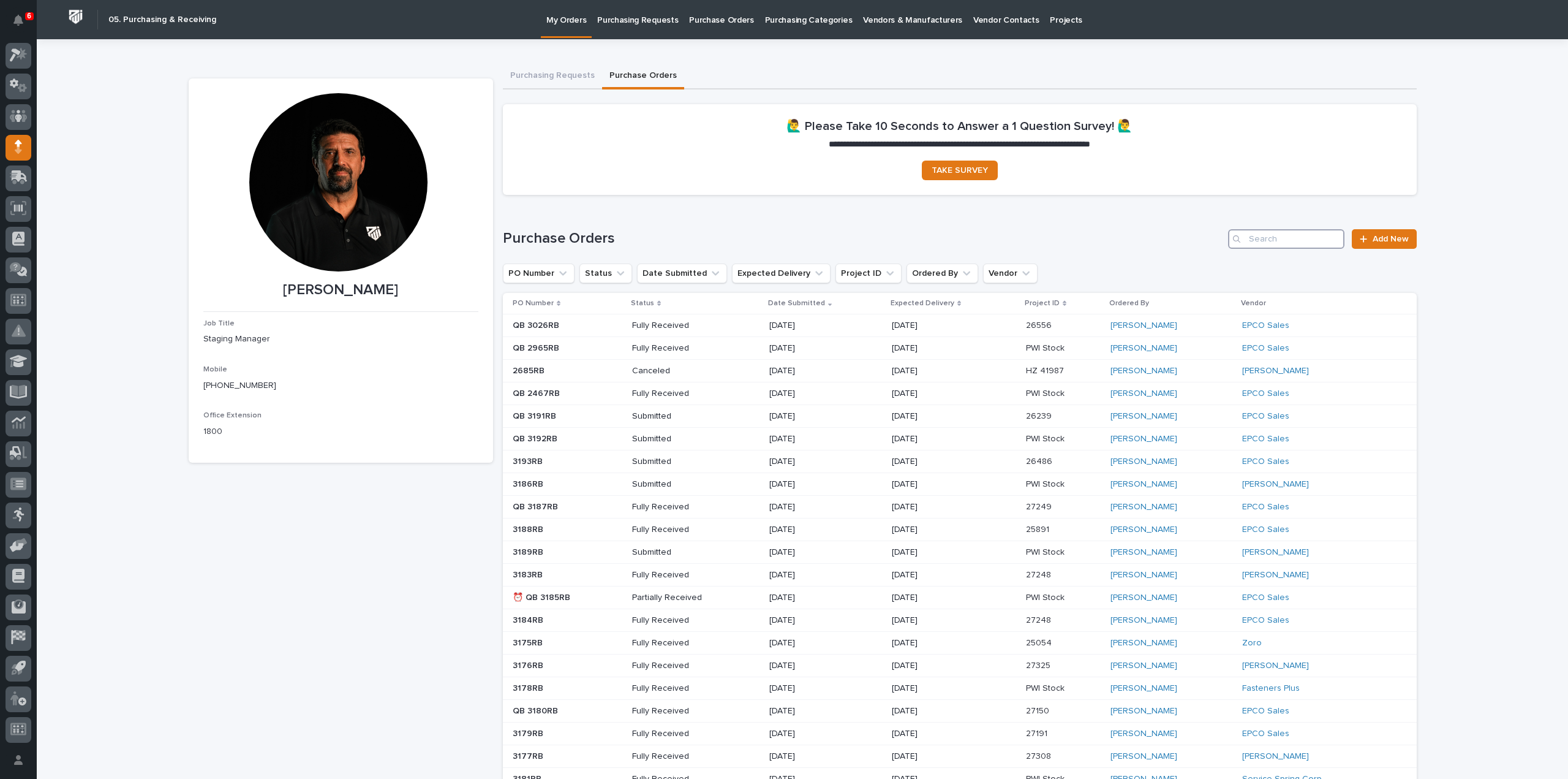
click at [1315, 244] on input "Search" at bounding box center [1286, 239] width 116 height 20
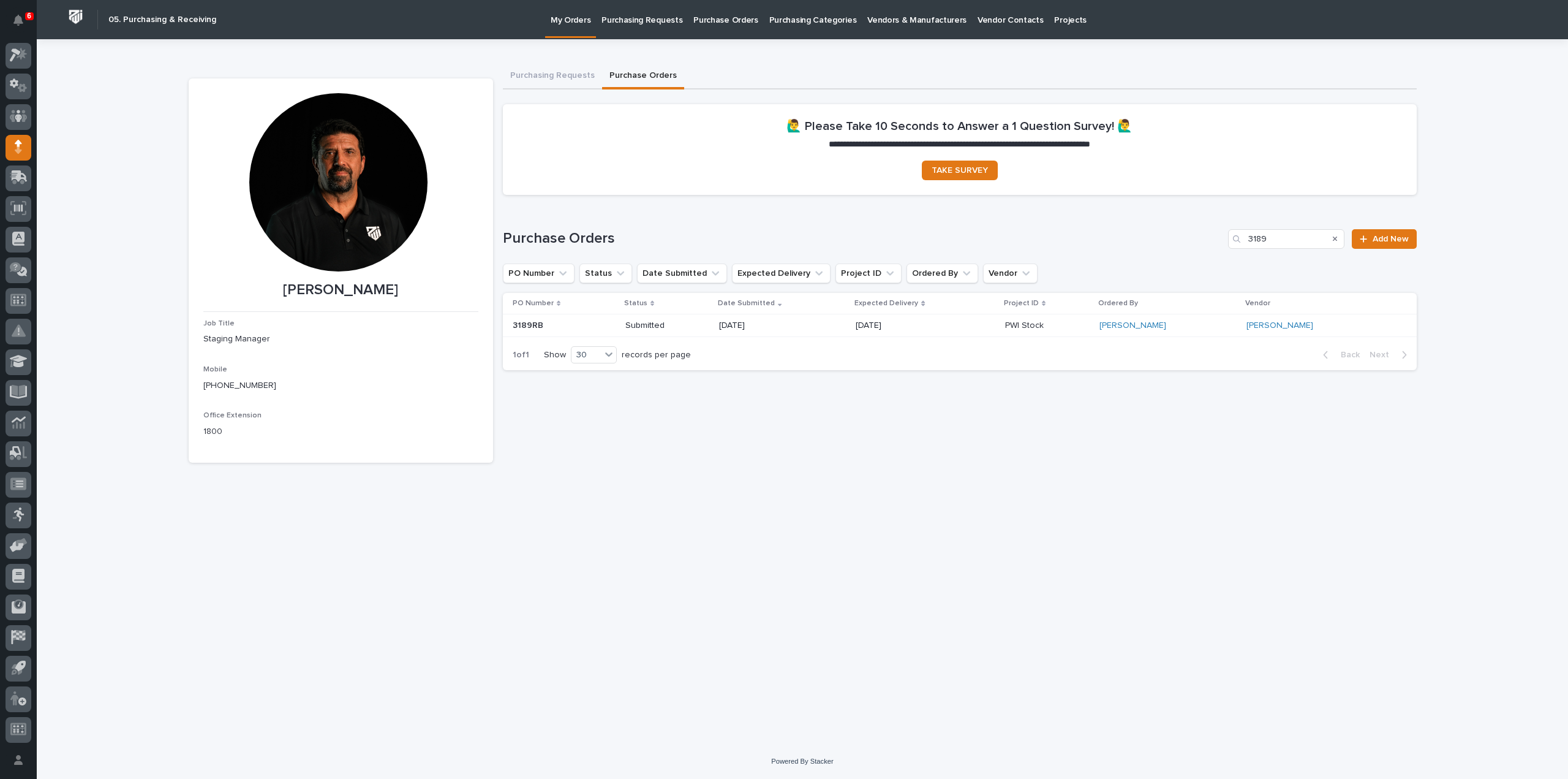
click at [599, 521] on div "**********" at bounding box center [803, 376] width 1241 height 674
drag, startPoint x: 1285, startPoint y: 242, endPoint x: 1197, endPoint y: 263, distance: 90.5
click at [1197, 263] on div "Purchase Orders 3189 Add New PO Number Status Date Submitted Expected Delivery …" at bounding box center [960, 300] width 914 height 142
type input "3186"
click at [1175, 468] on div "**********" at bounding box center [803, 376] width 1241 height 674
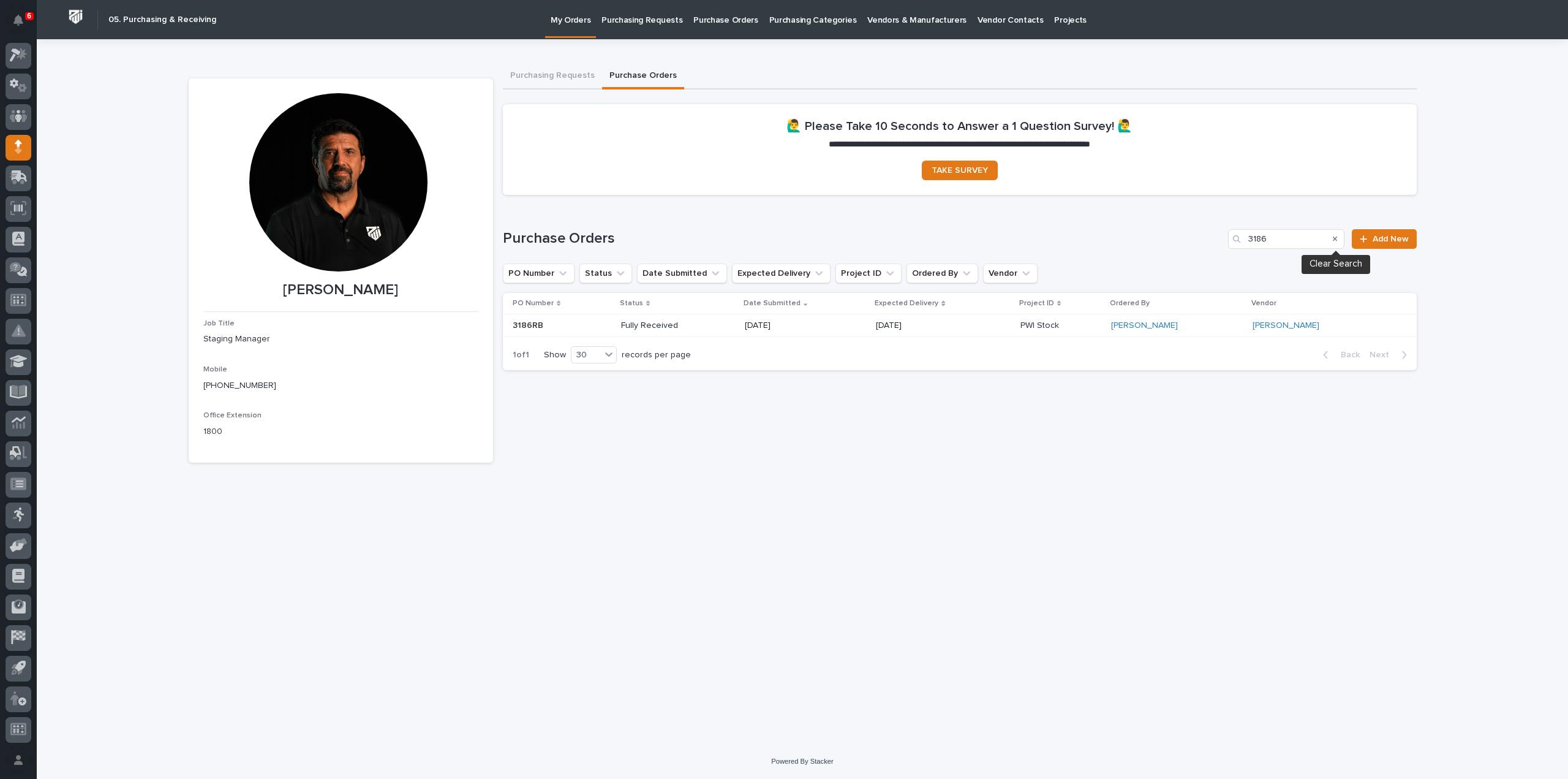
click at [1337, 236] on icon "Search" at bounding box center [1335, 239] width 5 height 7
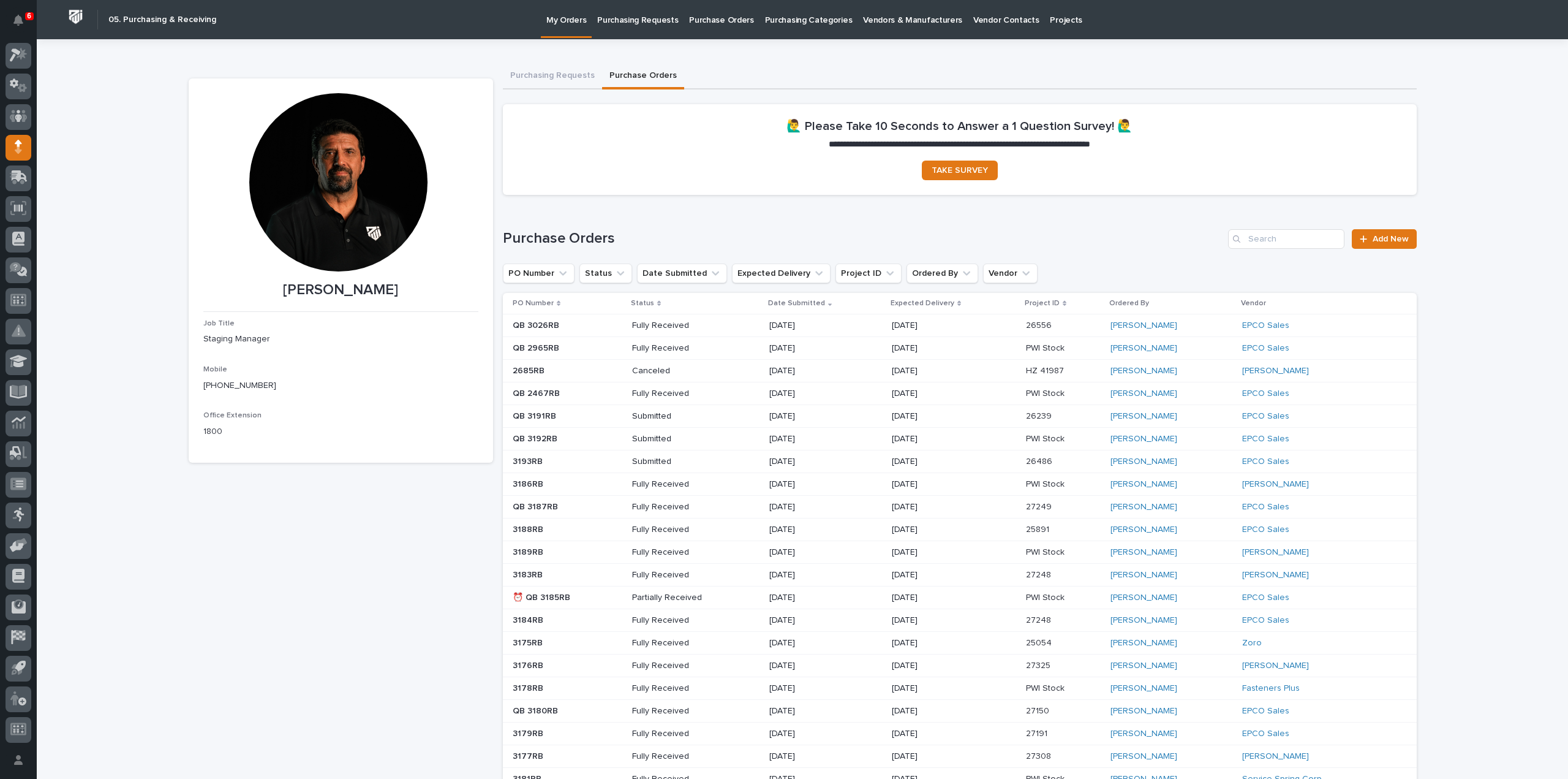
click at [123, 187] on div "**********" at bounding box center [803, 569] width 1532 height 1060
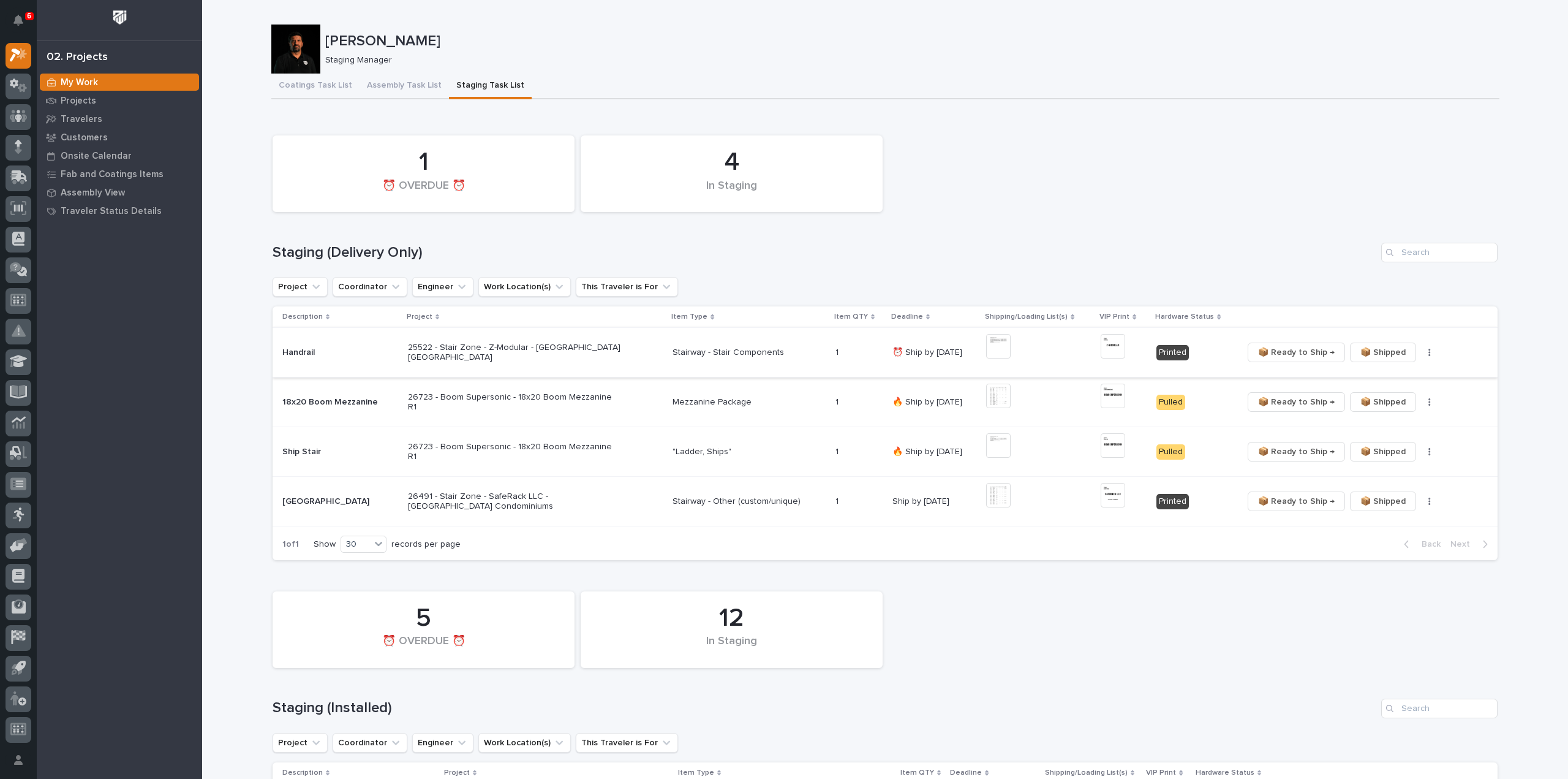
click at [991, 344] on img at bounding box center [999, 347] width 25 height 25
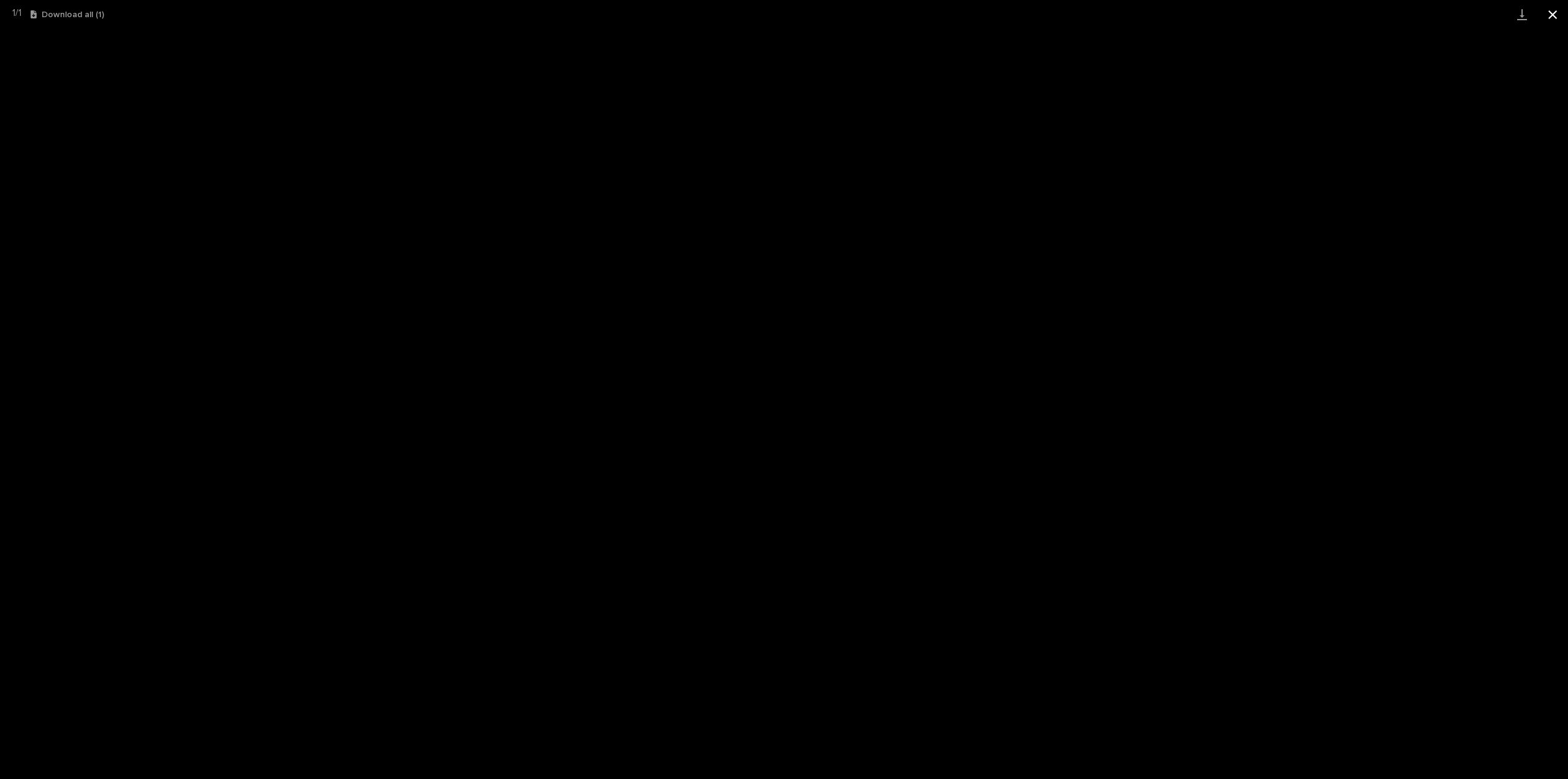
click at [1555, 15] on button "Close gallery" at bounding box center [1553, 15] width 31 height 29
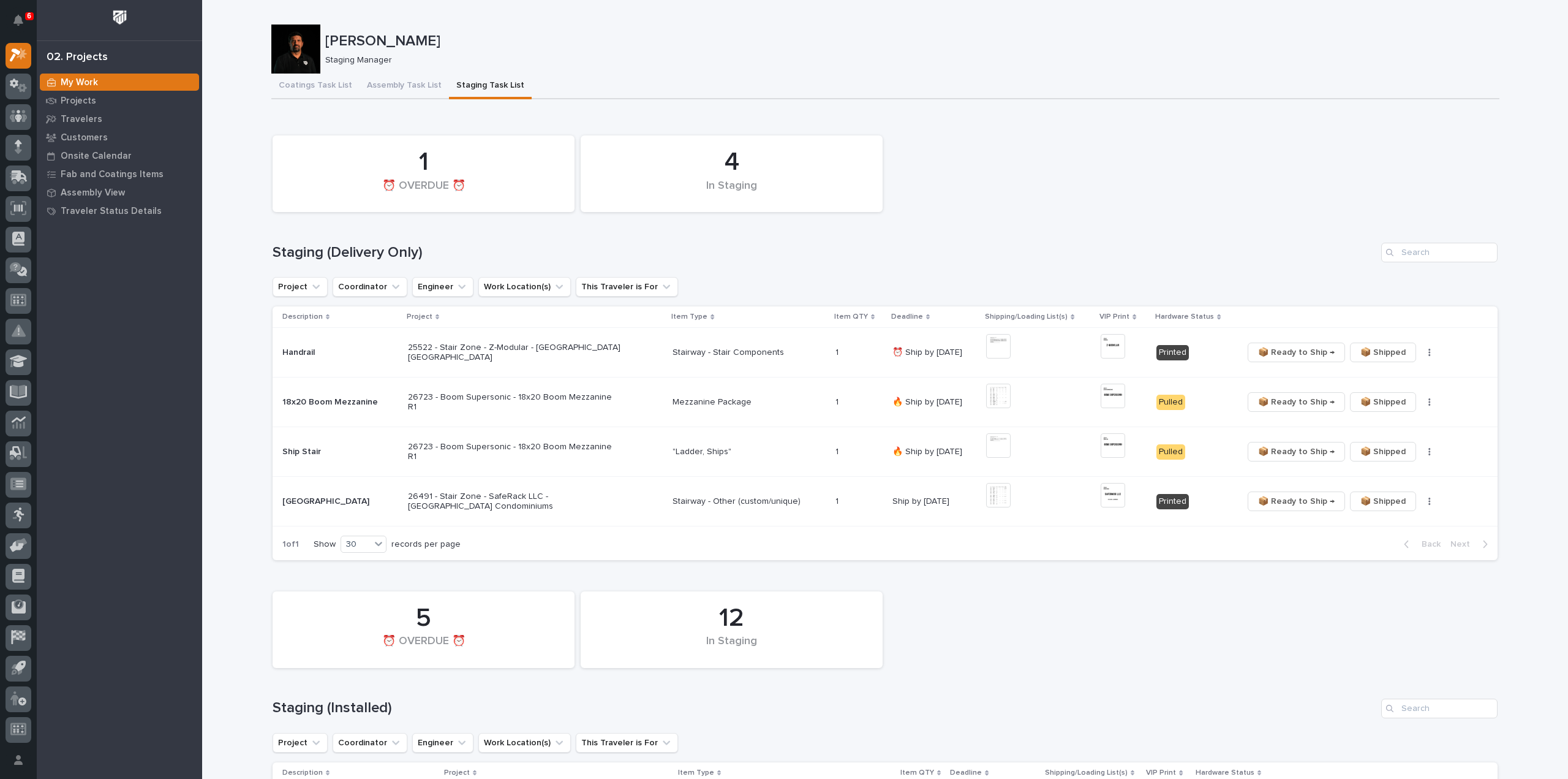
click at [1424, 164] on div "4 In Staging 1 ⏰ OVERDUE ⏰" at bounding box center [885, 174] width 1238 height 89
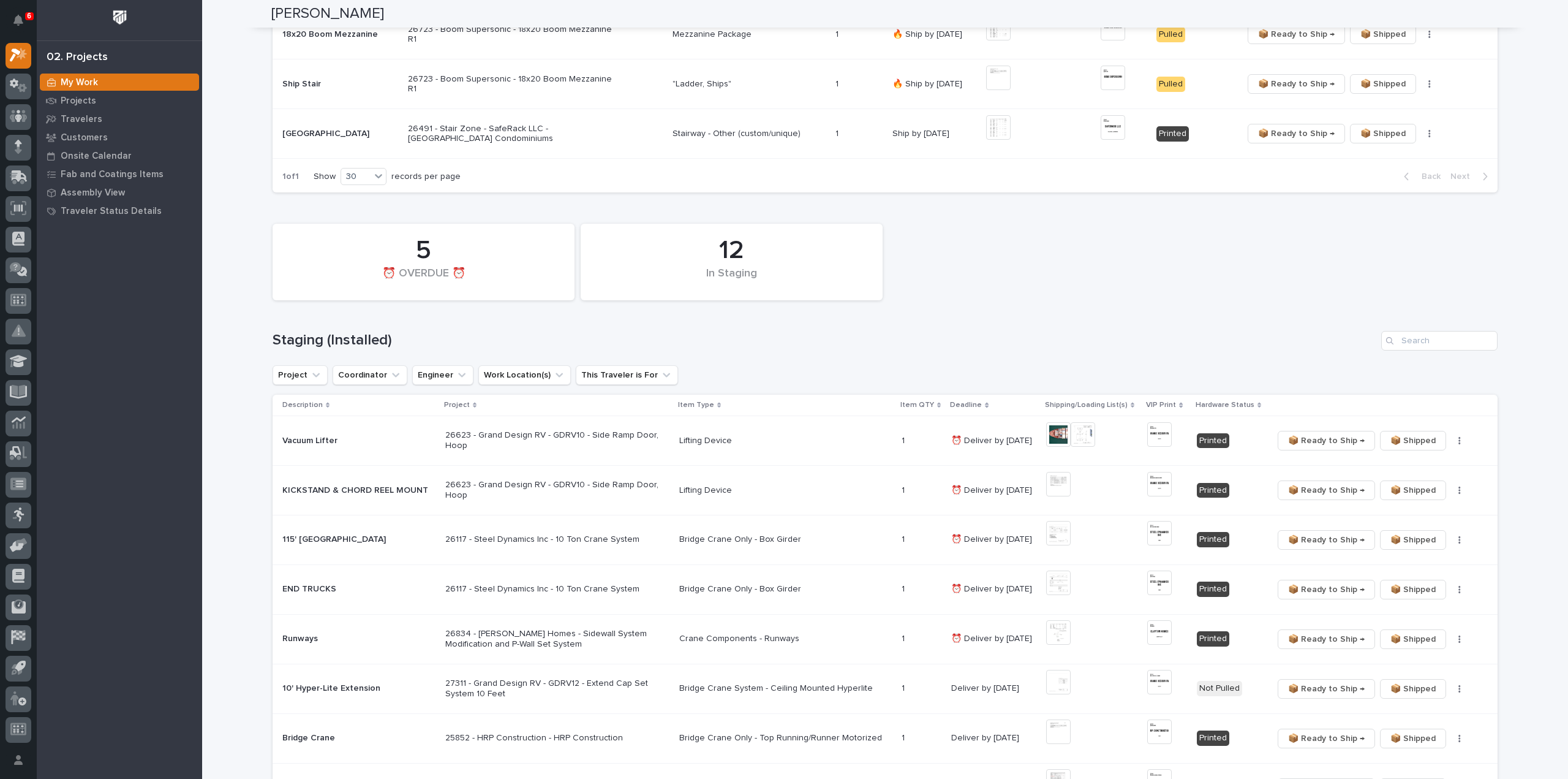
scroll to position [491, 0]
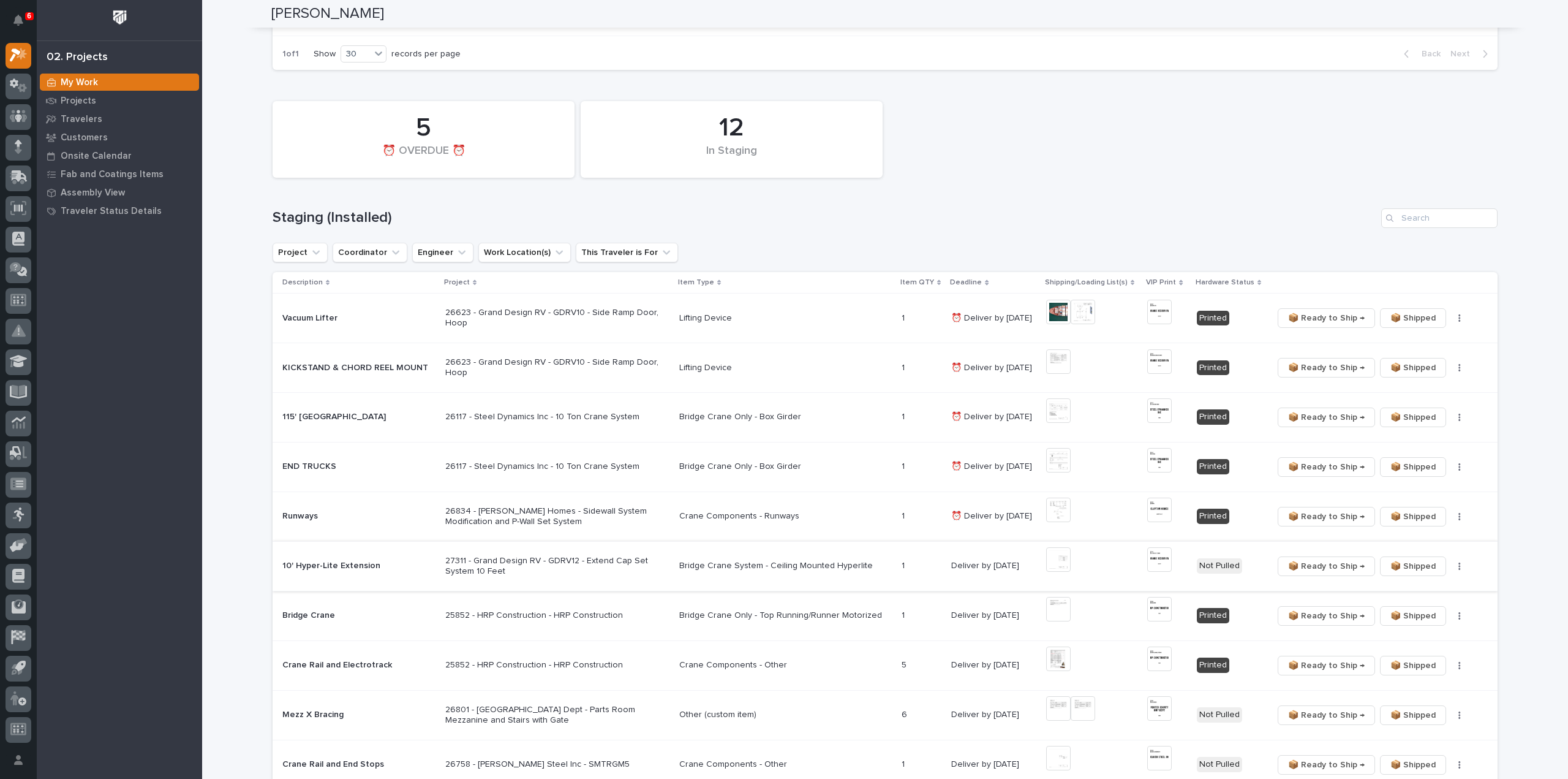
click at [1052, 564] on img at bounding box center [1059, 560] width 25 height 25
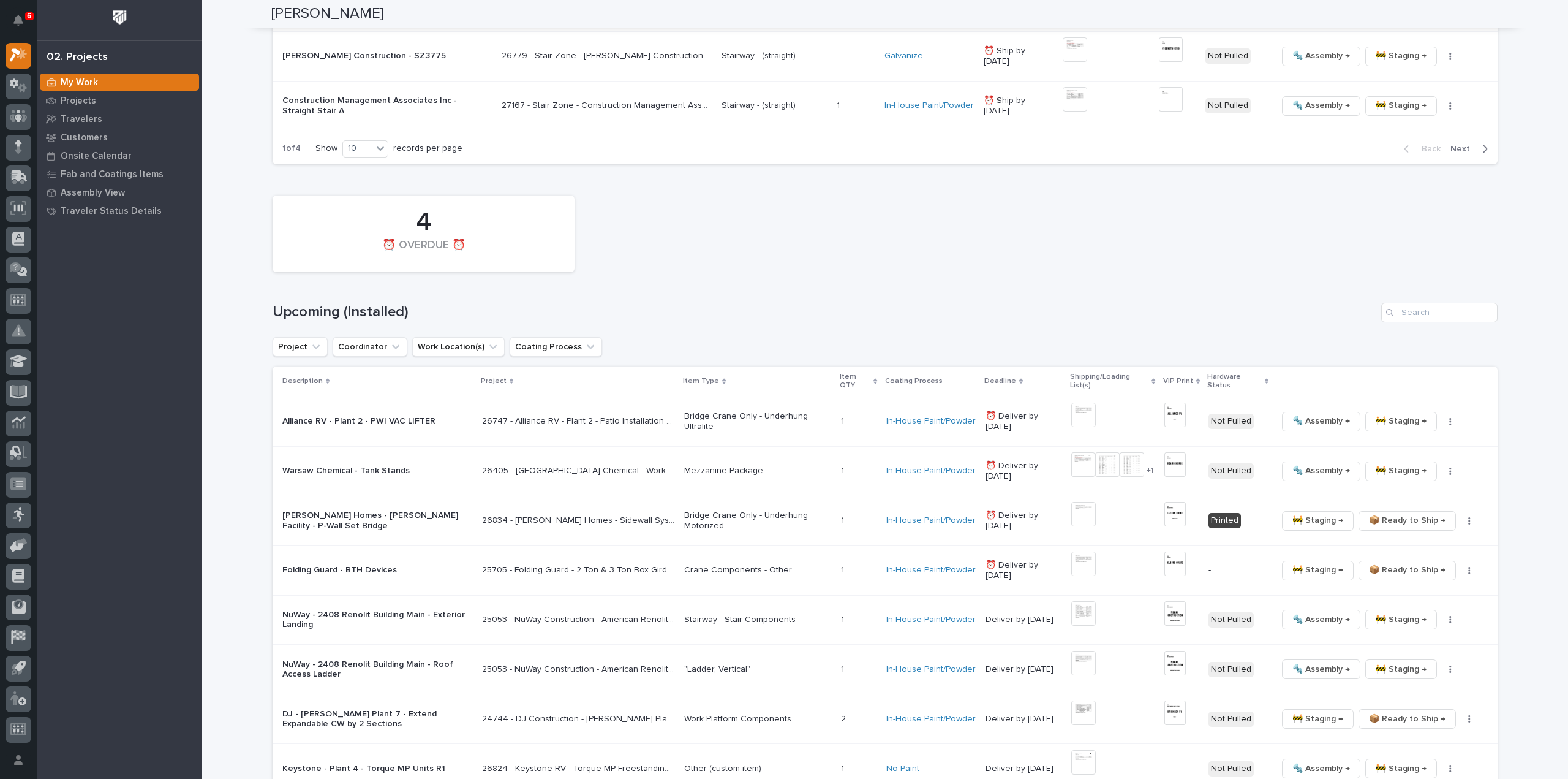
scroll to position [2084, 0]
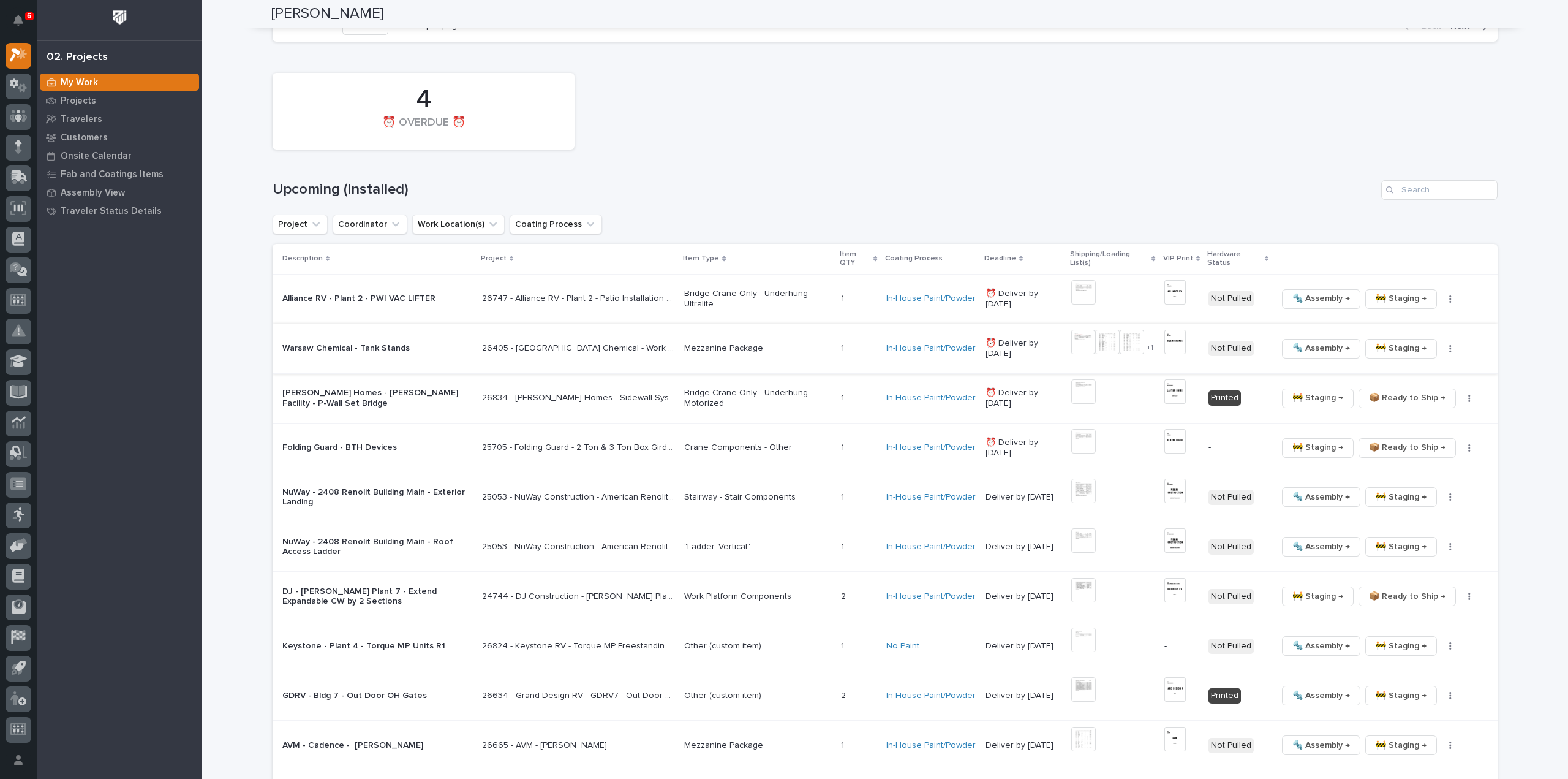
click at [1089, 330] on img at bounding box center [1084, 342] width 25 height 25
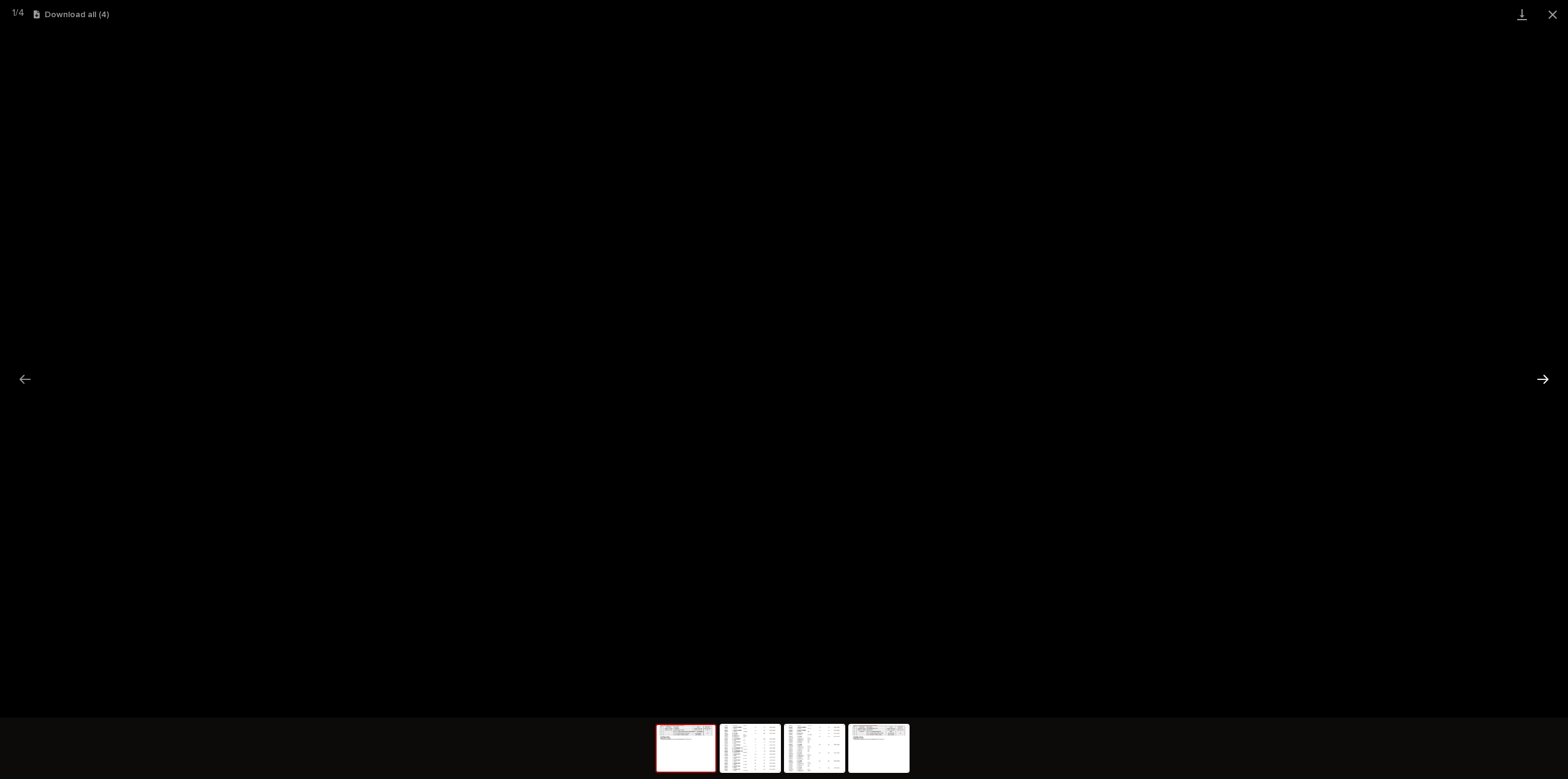
click at [1541, 381] on button "Next slide" at bounding box center [1543, 379] width 25 height 24
click at [1553, 15] on button "Close gallery" at bounding box center [1553, 15] width 31 height 29
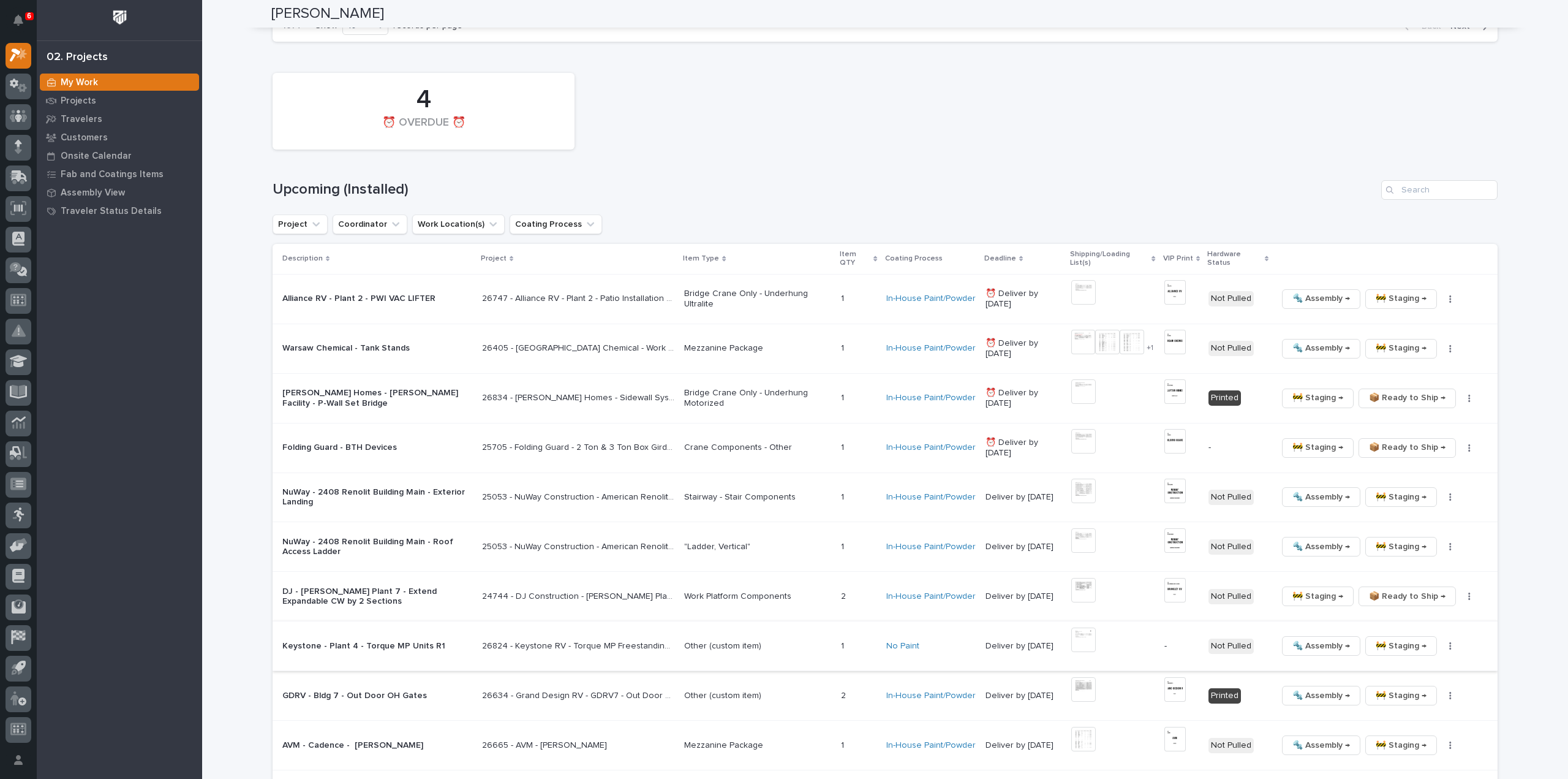
scroll to position [2199, 0]
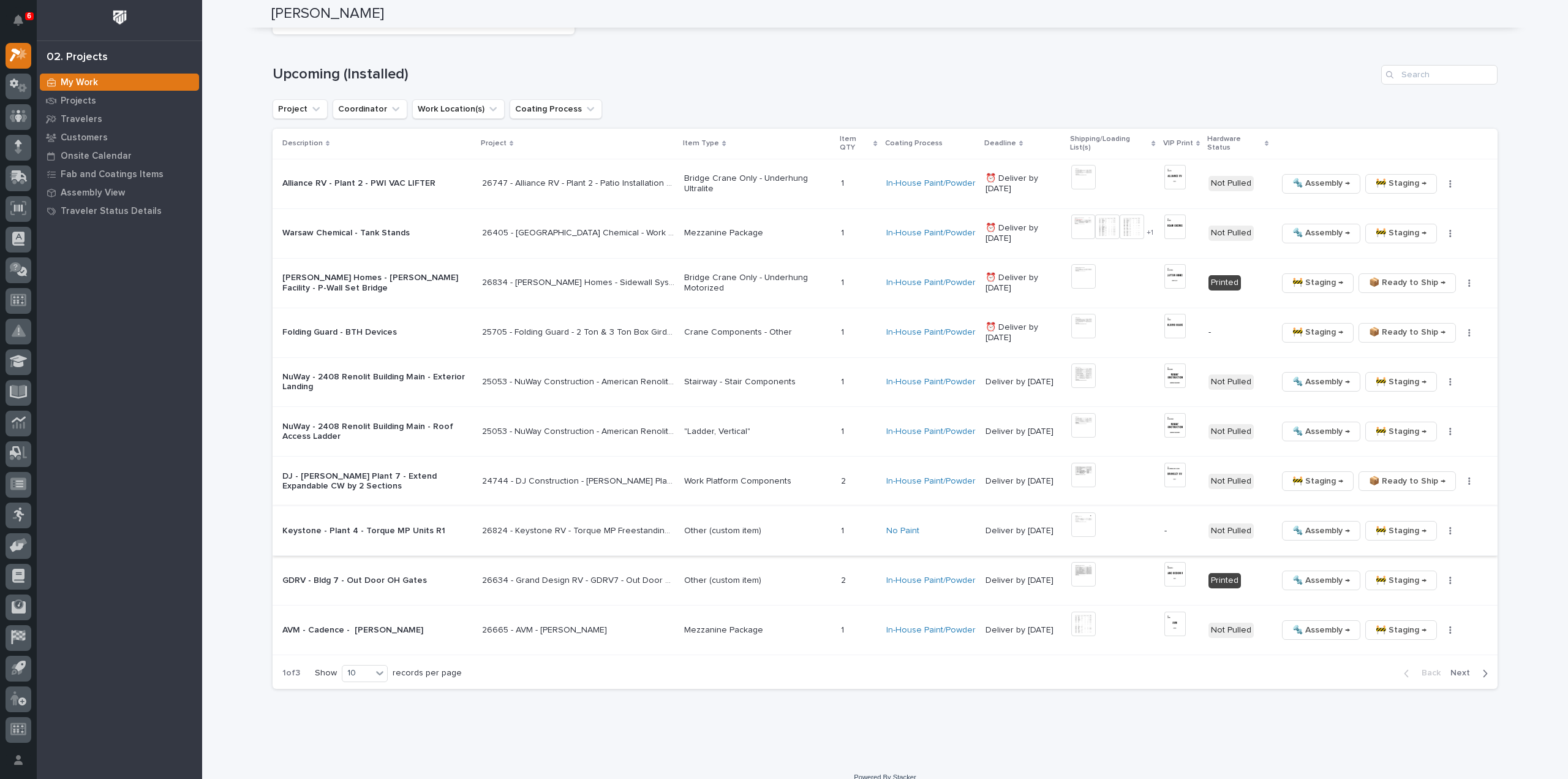
click at [1449, 526] on icon "button" at bounding box center [1450, 531] width 2 height 9
click at [1406, 585] on span "Generate VIP" at bounding box center [1401, 593] width 52 height 15
click at [376, 671] on icon at bounding box center [380, 673] width 7 height 4
click at [363, 700] on div "30" at bounding box center [361, 704] width 44 height 15
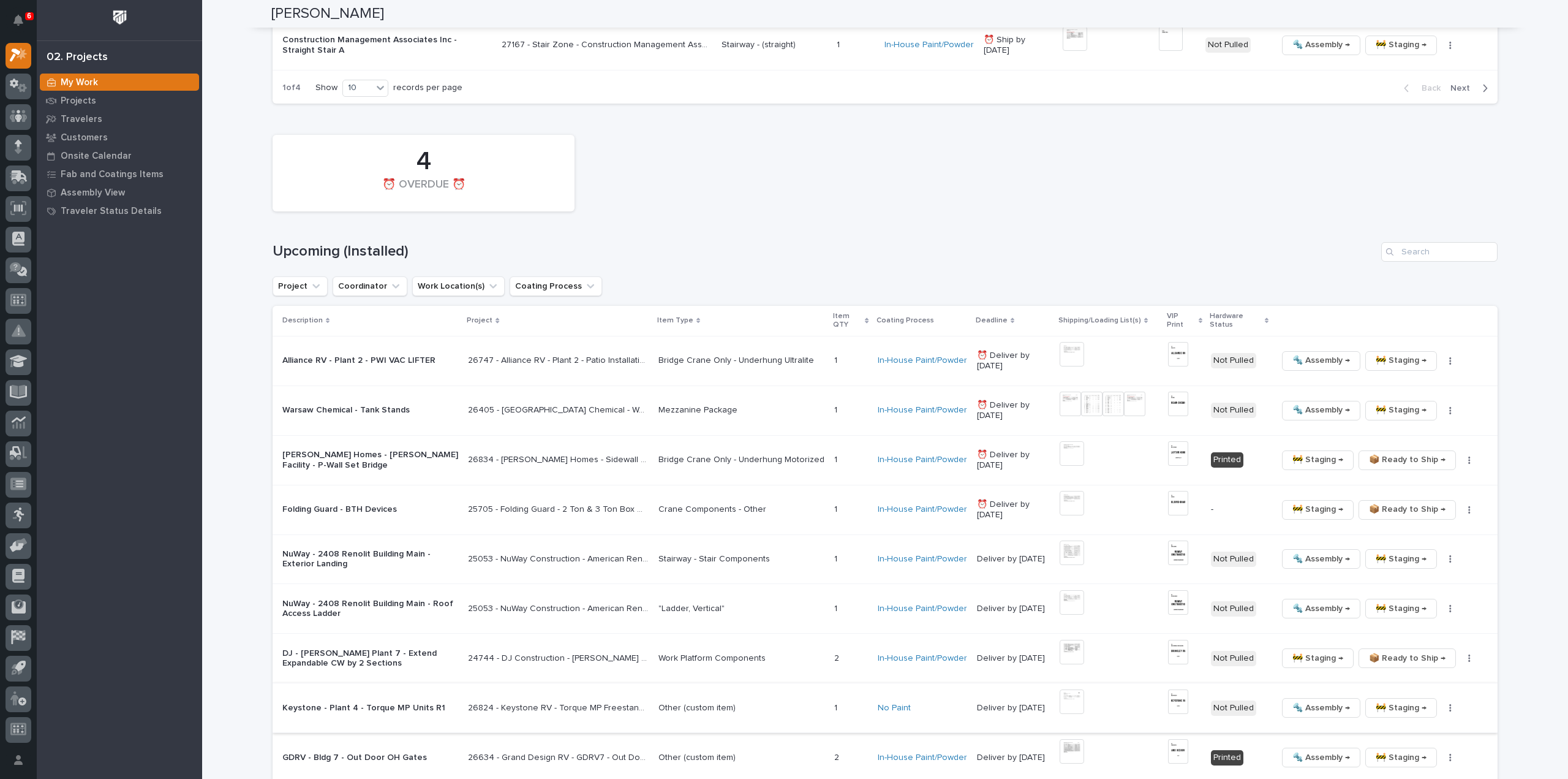
scroll to position [2035, 0]
